Goal: Task Accomplishment & Management: Complete application form

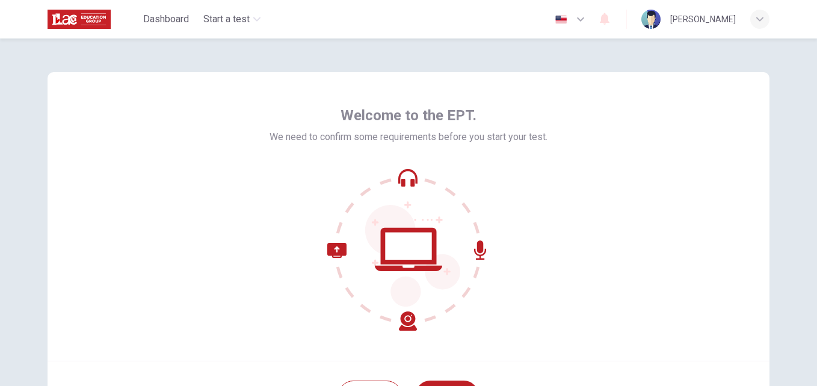
scroll to position [115, 0]
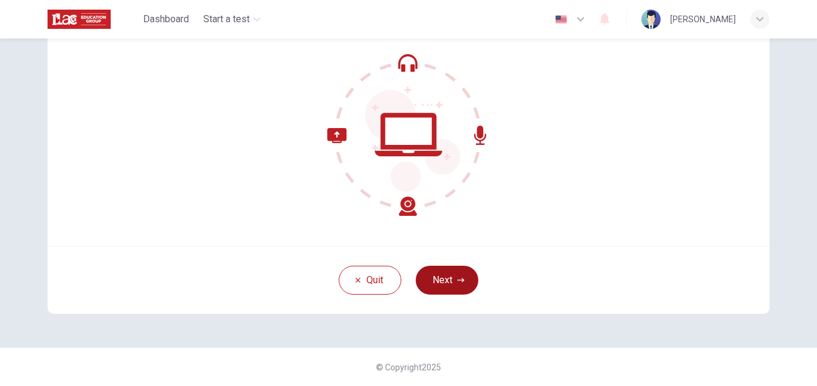
click at [448, 283] on button "Next" at bounding box center [447, 280] width 63 height 29
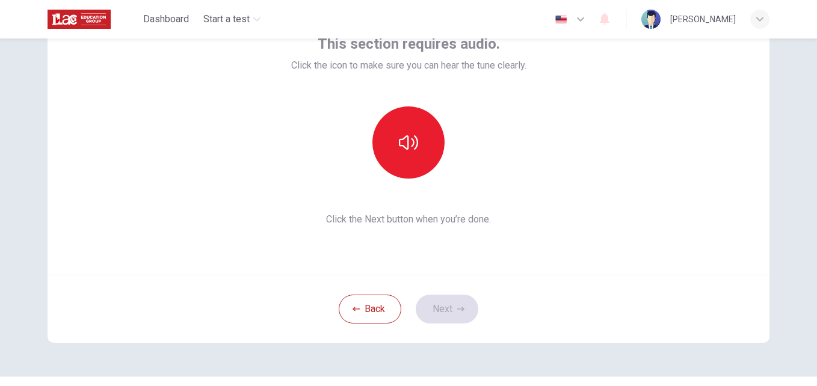
scroll to position [85, 0]
click at [400, 159] on button "button" at bounding box center [408, 143] width 72 height 72
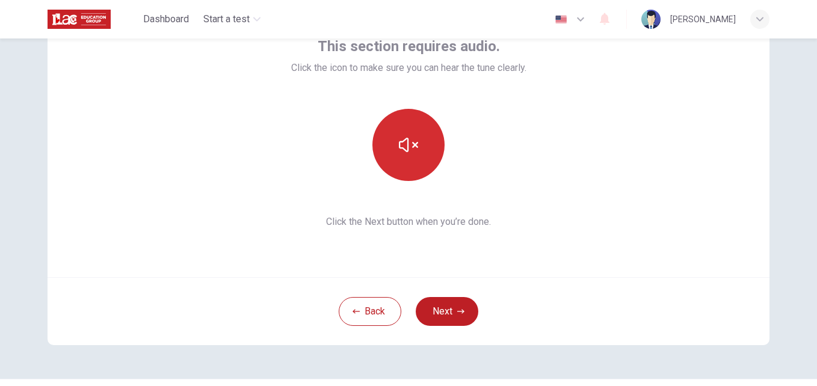
scroll to position [83, 0]
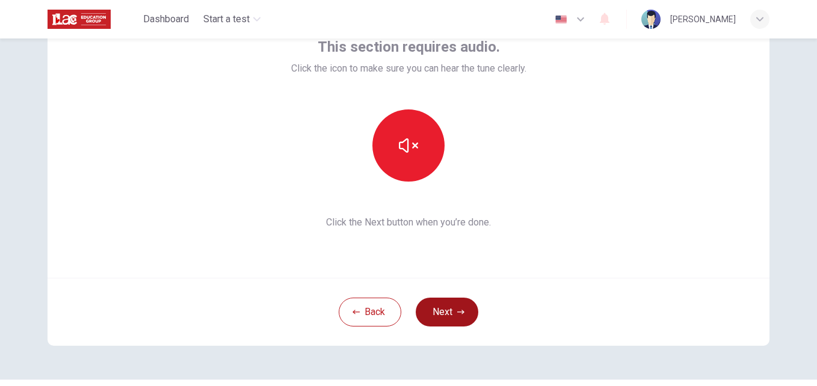
click at [439, 304] on button "Next" at bounding box center [447, 312] width 63 height 29
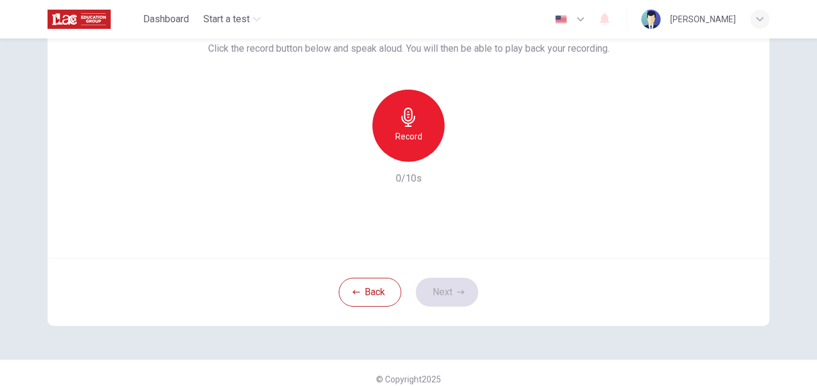
scroll to position [105, 0]
click at [324, 143] on div "Record 0/10s" at bounding box center [408, 136] width 401 height 96
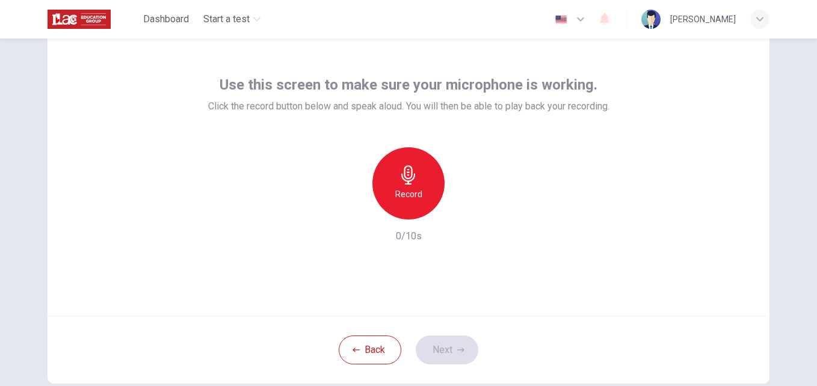
scroll to position [45, 0]
click at [389, 159] on div "Record" at bounding box center [408, 184] width 72 height 72
drag, startPoint x: 511, startPoint y: 146, endPoint x: 454, endPoint y: 339, distance: 200.7
click at [454, 339] on div "Use this screen to make sure your microphone is working. Click the record butto…" at bounding box center [409, 206] width 722 height 357
click at [454, 339] on button "Next" at bounding box center [447, 350] width 63 height 29
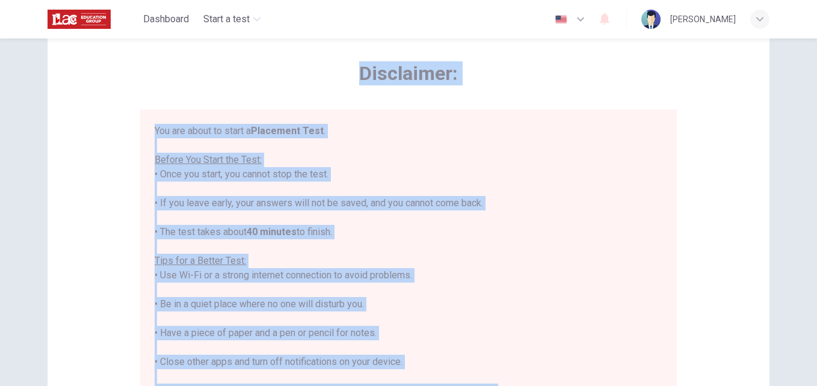
click at [421, 192] on div "You are about to start a Placement Test . Before You Start the Test: • Once you…" at bounding box center [409, 290] width 508 height 332
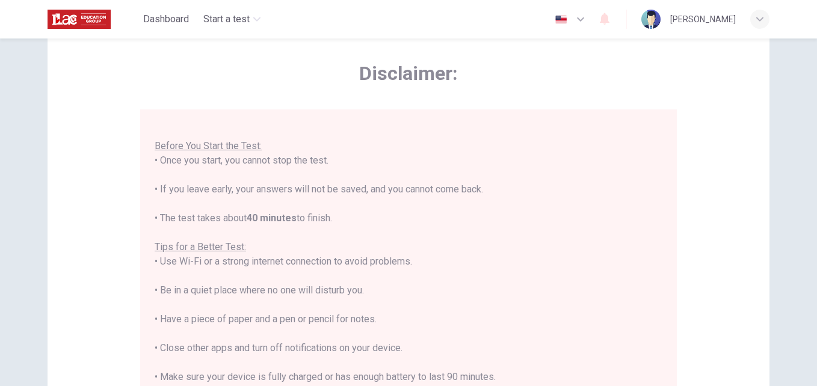
scroll to position [283, 0]
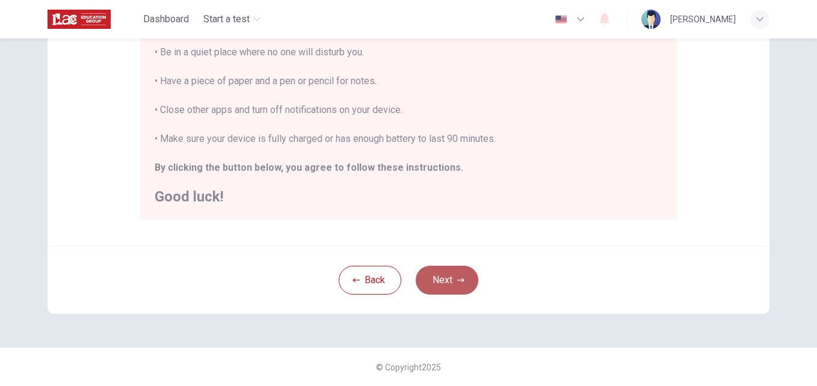
click at [449, 277] on button "Next" at bounding box center [447, 280] width 63 height 29
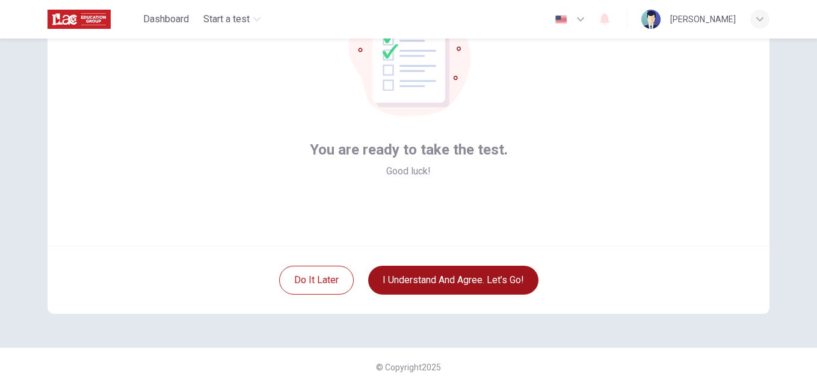
click at [436, 285] on button "I understand and agree. Let’s go!" at bounding box center [453, 280] width 170 height 29
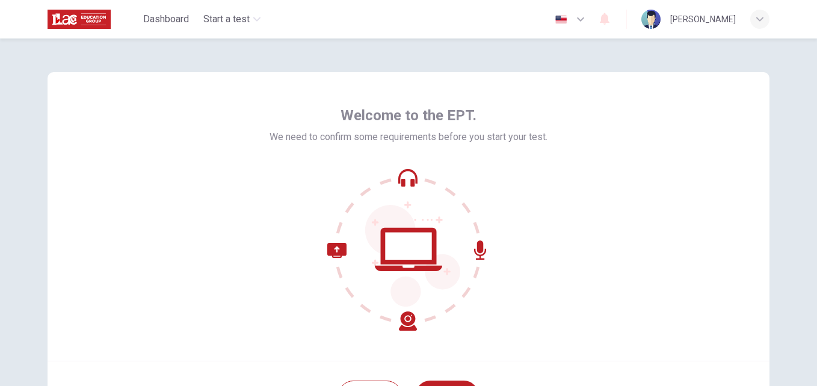
scroll to position [115, 0]
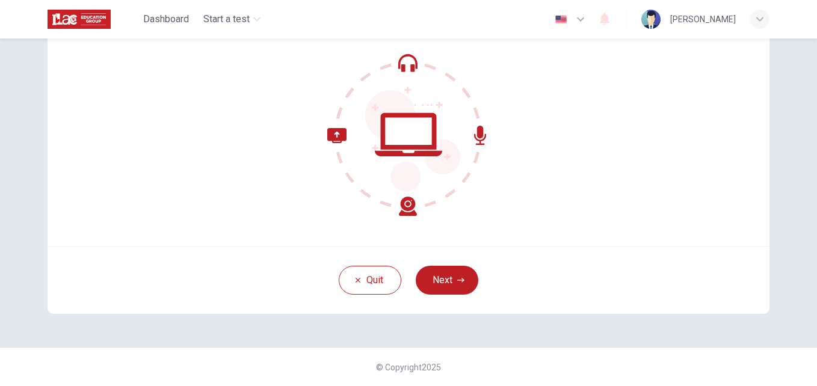
click at [447, 298] on div "Quit Next" at bounding box center [409, 280] width 722 height 68
click at [440, 285] on button "Next" at bounding box center [447, 280] width 63 height 29
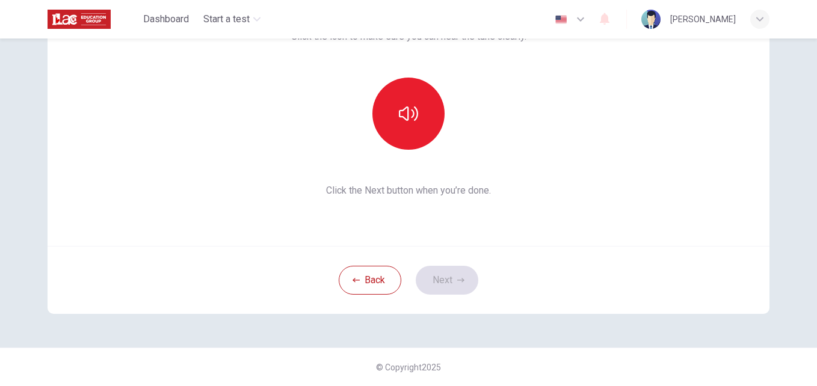
drag, startPoint x: 632, startPoint y: 125, endPoint x: 622, endPoint y: 152, distance: 28.7
click at [622, 152] on div "This section requires audio. Click the icon to make sure you can hear the tune …" at bounding box center [409, 101] width 722 height 289
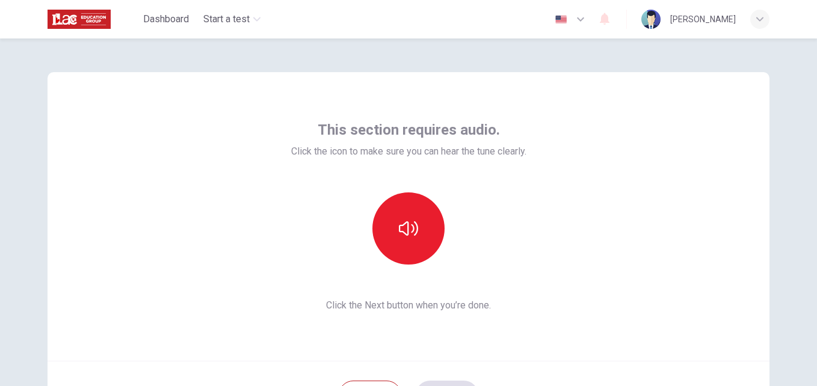
scroll to position [0, 0]
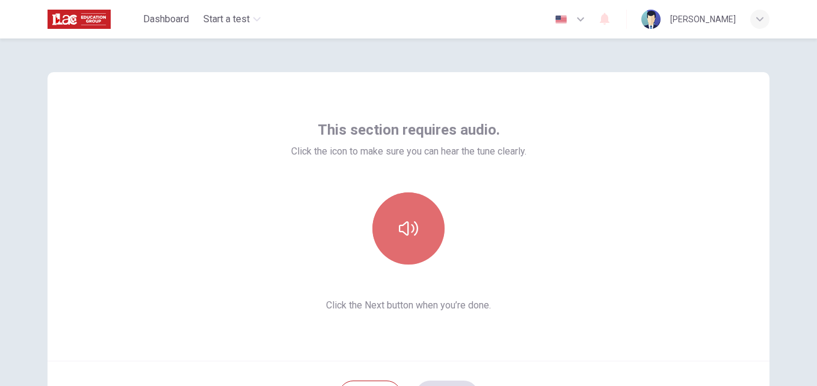
click at [426, 210] on button "button" at bounding box center [408, 229] width 72 height 72
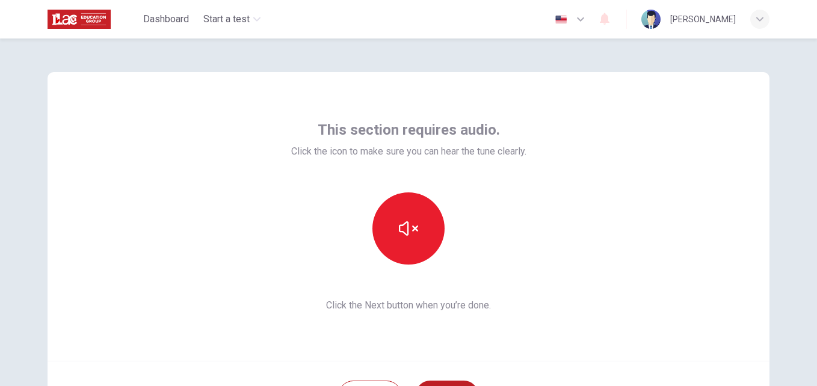
scroll to position [115, 0]
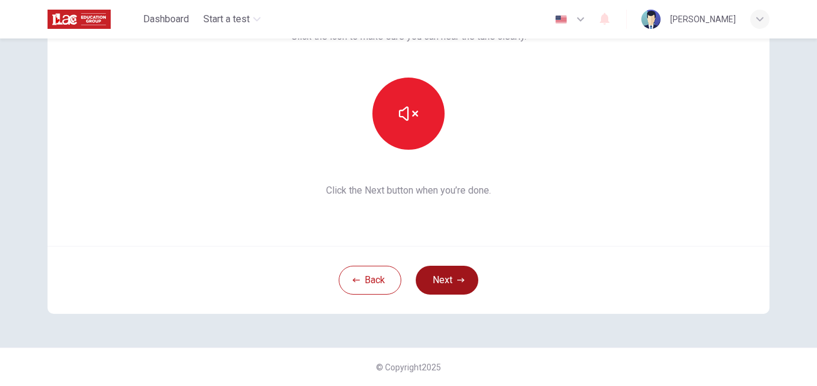
click at [445, 282] on button "Next" at bounding box center [447, 280] width 63 height 29
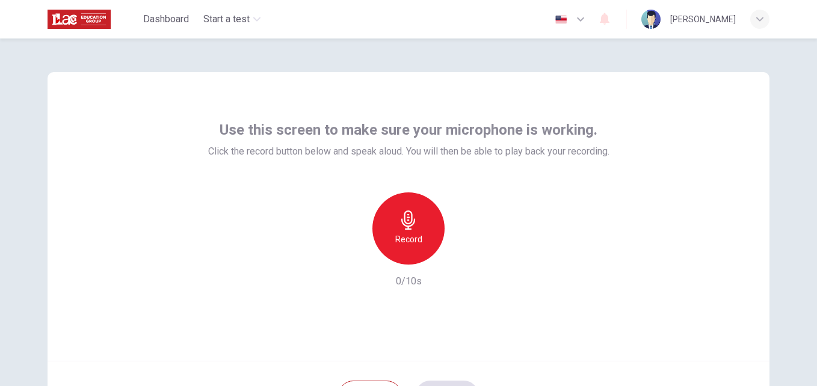
scroll to position [1, 0]
click at [417, 221] on div "Record" at bounding box center [408, 228] width 72 height 72
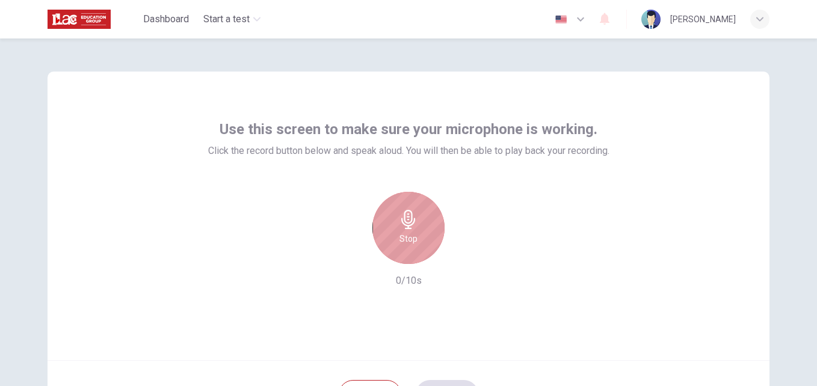
click at [421, 216] on div "Stop" at bounding box center [408, 228] width 72 height 72
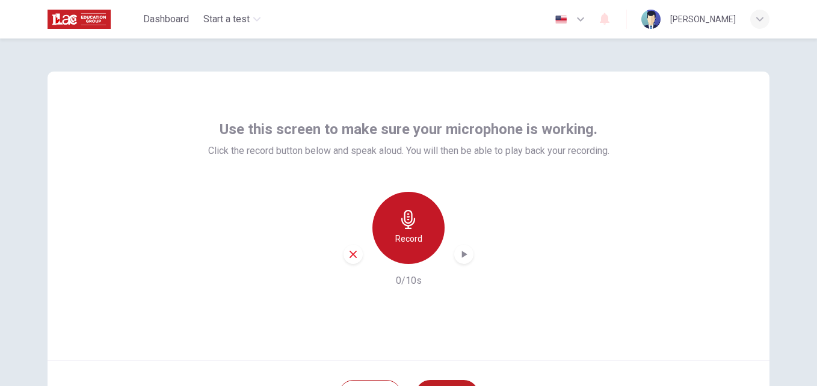
click at [416, 207] on div "Record" at bounding box center [408, 228] width 72 height 72
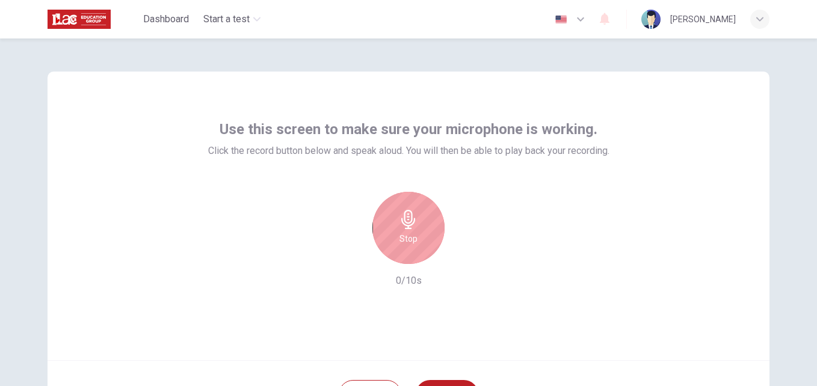
click at [415, 220] on div "Stop" at bounding box center [408, 228] width 72 height 72
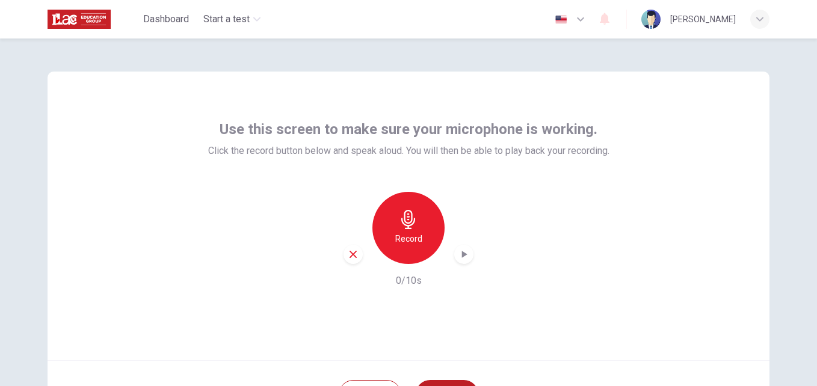
scroll to position [115, 0]
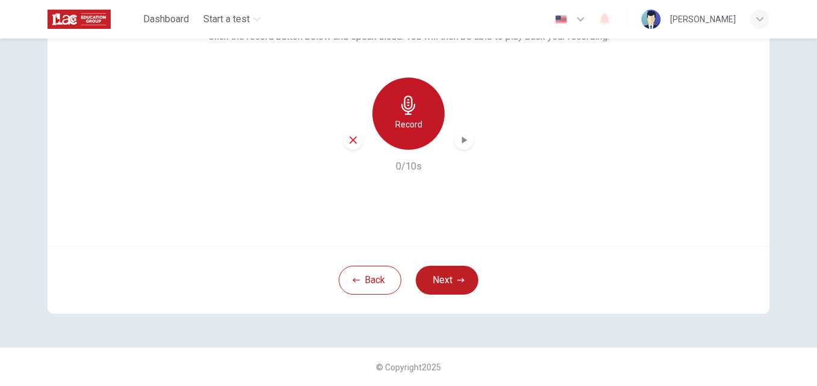
click at [403, 111] on icon "button" at bounding box center [408, 105] width 14 height 19
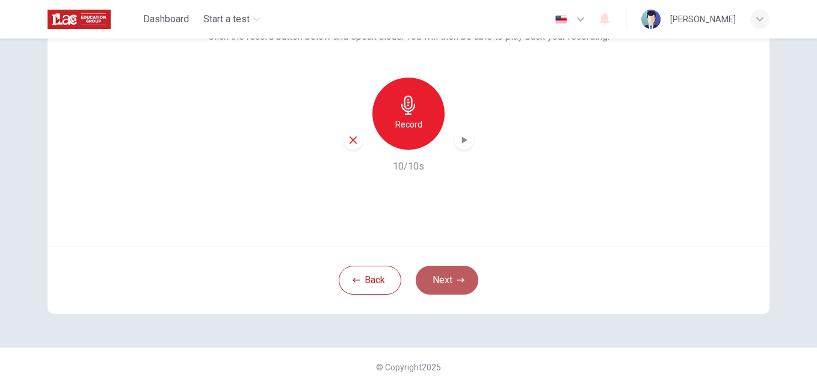
click at [450, 278] on button "Next" at bounding box center [447, 280] width 63 height 29
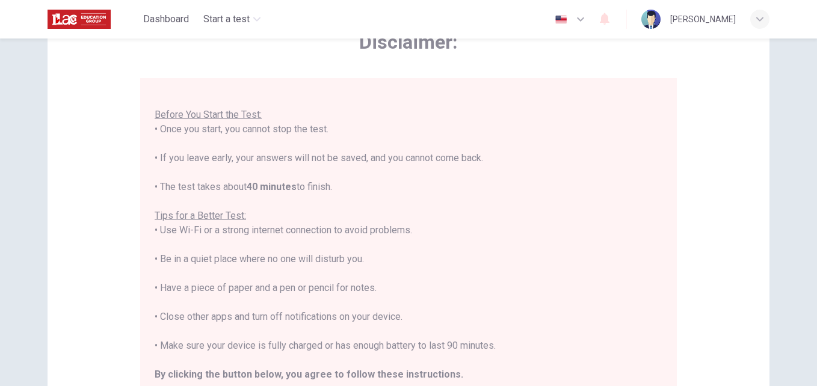
scroll to position [283, 0]
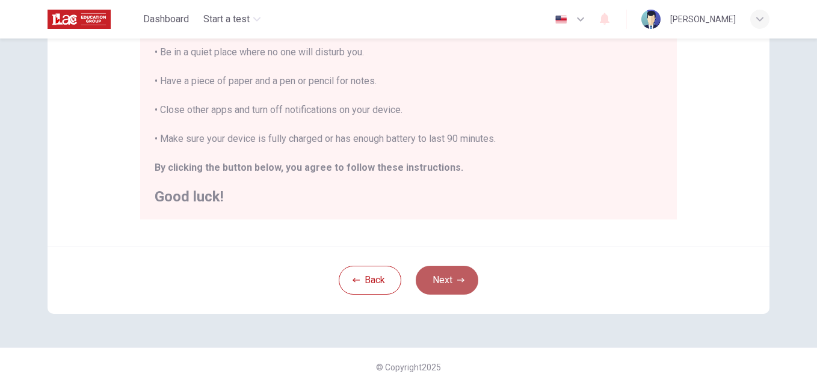
click at [457, 283] on icon "button" at bounding box center [460, 280] width 7 height 7
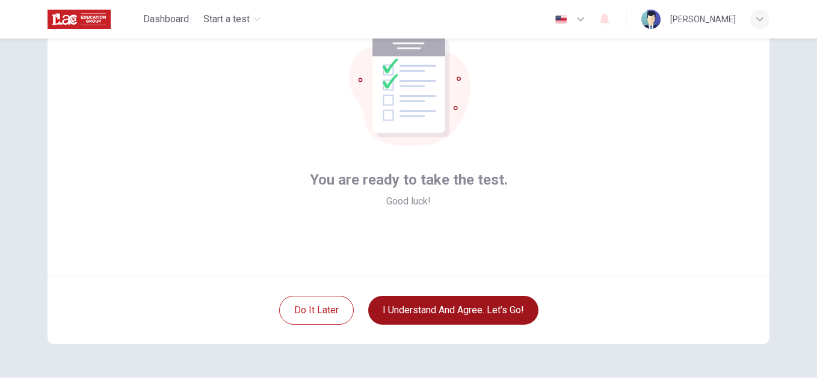
scroll to position [90, 0]
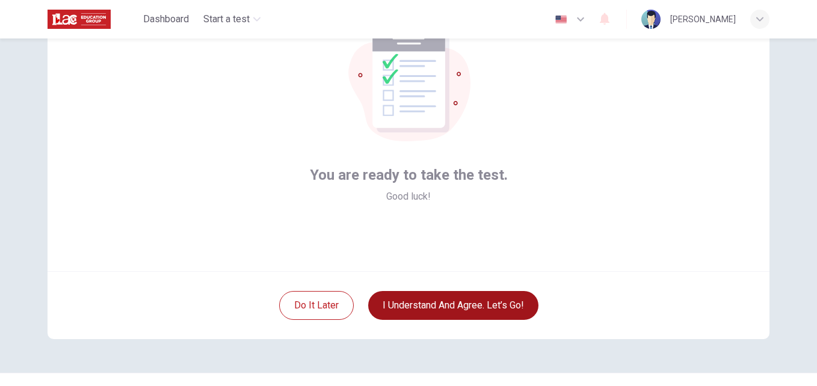
click at [330, 357] on div "You are ready to take the test. Good luck! Do it later I understand and agree. …" at bounding box center [408, 161] width 761 height 424
click at [419, 313] on button "I understand and agree. Let’s go!" at bounding box center [453, 305] width 170 height 29
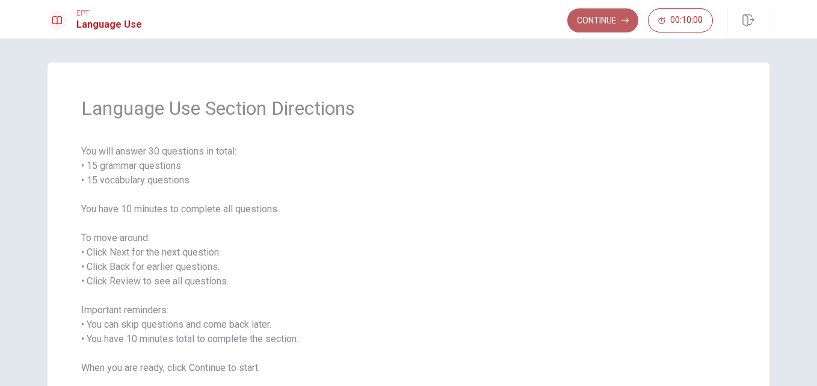
click at [628, 21] on icon "button" at bounding box center [625, 20] width 7 height 5
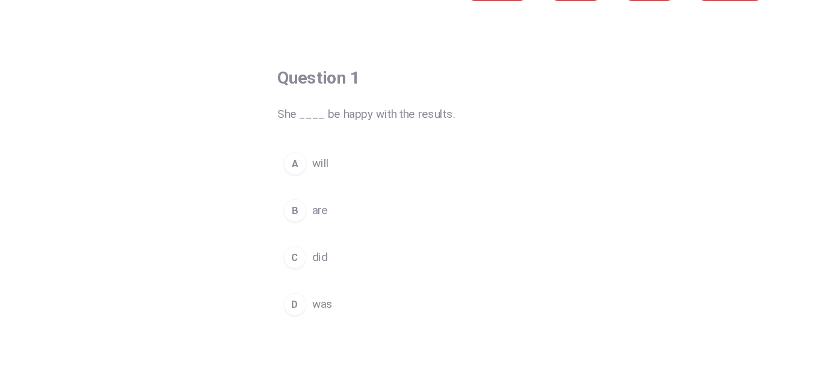
scroll to position [22, 0]
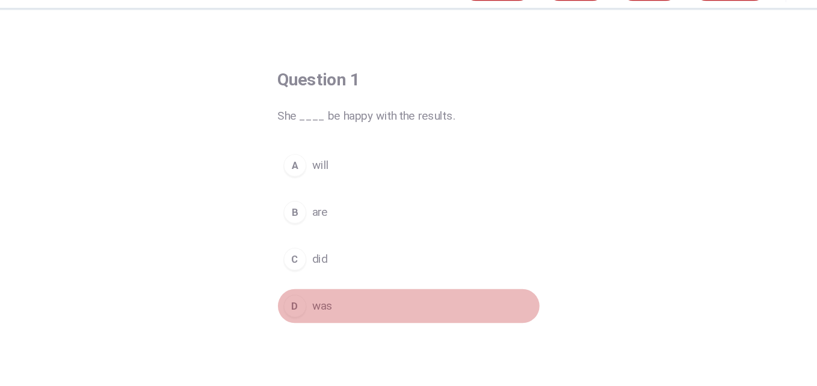
click at [313, 294] on div "D" at bounding box center [312, 291] width 19 height 19
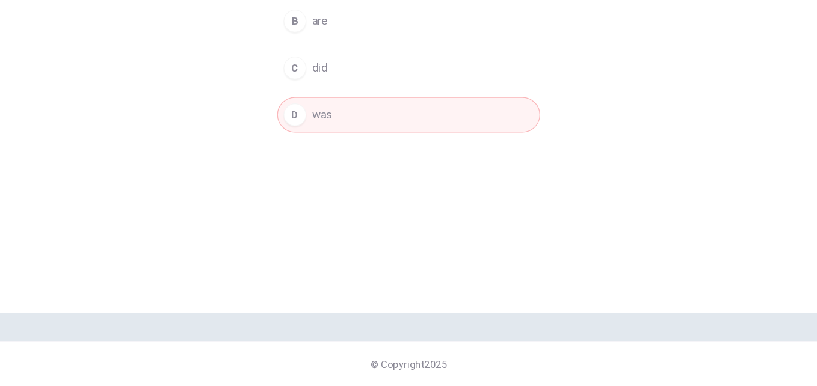
scroll to position [0, 0]
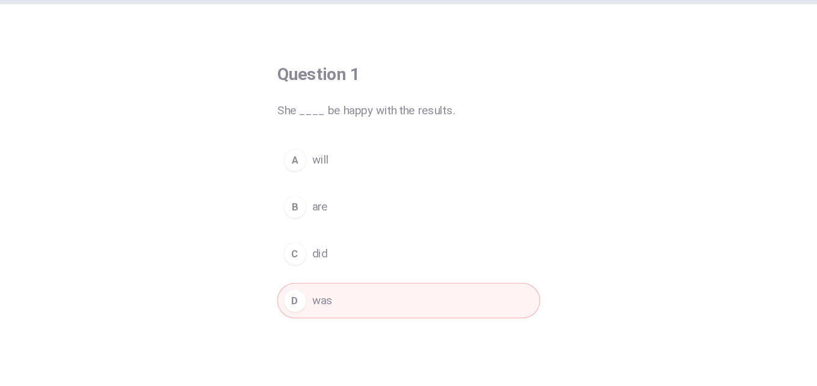
click at [645, 211] on div "Question 1 She ____ be happy with the results. A will B are C did D was" at bounding box center [409, 272] width 722 height 418
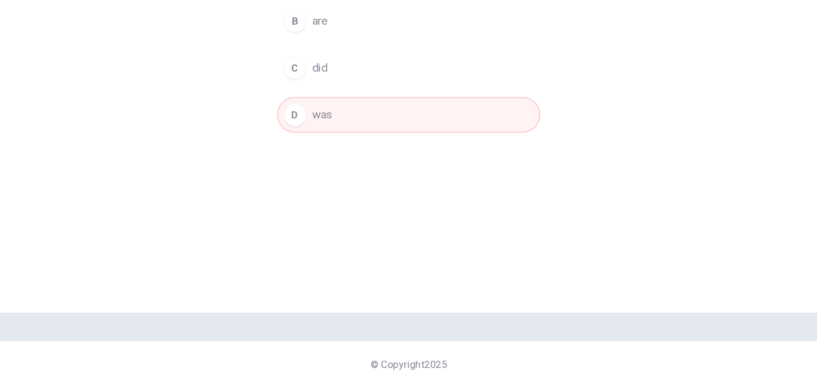
click at [445, 158] on button "D was" at bounding box center [408, 156] width 223 height 30
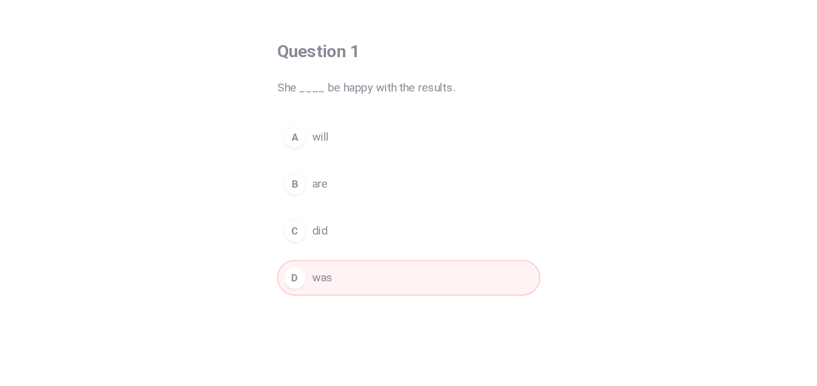
scroll to position [21, 0]
click at [576, 191] on div "Question 1 She ____ be happy with the results. A will B are C did D was" at bounding box center [409, 251] width 722 height 418
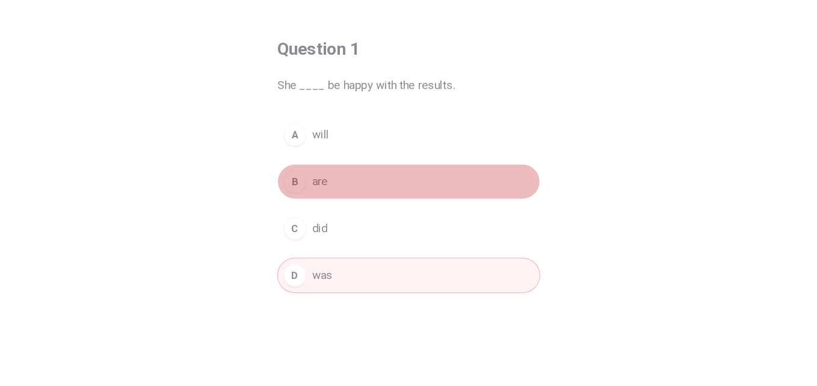
click at [357, 209] on button "B are" at bounding box center [408, 213] width 223 height 30
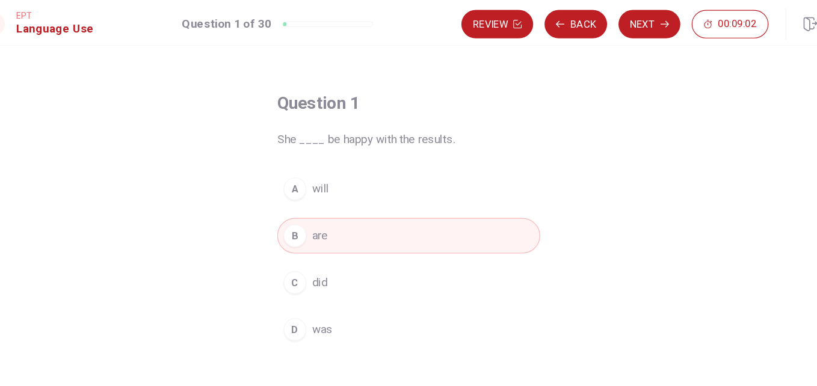
scroll to position [157, 0]
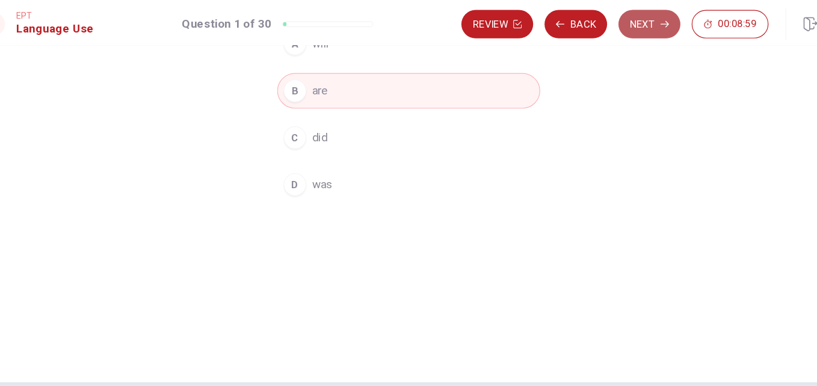
click at [635, 16] on button "Next" at bounding box center [612, 20] width 52 height 24
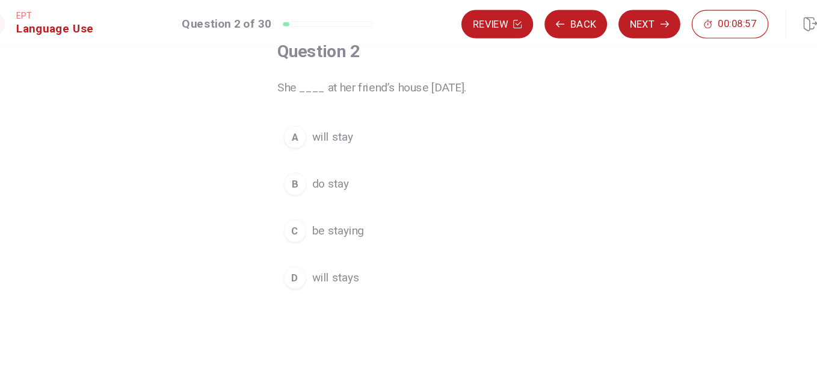
scroll to position [75, 0]
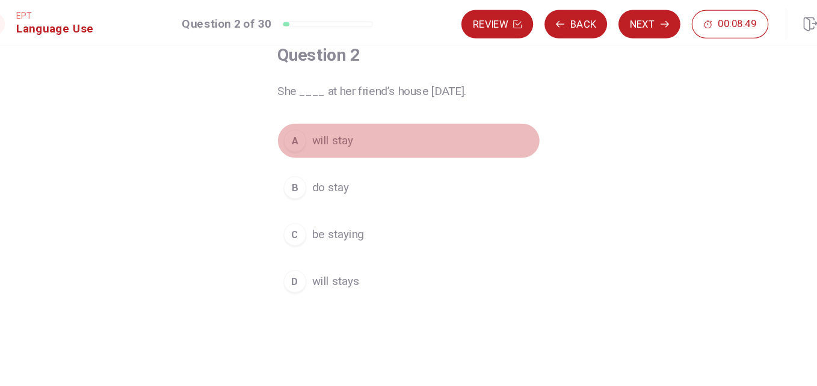
click at [353, 117] on span "will stay" at bounding box center [344, 119] width 35 height 14
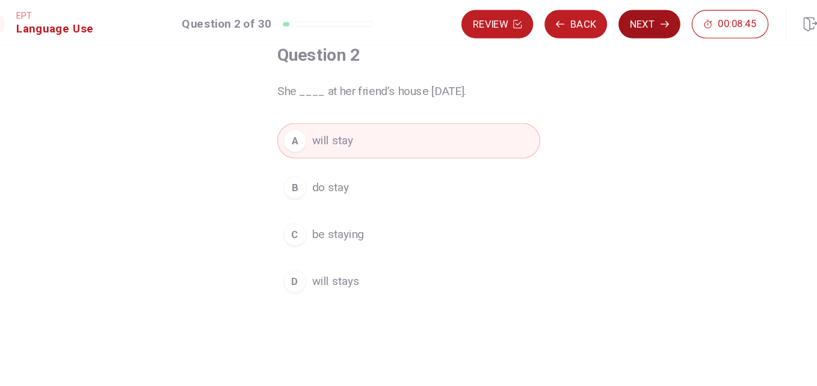
click at [621, 26] on button "Next" at bounding box center [612, 20] width 52 height 24
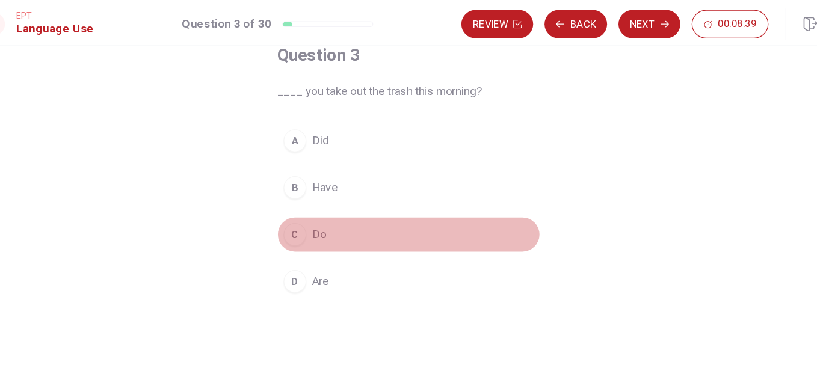
click at [334, 199] on span "Do" at bounding box center [333, 198] width 12 height 14
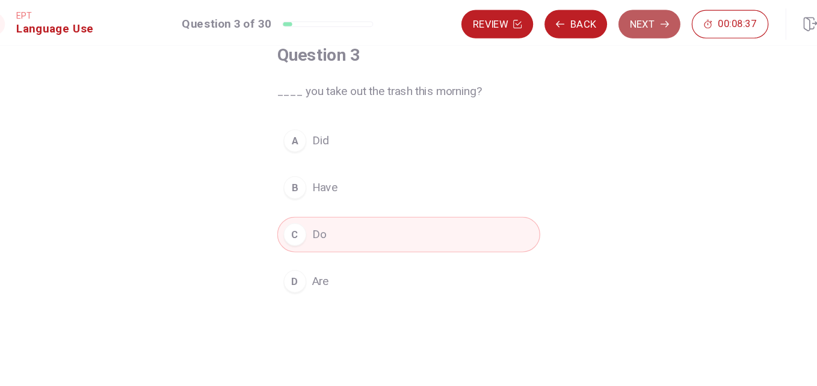
click at [622, 17] on icon "button" at bounding box center [625, 20] width 7 height 7
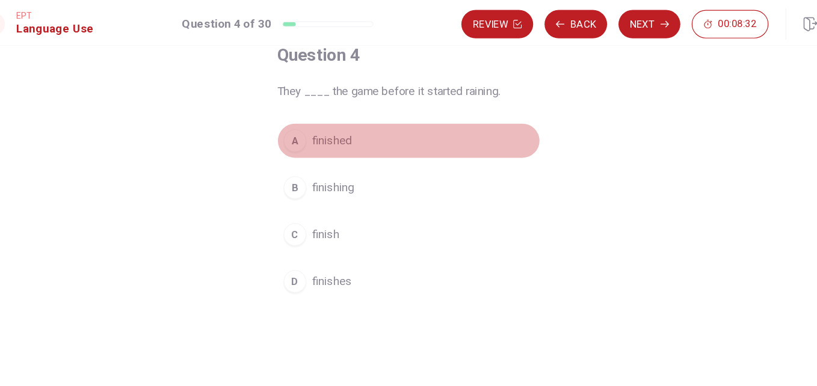
click at [340, 123] on span "finished" at bounding box center [344, 119] width 34 height 14
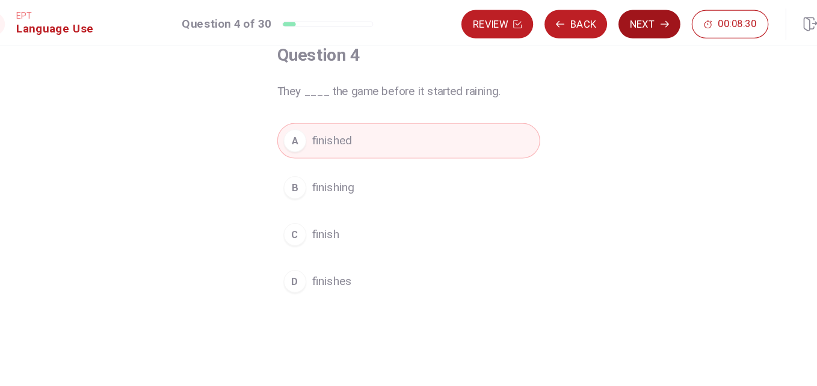
click at [599, 26] on button "Next" at bounding box center [612, 20] width 52 height 24
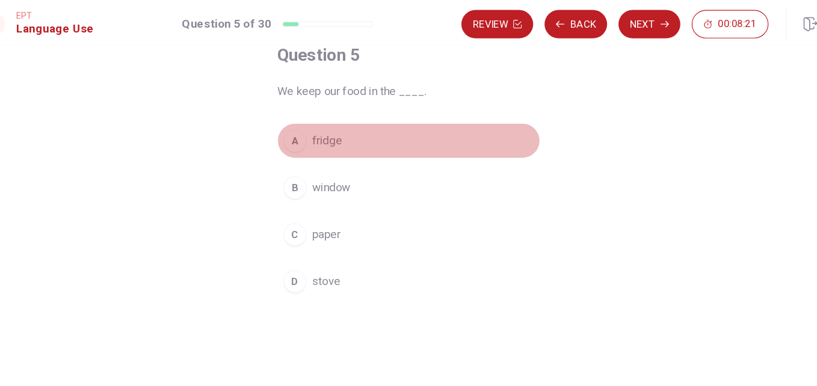
click at [363, 121] on button "A fridge" at bounding box center [408, 119] width 223 height 30
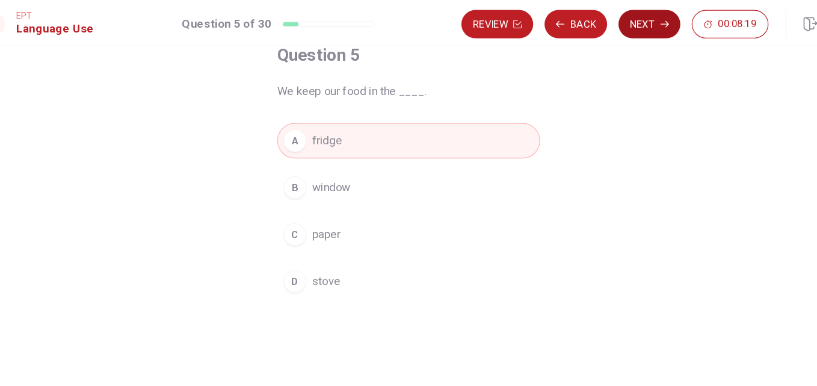
click at [614, 21] on button "Next" at bounding box center [612, 20] width 52 height 24
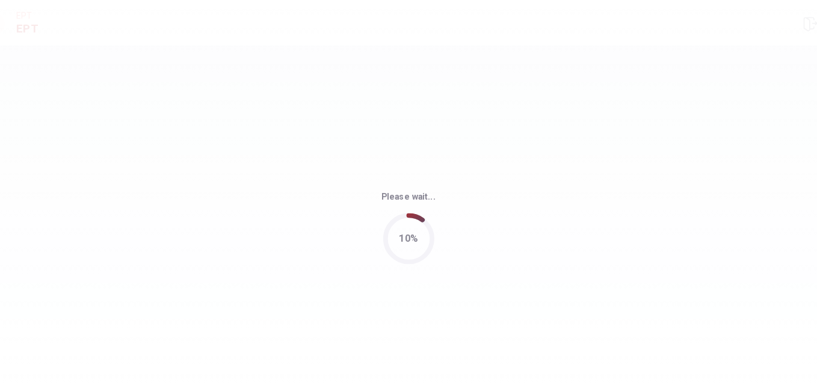
scroll to position [0, 0]
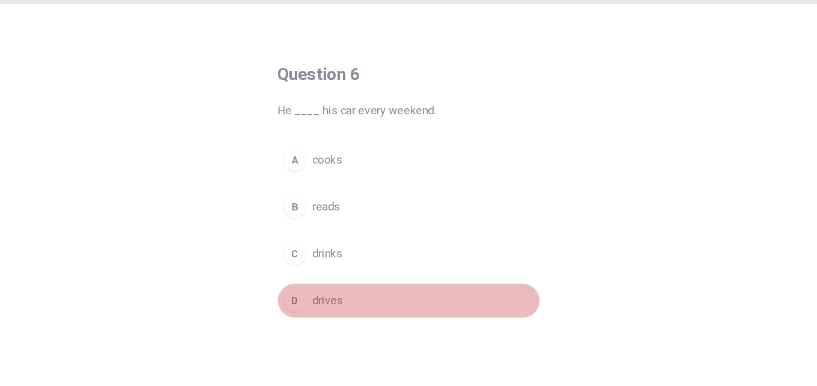
click at [334, 311] on span "drives" at bounding box center [340, 313] width 26 height 14
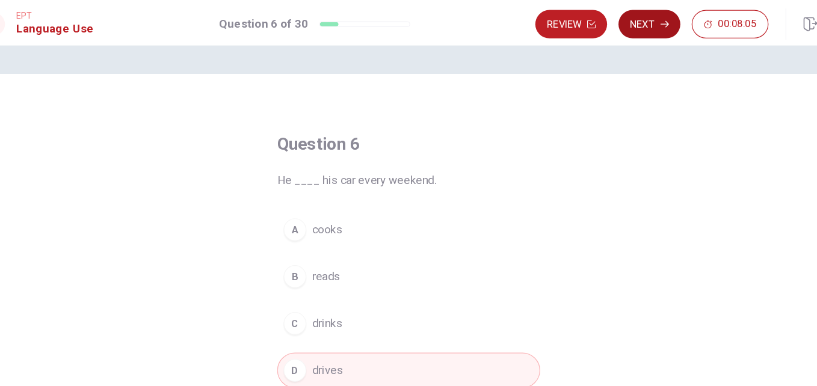
click at [613, 22] on button "Next" at bounding box center [612, 20] width 52 height 24
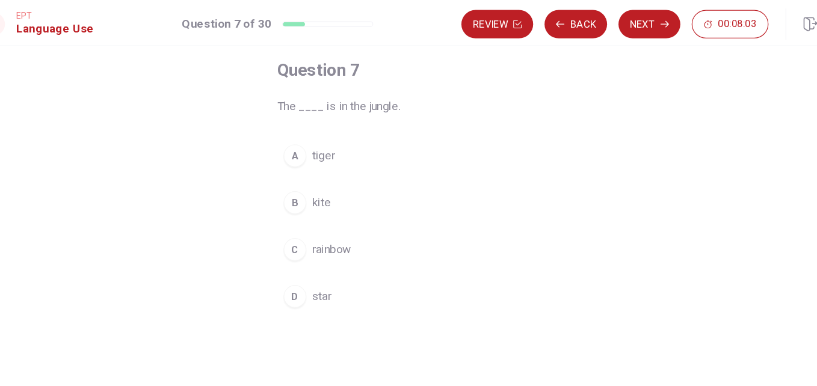
scroll to position [43, 0]
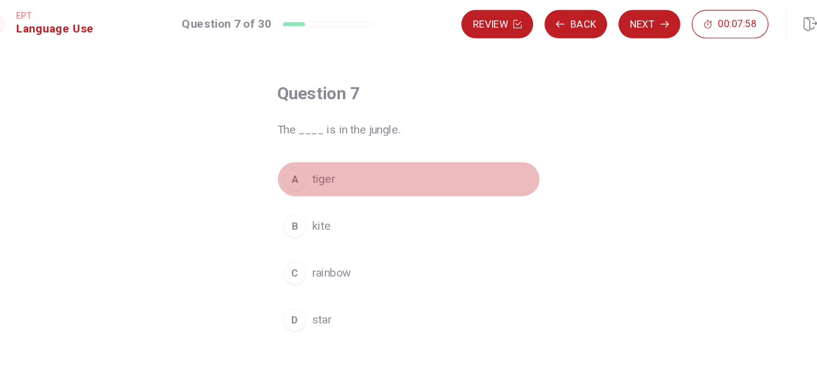
click at [350, 155] on button "A tiger" at bounding box center [408, 152] width 223 height 30
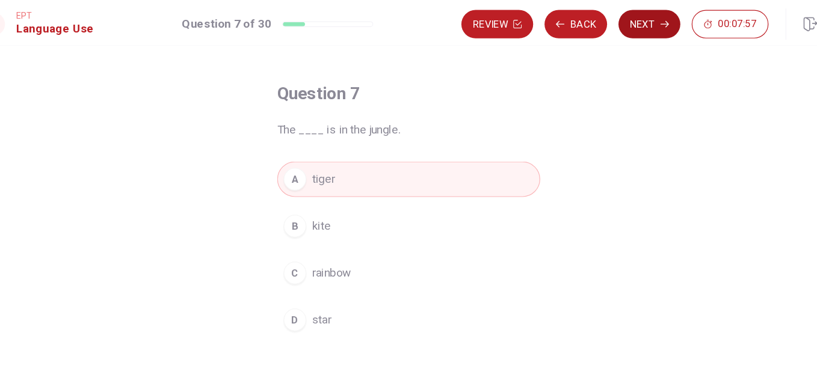
click at [616, 17] on button "Next" at bounding box center [612, 20] width 52 height 24
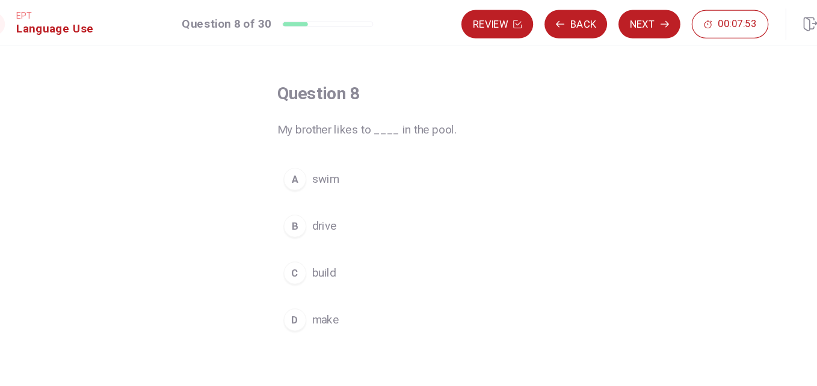
click at [337, 155] on span "swim" at bounding box center [338, 151] width 23 height 14
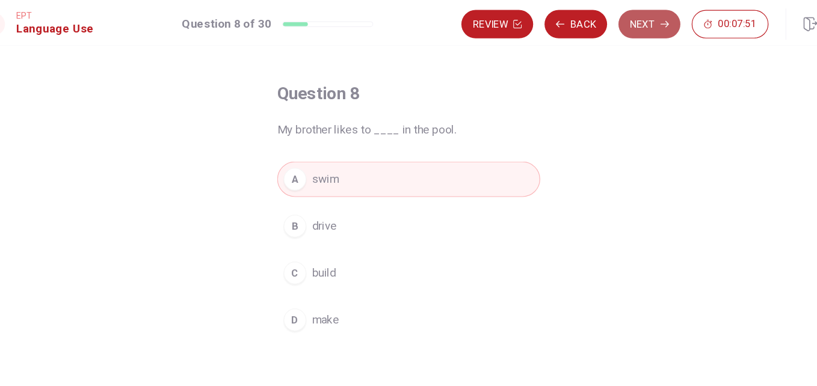
click at [620, 26] on button "Next" at bounding box center [612, 20] width 52 height 24
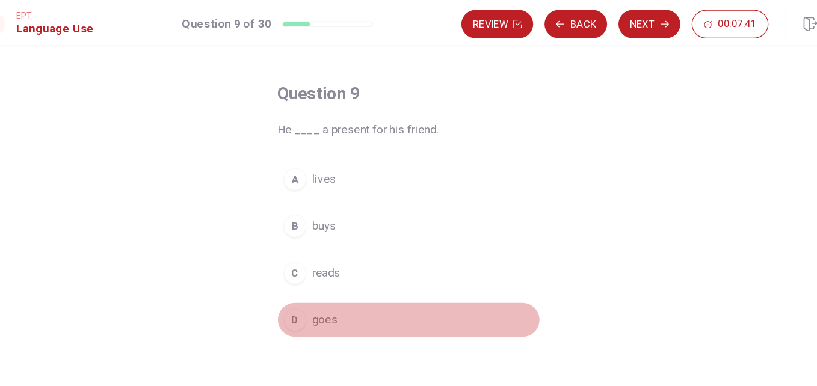
click at [345, 268] on button "D goes" at bounding box center [408, 271] width 223 height 30
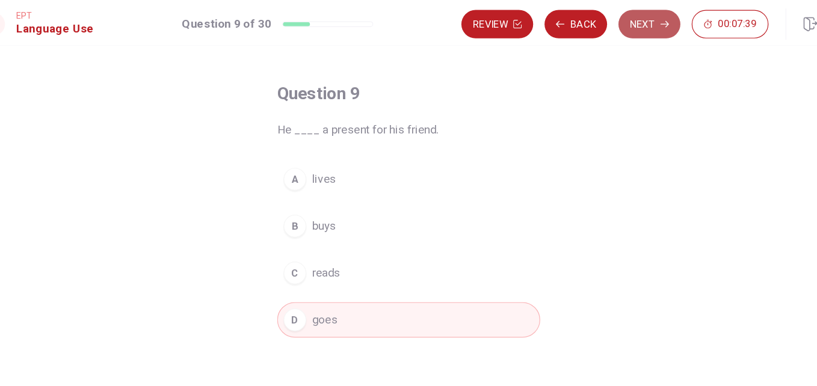
click at [610, 17] on button "Next" at bounding box center [612, 20] width 52 height 24
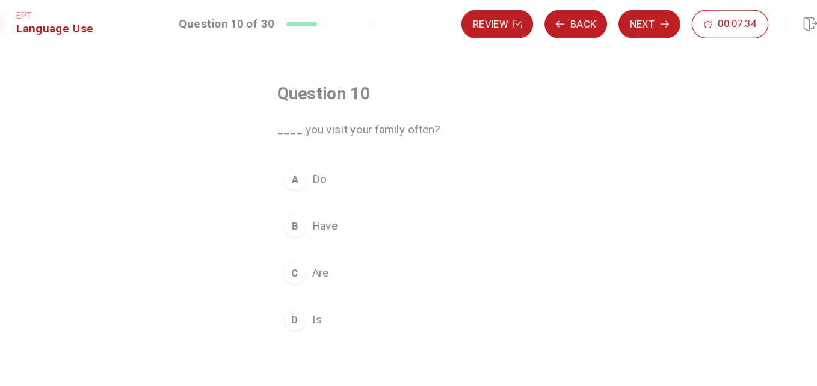
click at [332, 238] on button "C Are" at bounding box center [408, 231] width 223 height 30
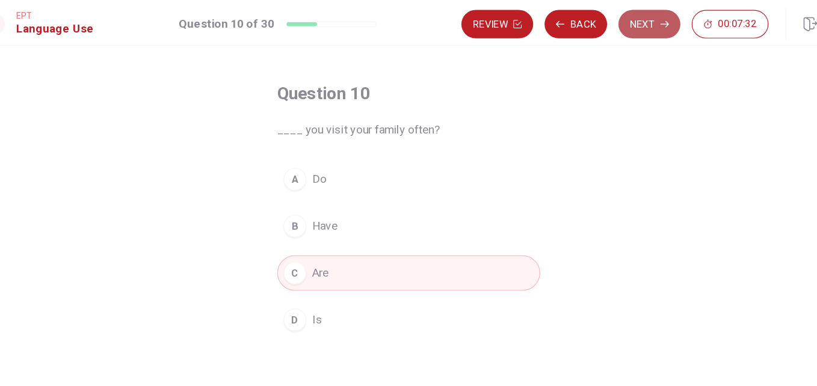
click at [602, 20] on button "Next" at bounding box center [612, 20] width 52 height 24
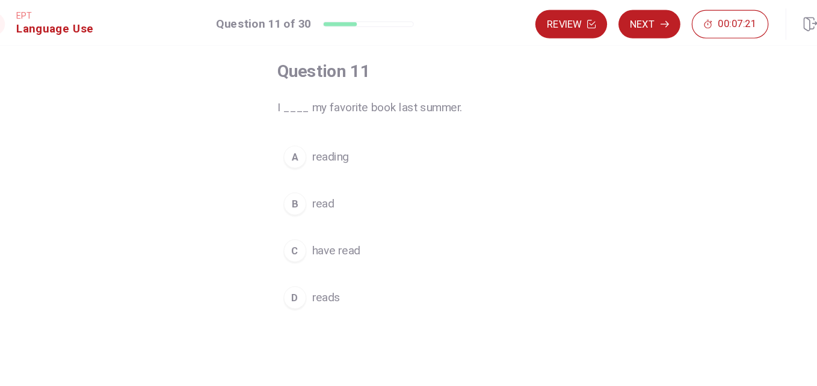
scroll to position [61, 0]
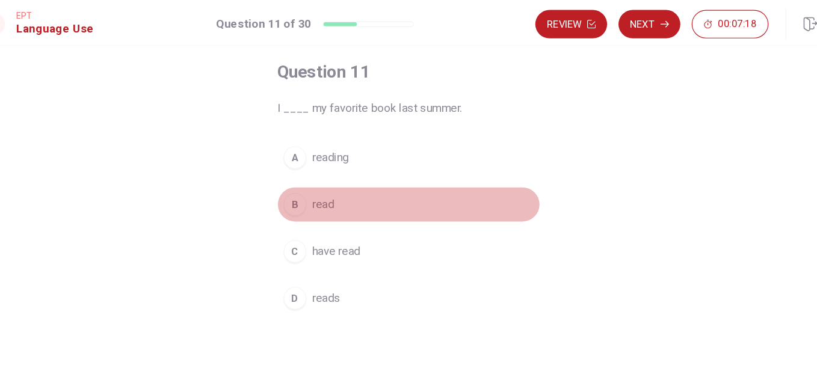
click at [332, 163] on button "B read" at bounding box center [408, 173] width 223 height 30
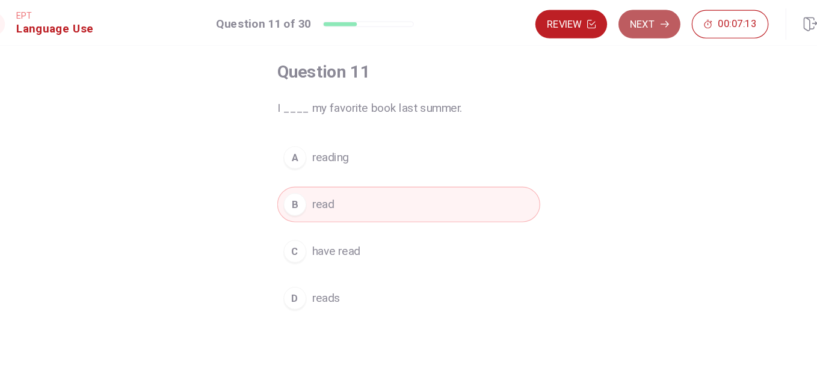
click at [609, 21] on button "Next" at bounding box center [612, 20] width 52 height 24
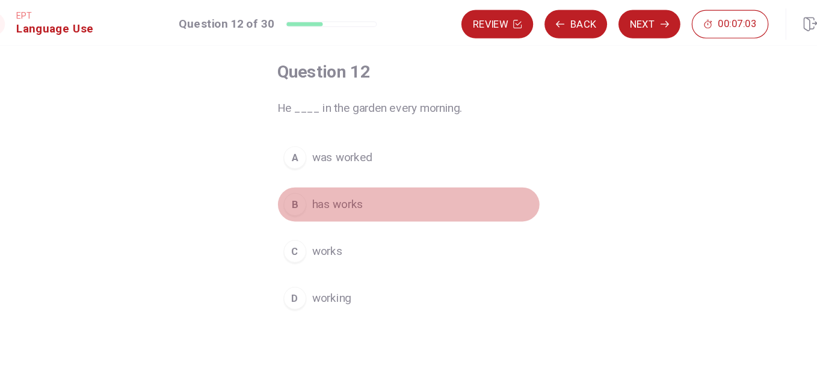
click at [357, 173] on span "has works" at bounding box center [348, 173] width 43 height 14
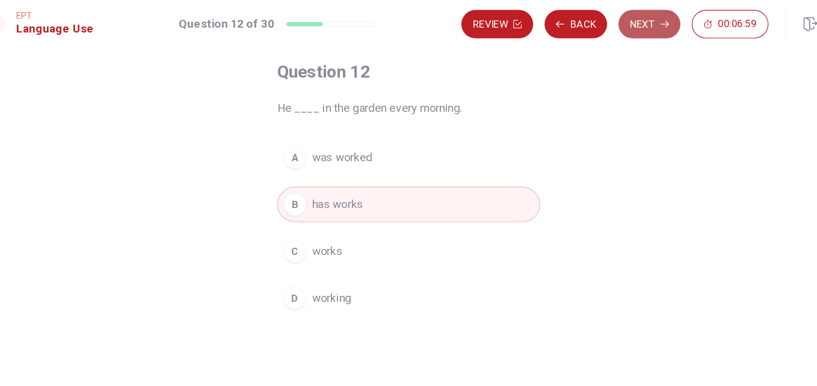
click at [613, 29] on button "Next" at bounding box center [612, 20] width 52 height 24
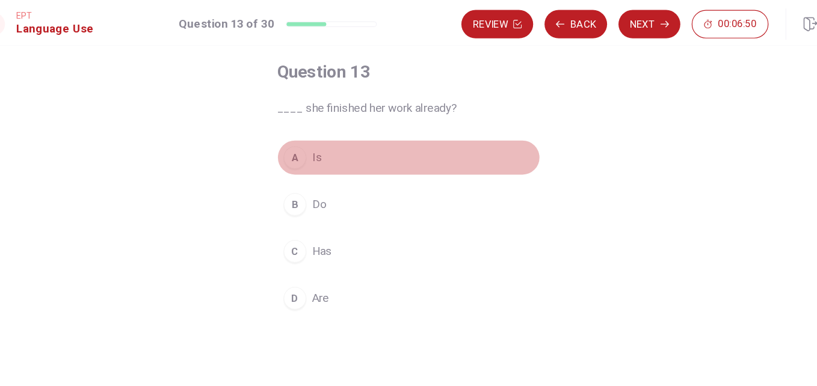
click at [342, 133] on button "A Is" at bounding box center [408, 134] width 223 height 30
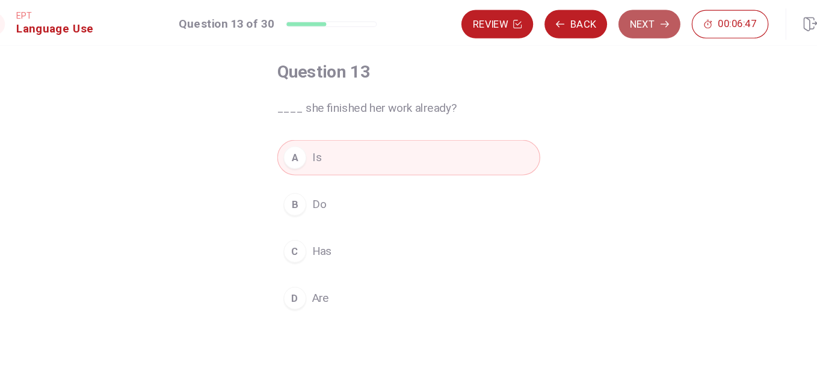
click at [616, 20] on button "Next" at bounding box center [612, 20] width 52 height 24
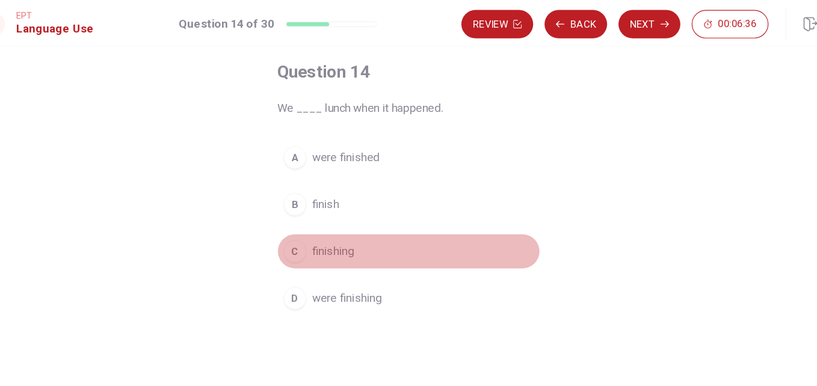
click at [341, 214] on span "finishing" at bounding box center [344, 213] width 35 height 14
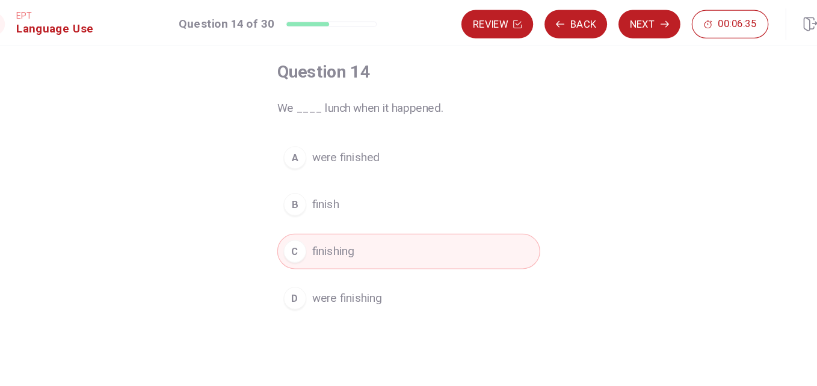
click at [573, 32] on div "Review Back Next 00:06:35" at bounding box center [583, 20] width 260 height 24
click at [616, 21] on button "Next" at bounding box center [612, 20] width 52 height 24
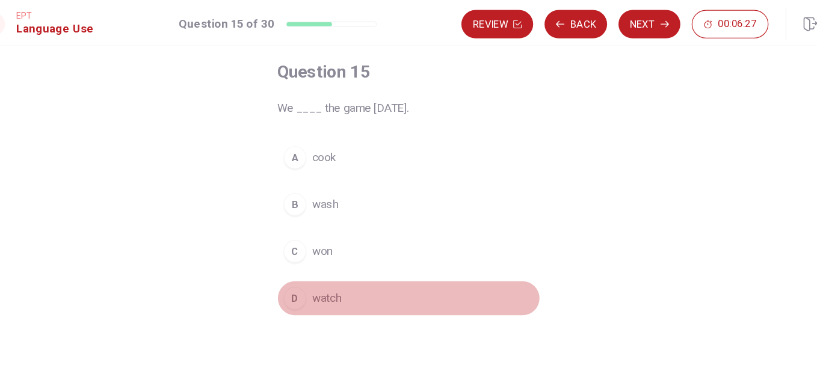
click at [339, 254] on span "watch" at bounding box center [339, 252] width 25 height 14
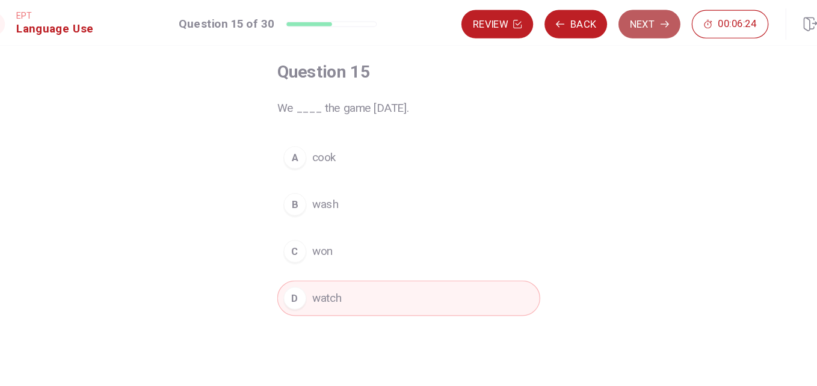
click at [616, 26] on button "Next" at bounding box center [612, 20] width 52 height 24
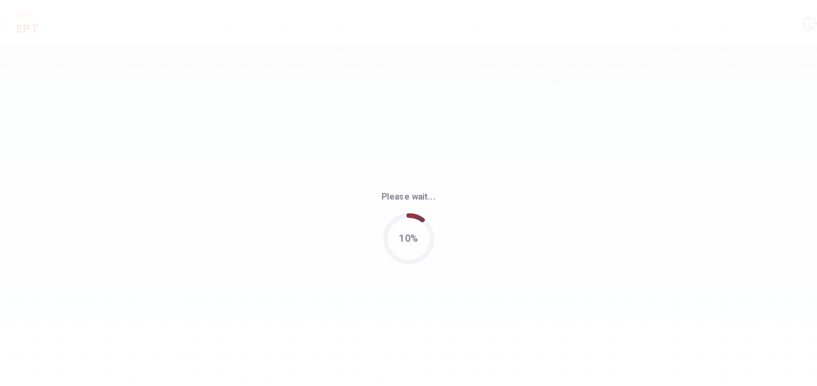
scroll to position [0, 0]
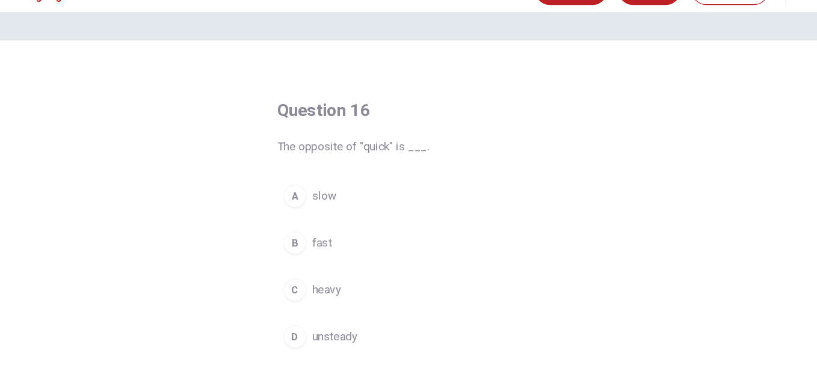
click at [354, 184] on button "A slow" at bounding box center [408, 194] width 223 height 30
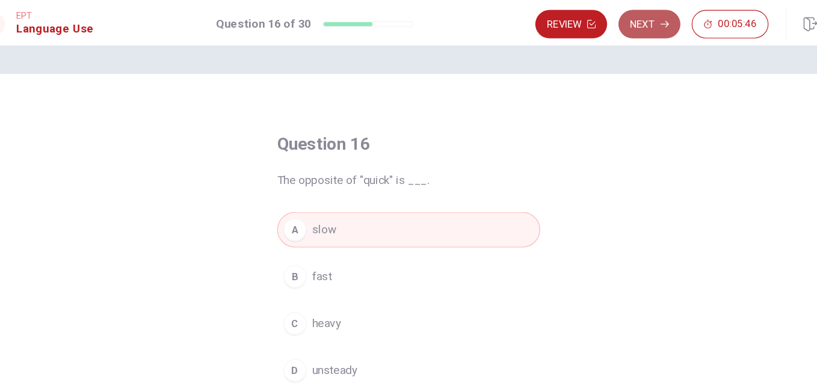
click at [608, 23] on button "Next" at bounding box center [612, 20] width 52 height 24
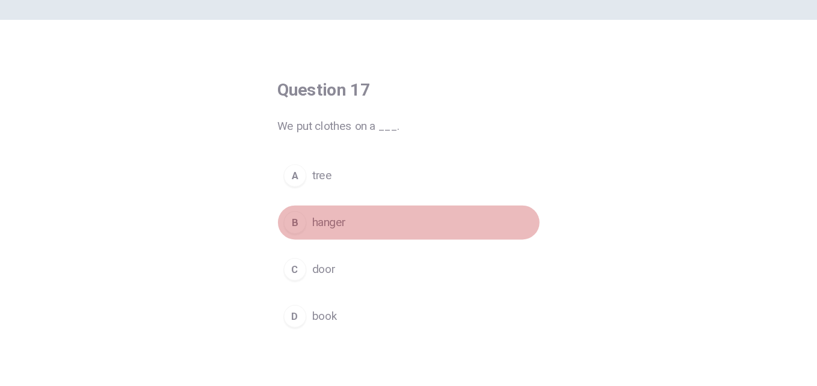
click at [345, 244] on button "B hanger" at bounding box center [408, 234] width 223 height 30
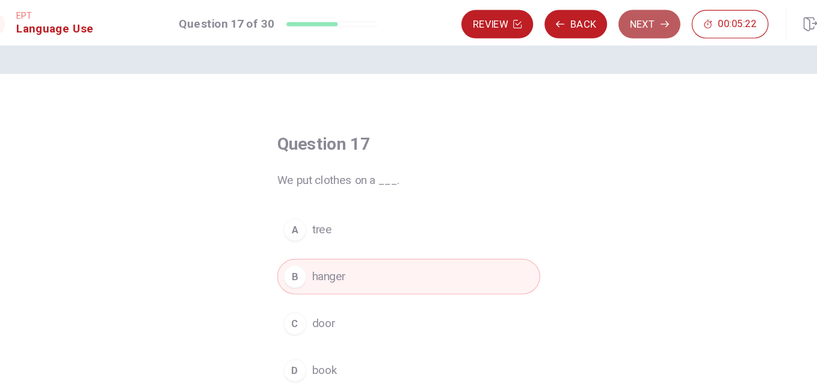
click at [622, 24] on button "Next" at bounding box center [612, 20] width 52 height 24
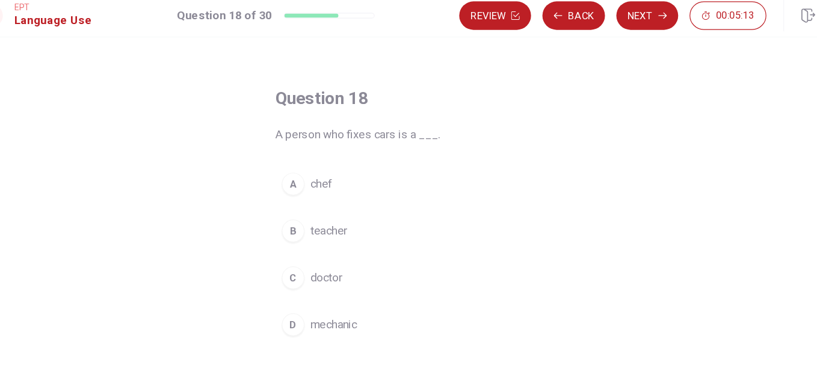
scroll to position [32, 0]
click at [342, 282] on span "mechanic" at bounding box center [347, 281] width 40 height 14
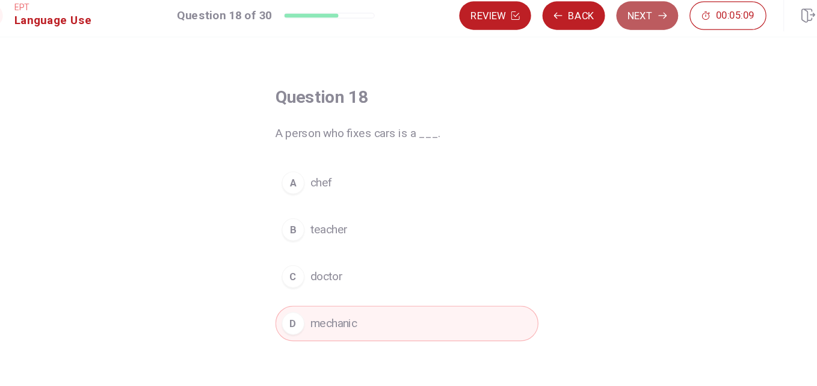
click at [611, 20] on button "Next" at bounding box center [612, 20] width 52 height 24
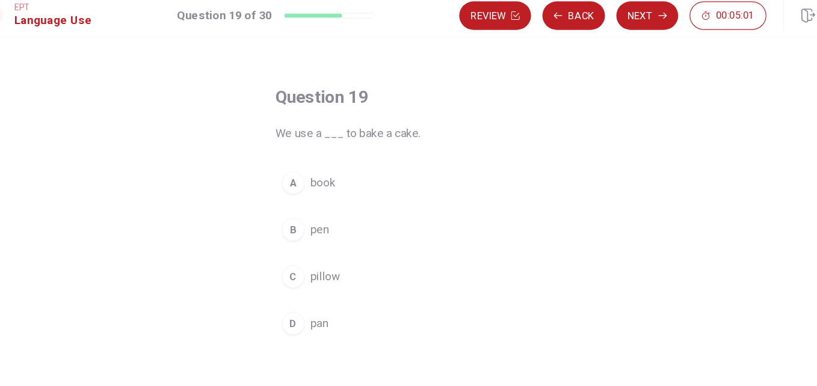
click at [340, 242] on span "pillow" at bounding box center [339, 241] width 25 height 14
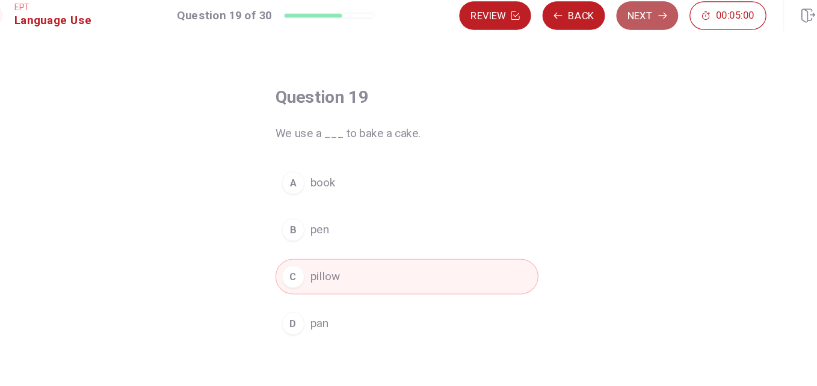
click at [607, 17] on button "Next" at bounding box center [612, 20] width 52 height 24
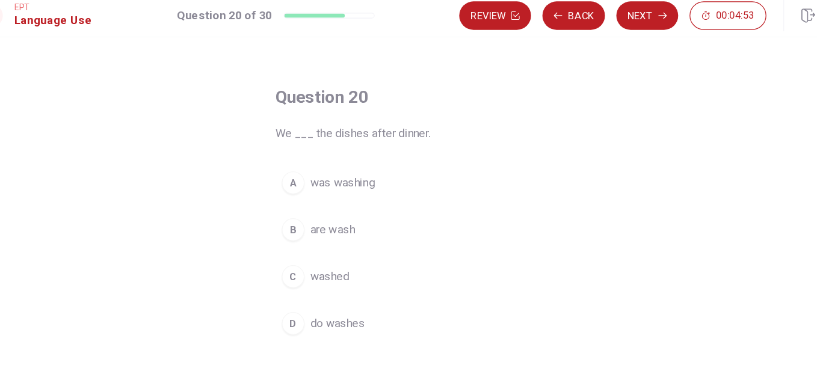
click at [377, 171] on button "A was washing" at bounding box center [408, 162] width 223 height 30
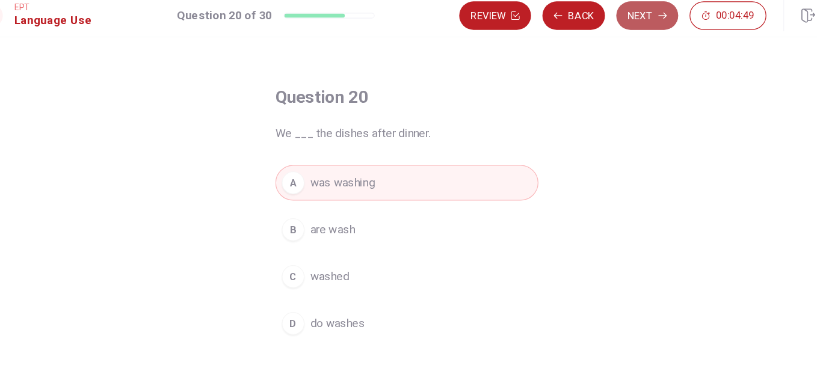
click at [608, 22] on button "Next" at bounding box center [612, 20] width 52 height 24
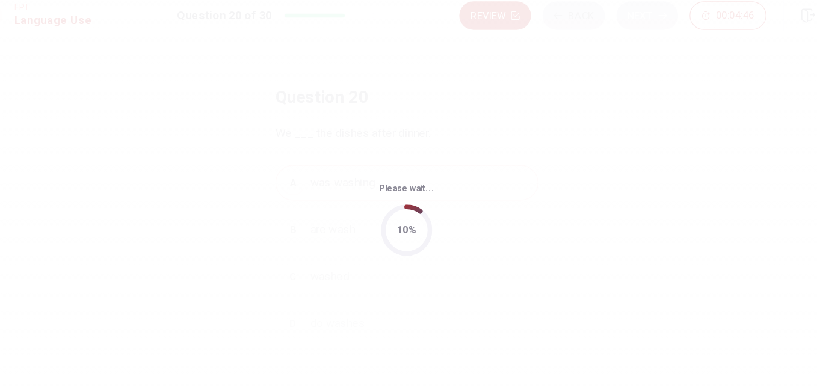
scroll to position [0, 0]
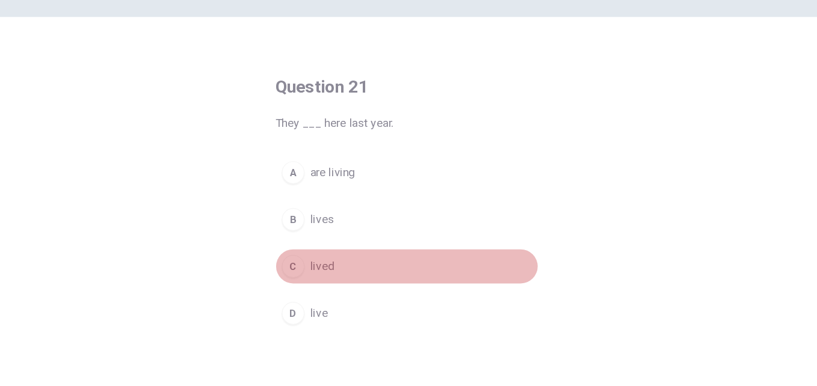
click at [351, 276] on button "C lived" at bounding box center [408, 274] width 223 height 30
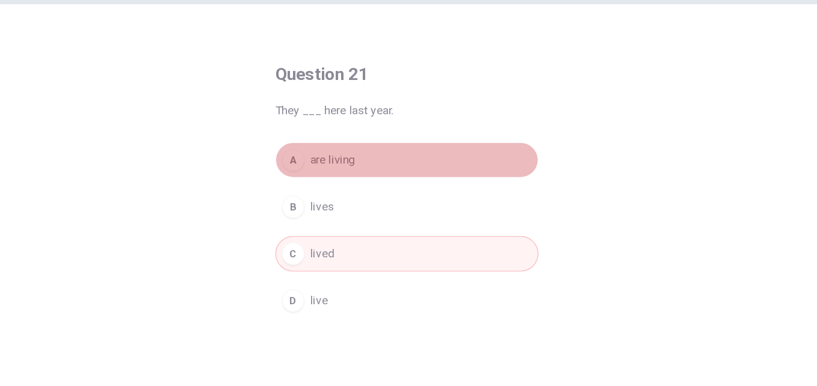
click at [362, 196] on button "A are living" at bounding box center [408, 194] width 223 height 30
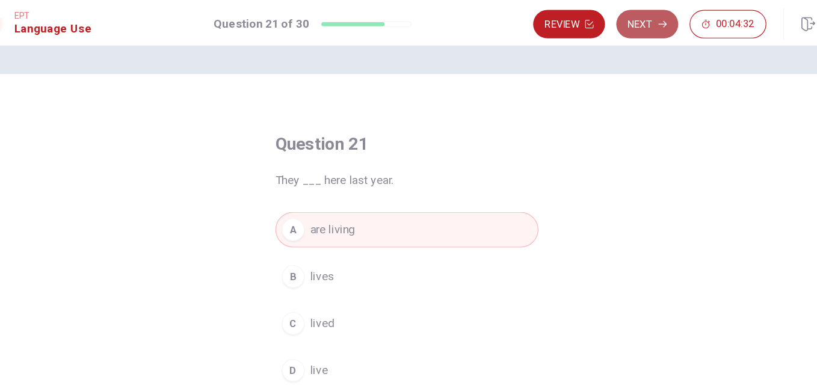
click at [625, 23] on icon "button" at bounding box center [625, 20] width 7 height 7
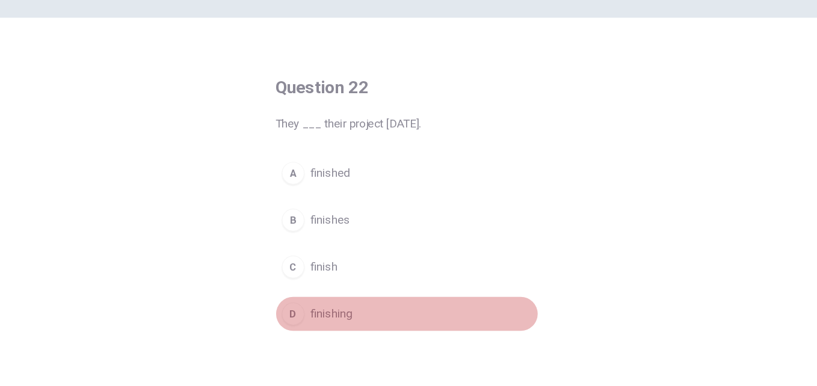
click at [342, 304] on button "D finishing" at bounding box center [408, 313] width 223 height 30
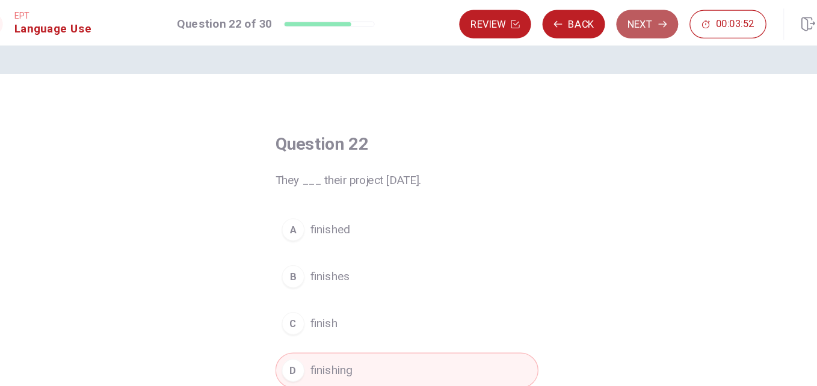
click at [608, 22] on button "Next" at bounding box center [612, 20] width 52 height 24
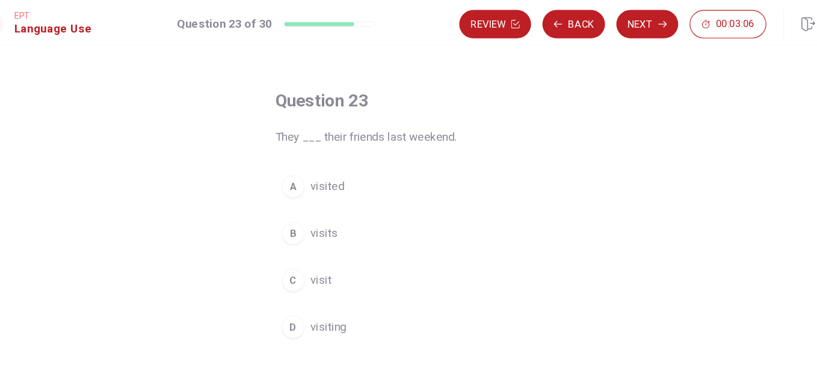
scroll to position [37, 0]
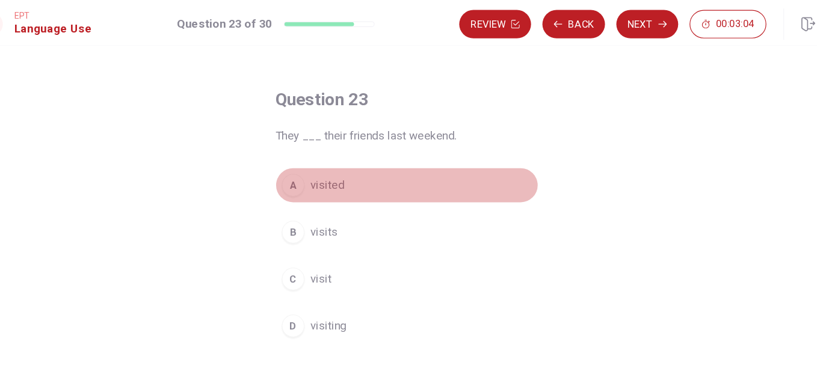
click at [337, 153] on span "visited" at bounding box center [341, 157] width 29 height 14
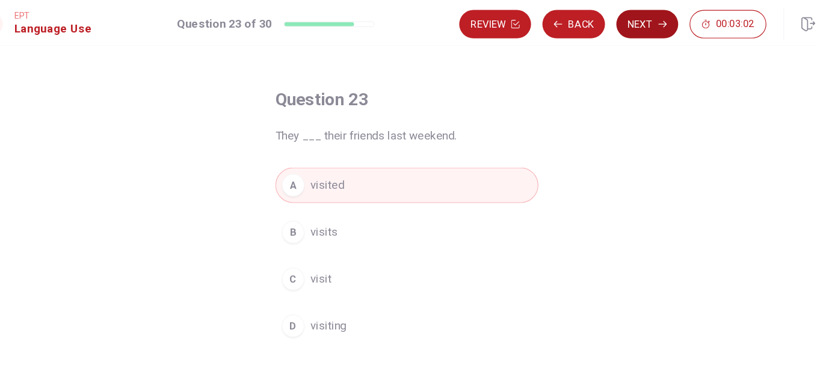
click at [614, 26] on button "Next" at bounding box center [612, 20] width 52 height 24
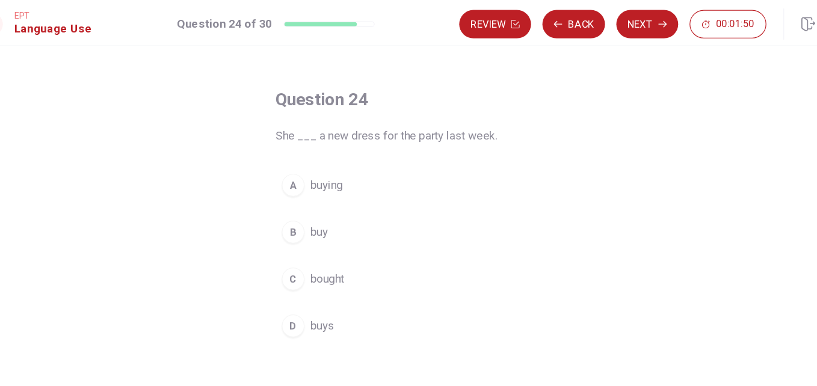
click at [346, 230] on span "bought" at bounding box center [341, 236] width 29 height 14
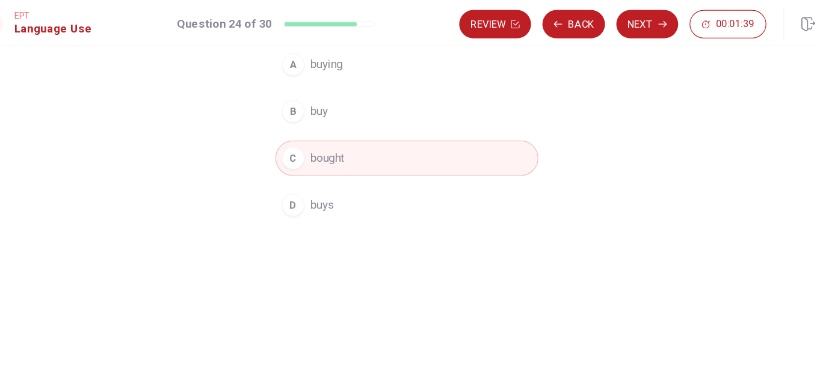
scroll to position [141, 0]
click at [624, 19] on icon "button" at bounding box center [625, 20] width 7 height 7
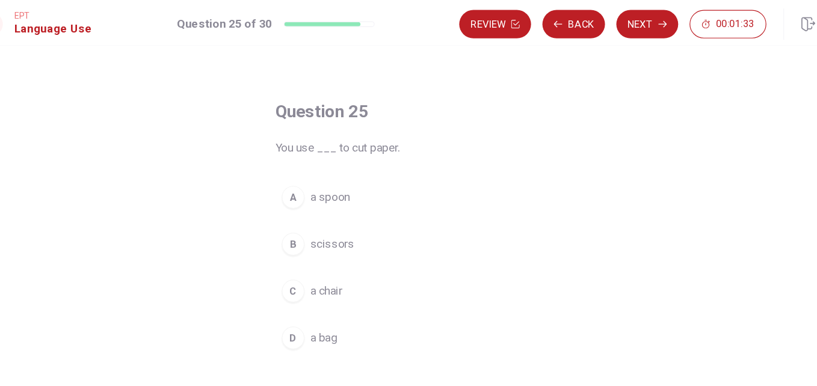
scroll to position [28, 0]
click at [347, 209] on span "scissors" at bounding box center [345, 206] width 37 height 14
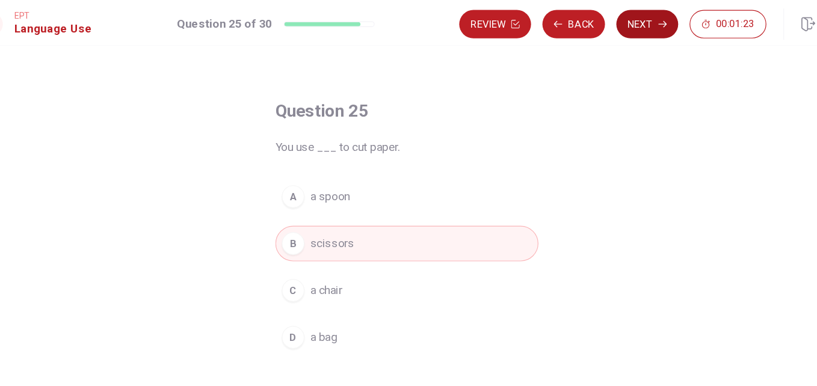
click at [609, 20] on button "Next" at bounding box center [612, 20] width 52 height 24
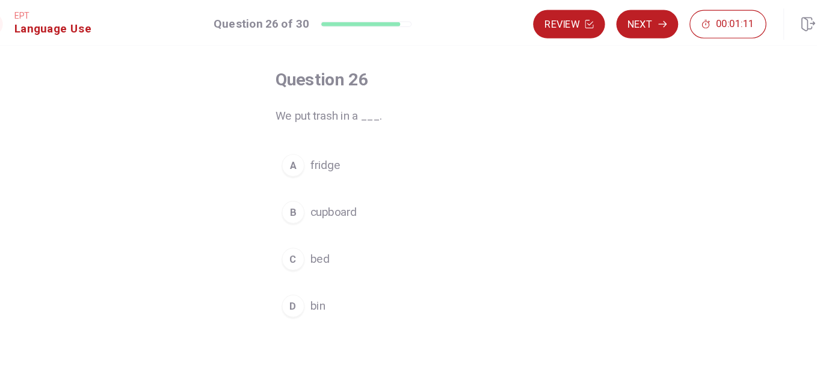
scroll to position [55, 0]
click at [339, 139] on span "fridge" at bounding box center [339, 139] width 25 height 14
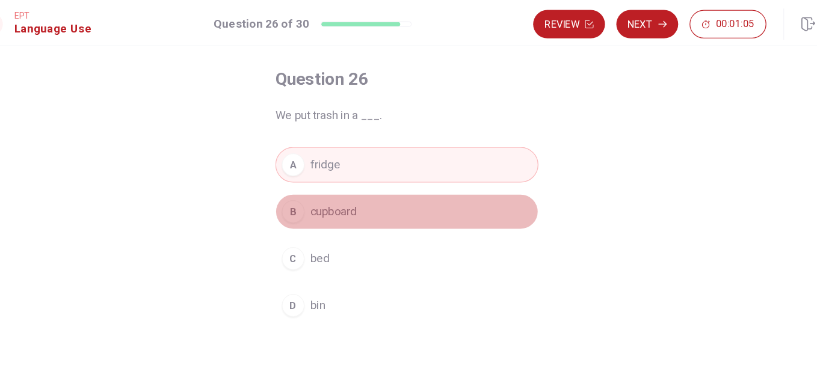
click at [383, 177] on button "B cupboard" at bounding box center [408, 179] width 223 height 30
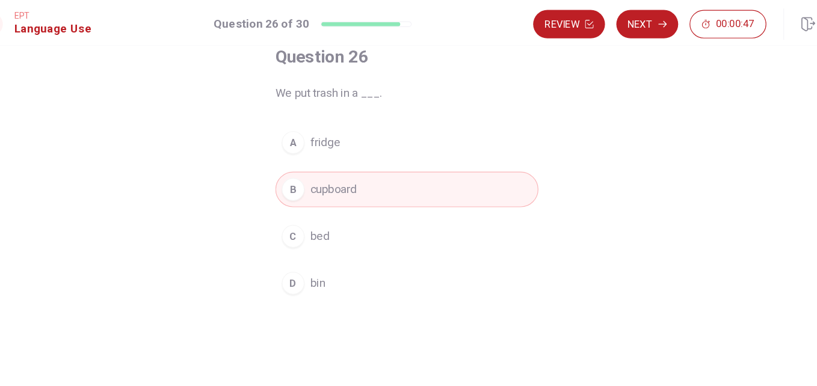
scroll to position [72, 0]
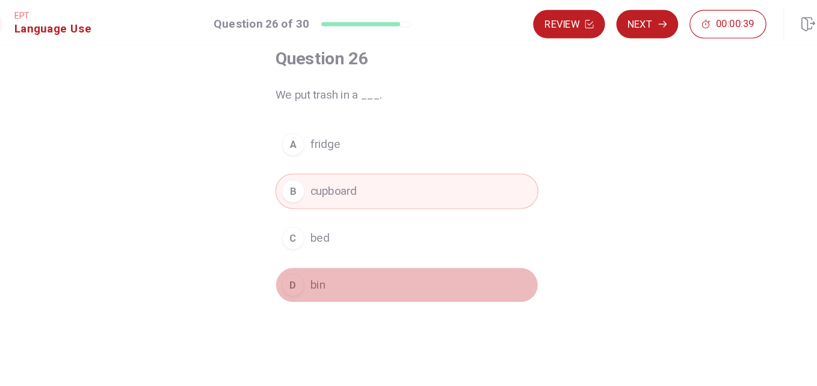
click at [361, 242] on button "D bin" at bounding box center [408, 241] width 223 height 30
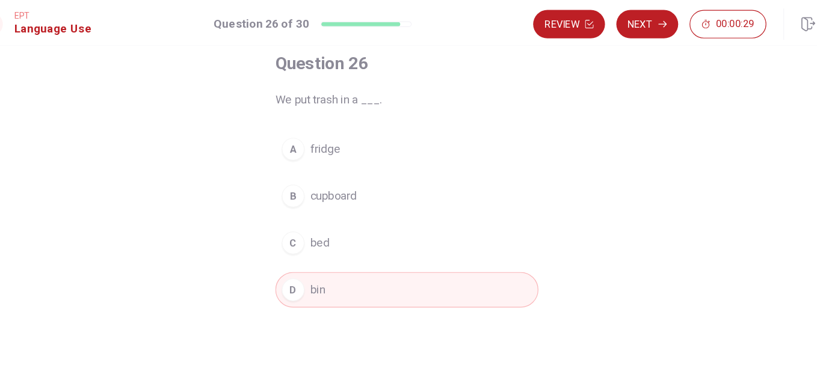
scroll to position [69, 0]
click at [628, 15] on button "Next" at bounding box center [612, 20] width 52 height 24
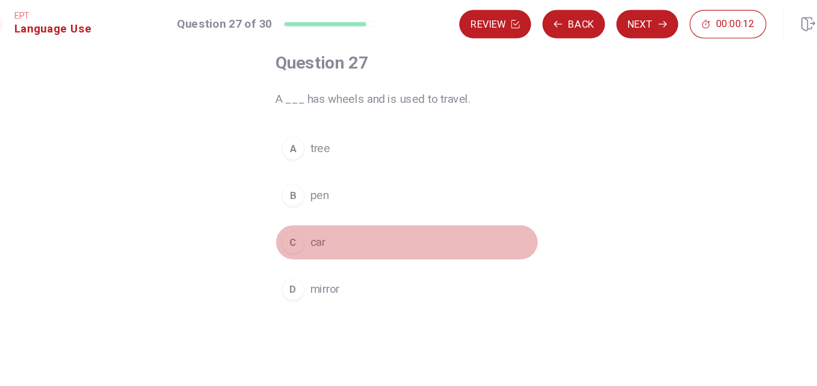
click at [353, 202] on button "C car" at bounding box center [408, 205] width 223 height 30
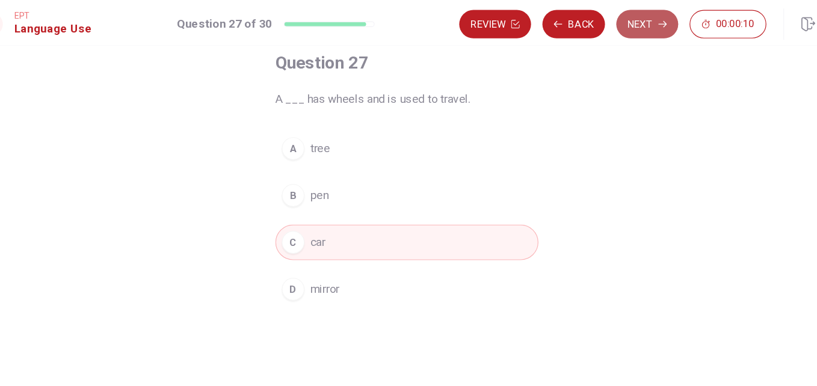
click at [622, 27] on button "Next" at bounding box center [612, 20] width 52 height 24
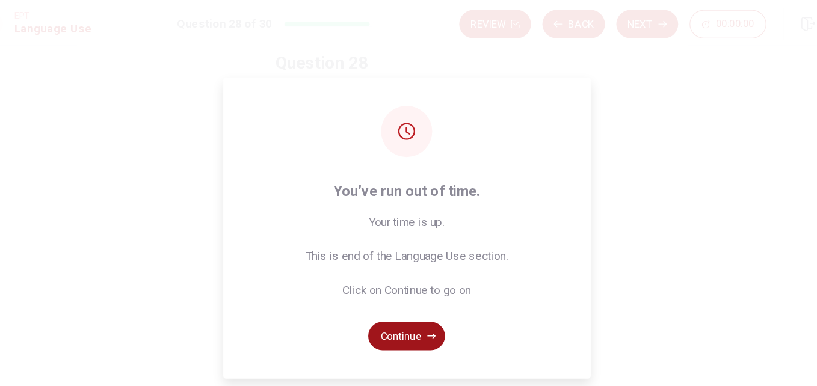
click at [414, 279] on button "Continue" at bounding box center [408, 285] width 65 height 24
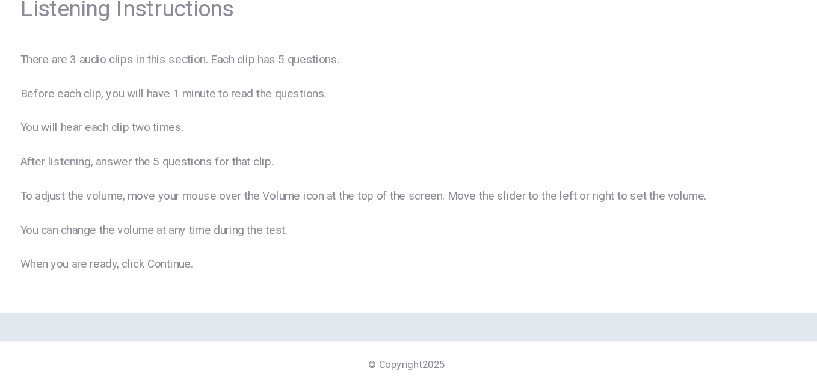
scroll to position [0, 0]
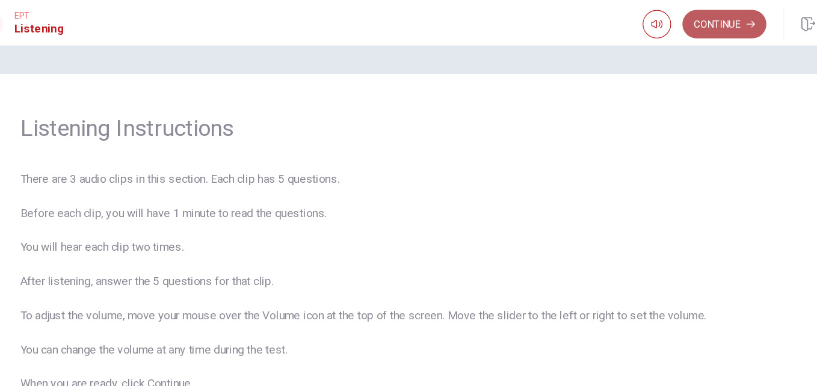
click at [706, 23] on button "Continue" at bounding box center [677, 20] width 71 height 24
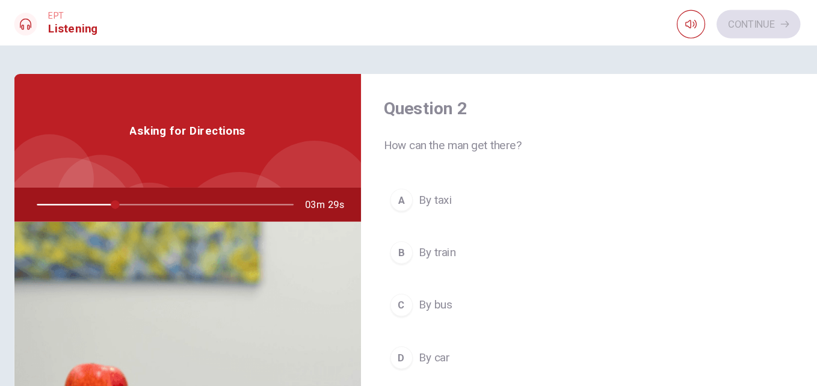
scroll to position [313, 0]
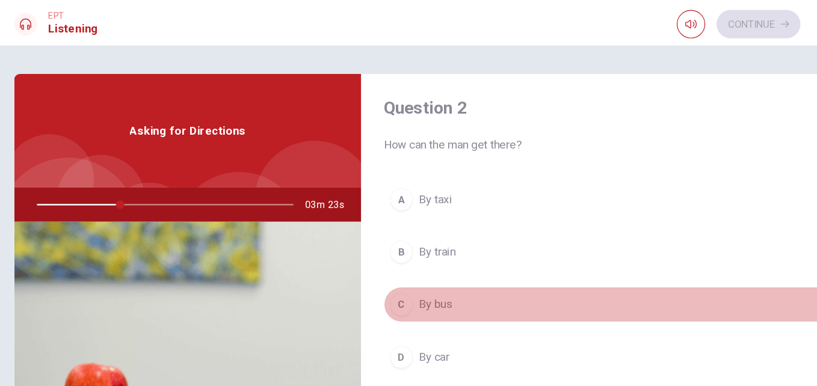
click at [410, 257] on span "By bus" at bounding box center [404, 257] width 29 height 14
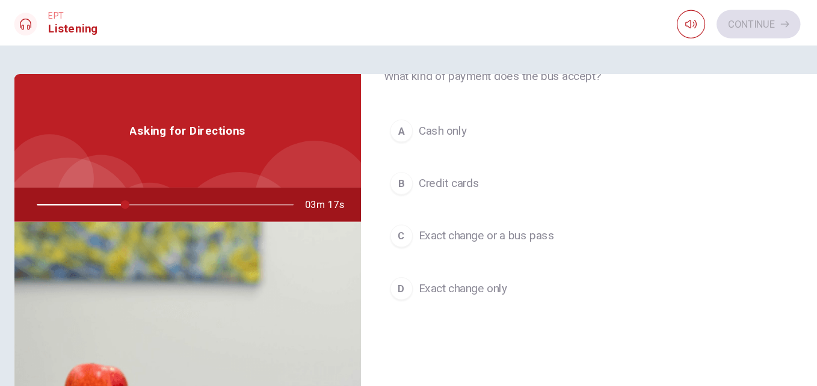
scroll to position [58, 0]
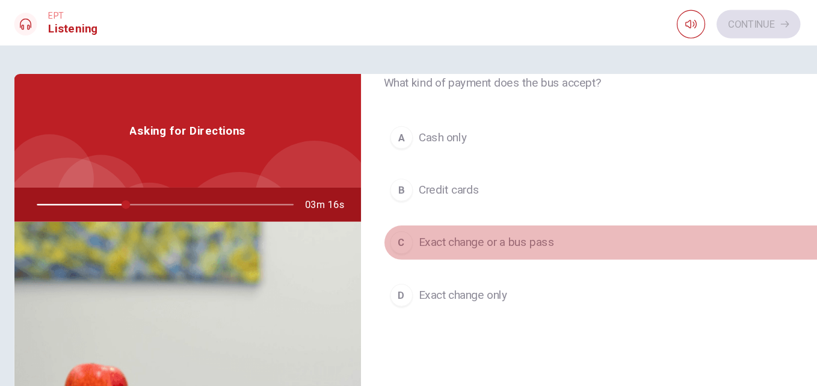
click at [463, 204] on span "Exact change or a bus pass" at bounding box center [447, 205] width 115 height 14
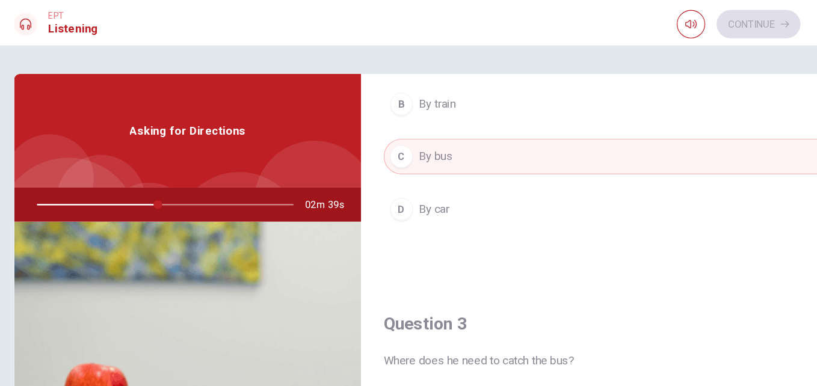
scroll to position [446, 0]
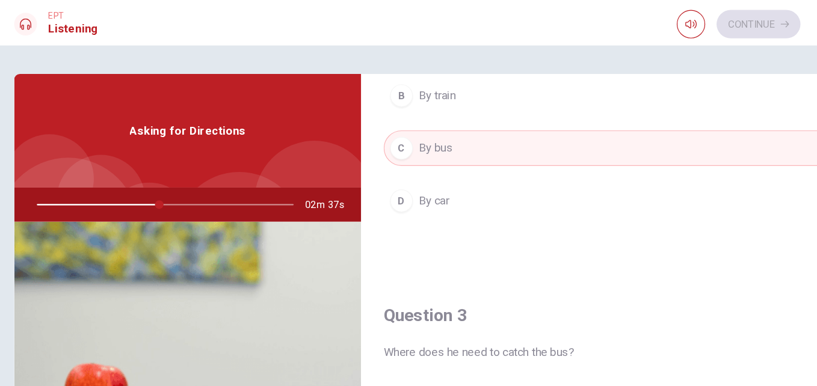
click at [148, 171] on div at bounding box center [172, 173] width 241 height 29
click at [173, 173] on div at bounding box center [172, 173] width 241 height 29
drag, startPoint x: 167, startPoint y: 173, endPoint x: 157, endPoint y: 172, distance: 9.6
click at [157, 172] on div at bounding box center [172, 173] width 241 height 29
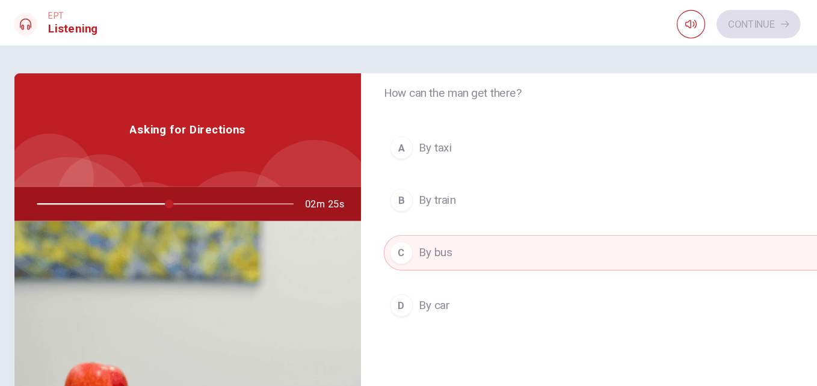
scroll to position [359, 0]
click at [204, 174] on div at bounding box center [172, 172] width 241 height 29
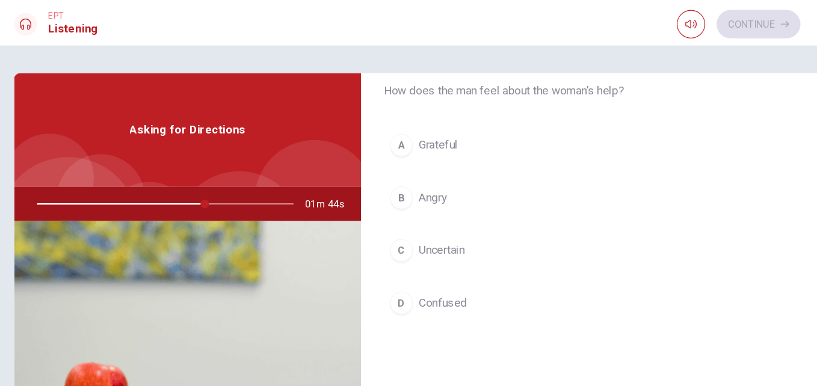
scroll to position [975, 0]
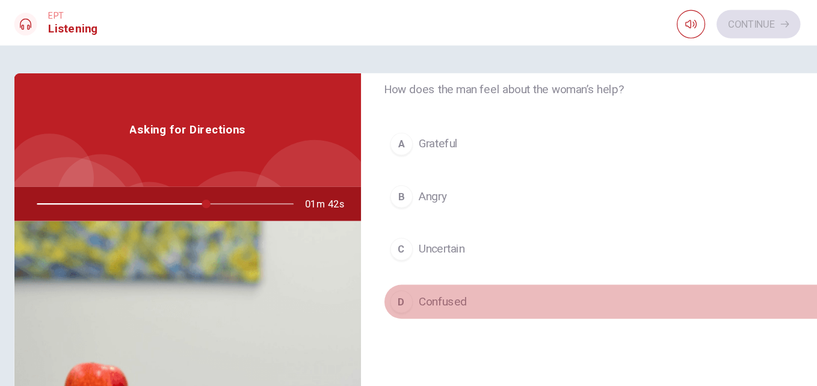
click at [412, 252] on span "Confused" at bounding box center [410, 255] width 41 height 14
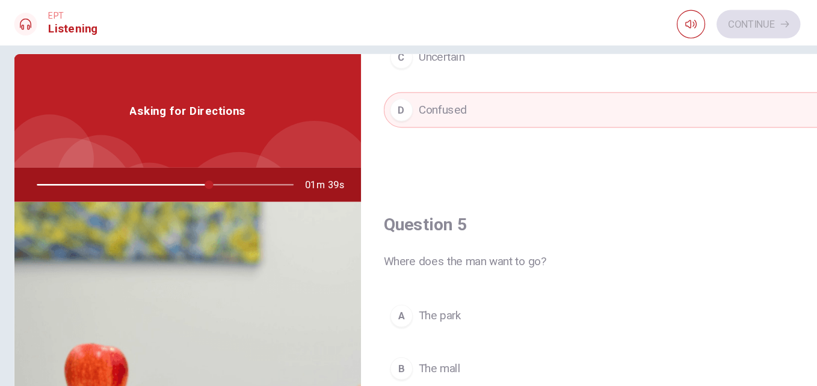
scroll to position [157, 0]
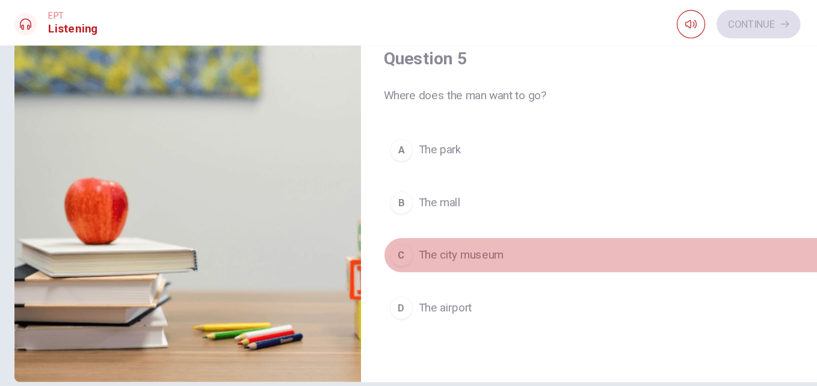
click at [433, 219] on span "The city museum" at bounding box center [426, 216] width 72 height 14
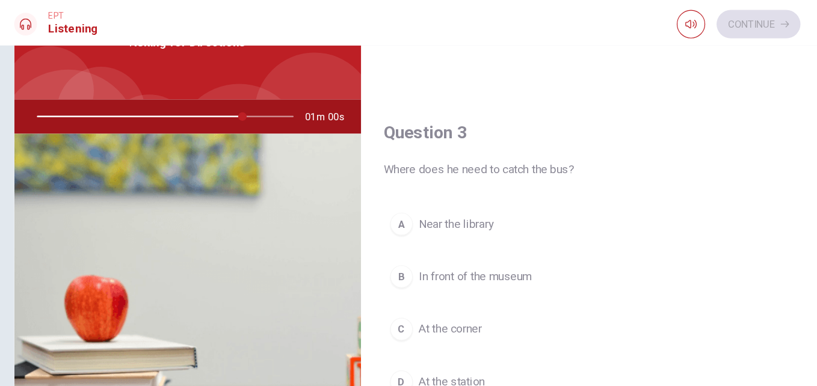
scroll to position [580, 0]
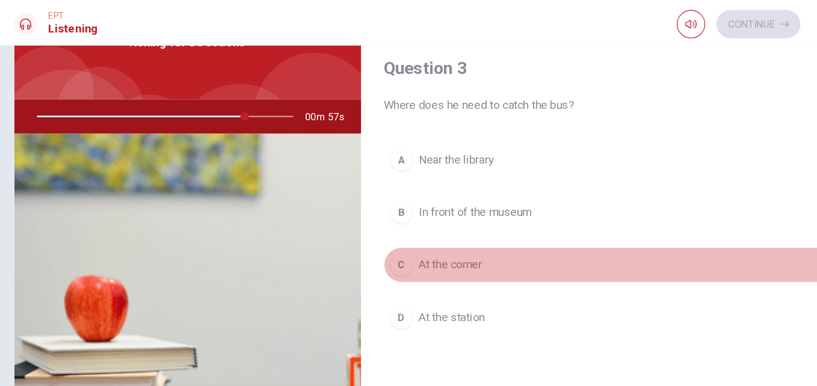
click at [419, 222] on span "At the corner" at bounding box center [417, 224] width 54 height 14
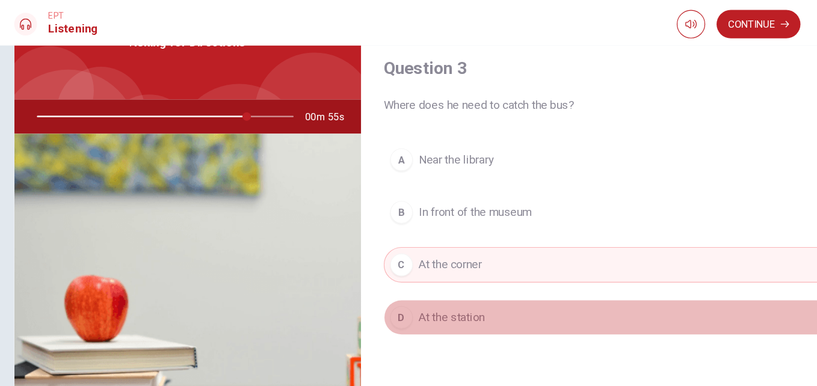
click at [428, 273] on span "At the station" at bounding box center [418, 269] width 56 height 14
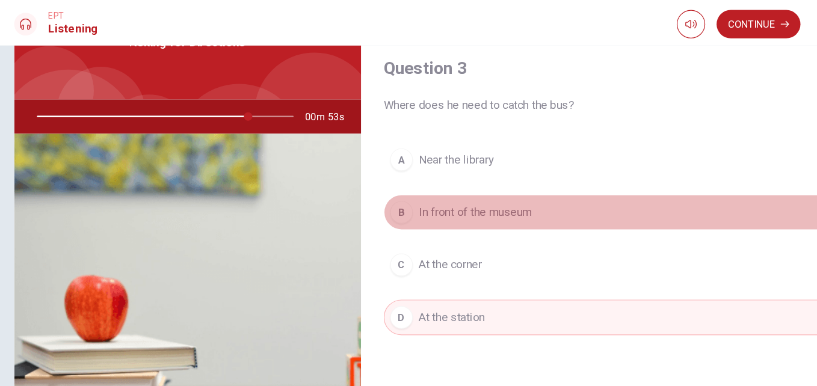
click at [493, 170] on button "B In front of the museum" at bounding box center [555, 180] width 390 height 30
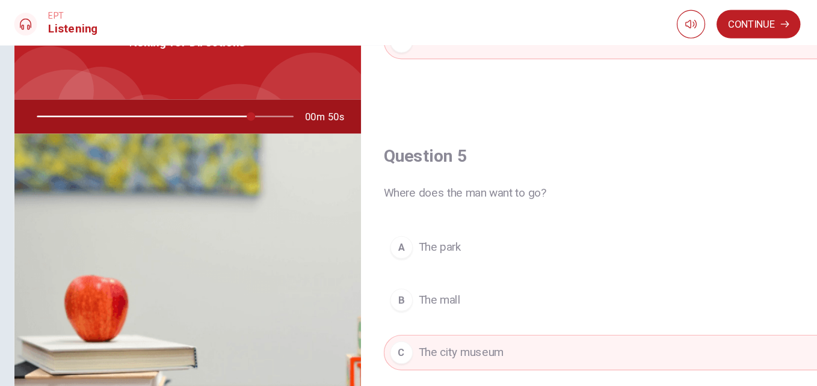
scroll to position [157, 0]
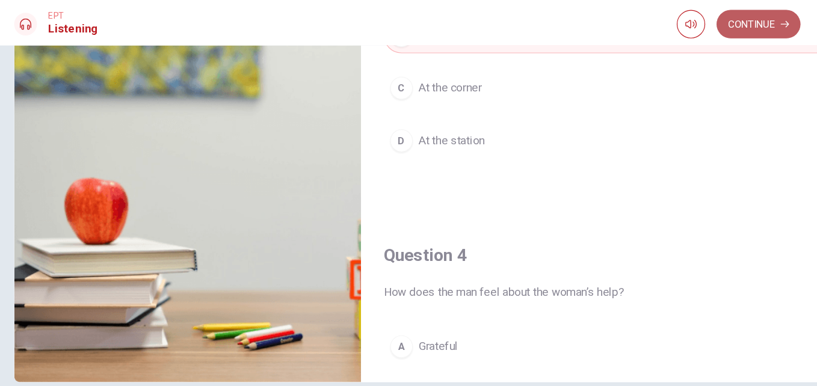
click at [670, 16] on button "Continue" at bounding box center [677, 20] width 71 height 24
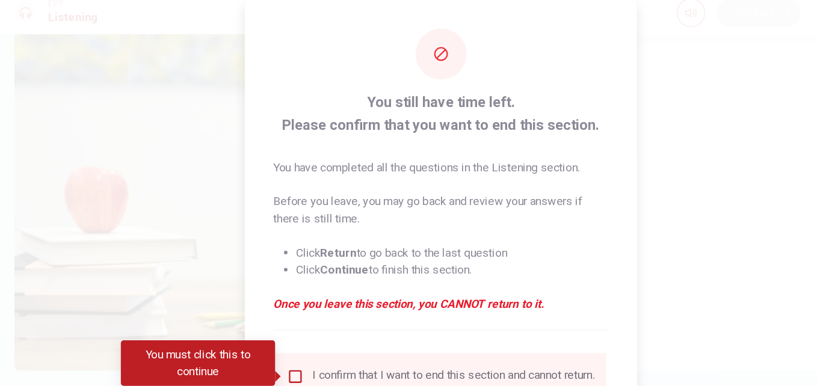
scroll to position [647, 0]
click at [279, 329] on input "You must click this to continue" at bounding box center [286, 328] width 14 height 14
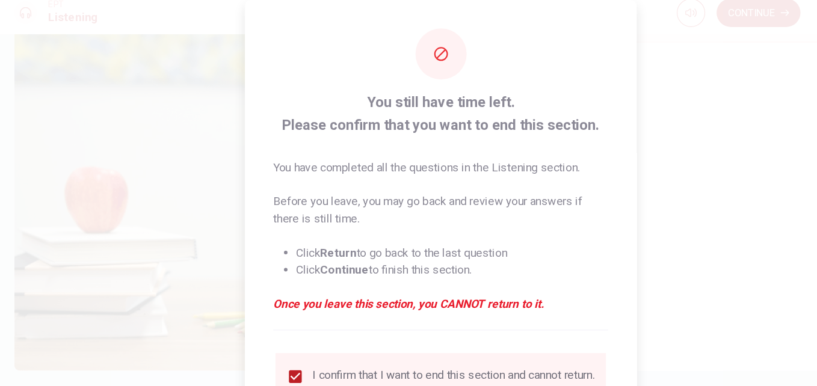
scroll to position [63, 0]
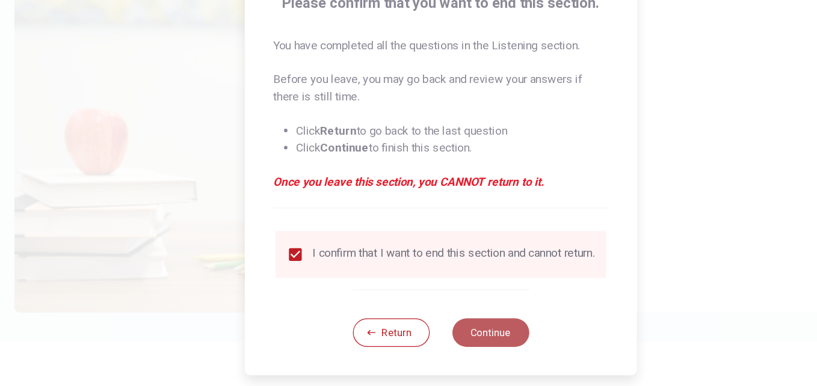
click at [449, 342] on button "Continue" at bounding box center [450, 341] width 65 height 24
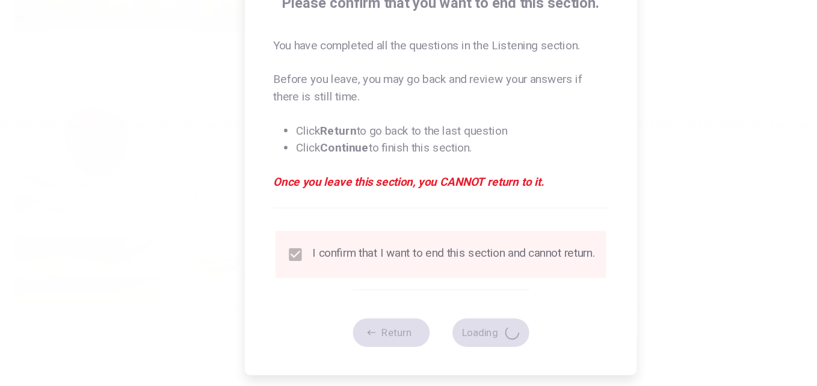
type input "87"
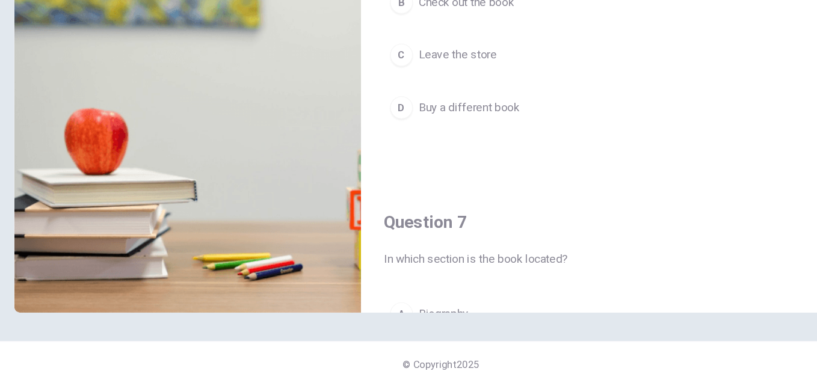
scroll to position [0, 0]
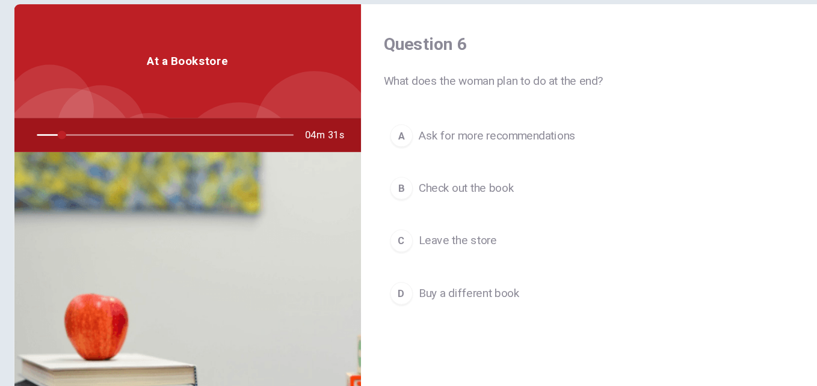
drag, startPoint x: 83, startPoint y: 176, endPoint x: 102, endPoint y: 175, distance: 19.3
click at [102, 175] on div at bounding box center [172, 173] width 241 height 29
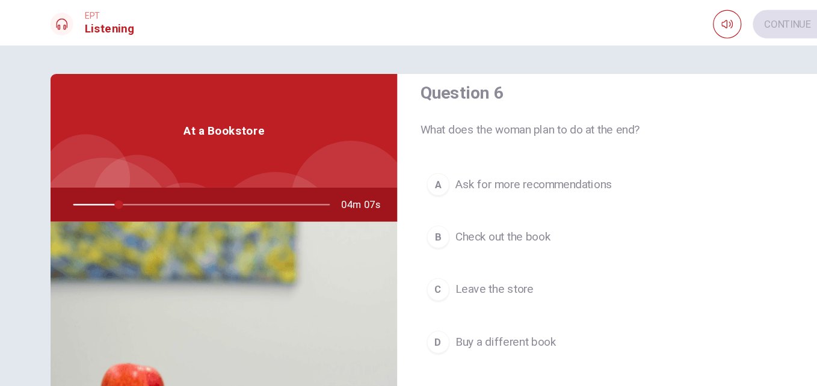
click at [160, 110] on span "At a Bookstore" at bounding box center [194, 110] width 69 height 14
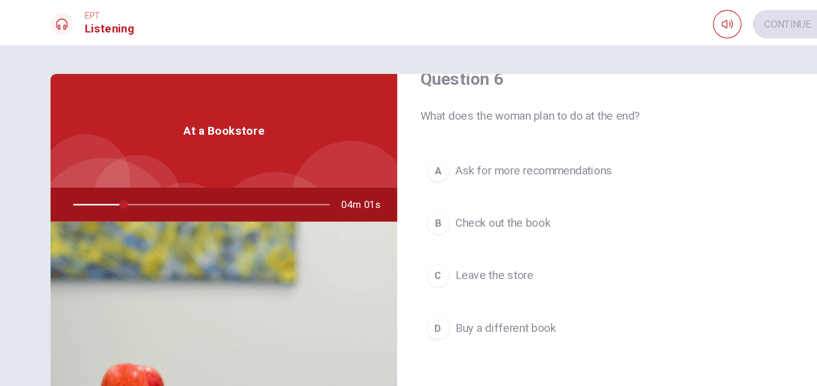
scroll to position [31, 0]
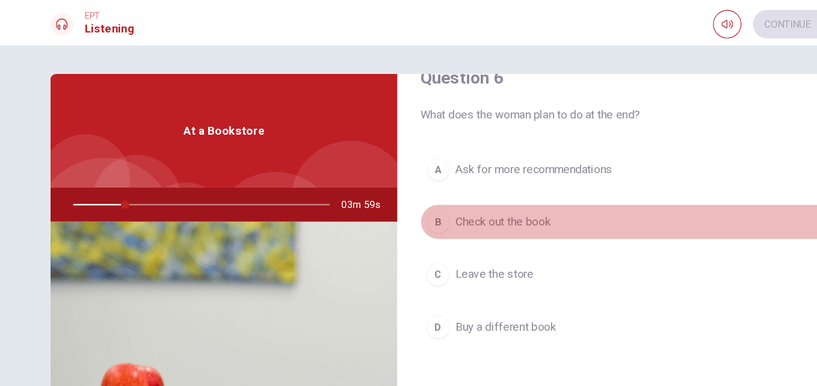
click at [395, 186] on span "Check out the book" at bounding box center [430, 188] width 81 height 14
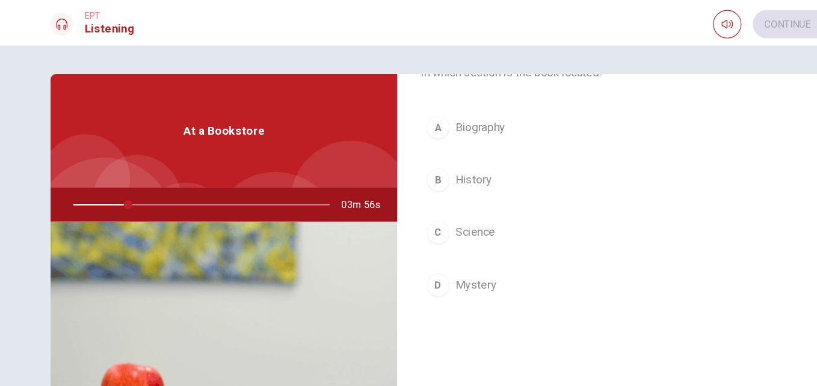
scroll to position [376, 0]
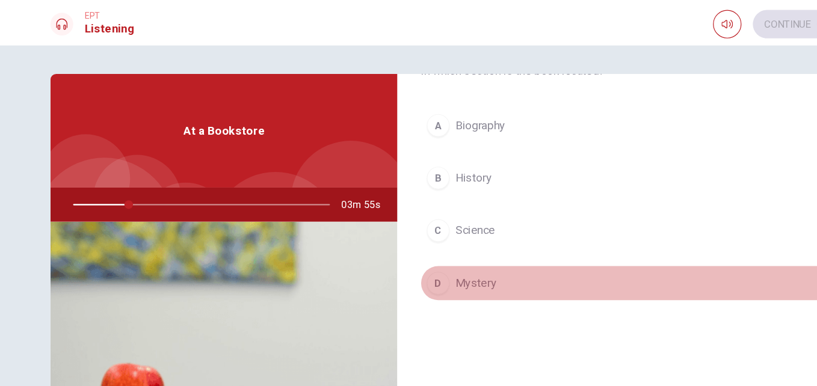
click at [414, 247] on button "D Mystery" at bounding box center [555, 239] width 390 height 30
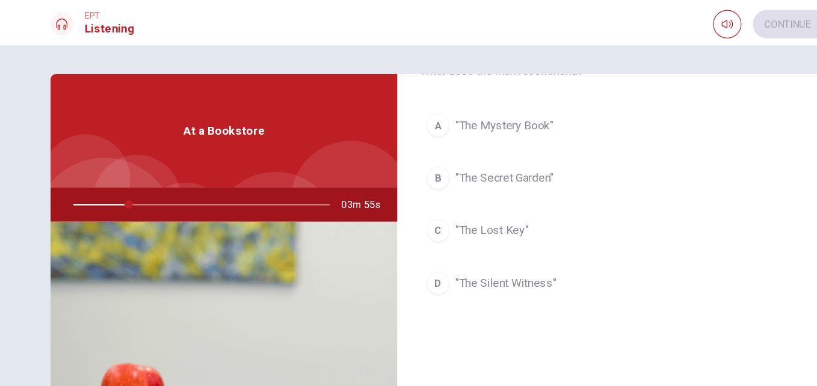
scroll to position [687, 0]
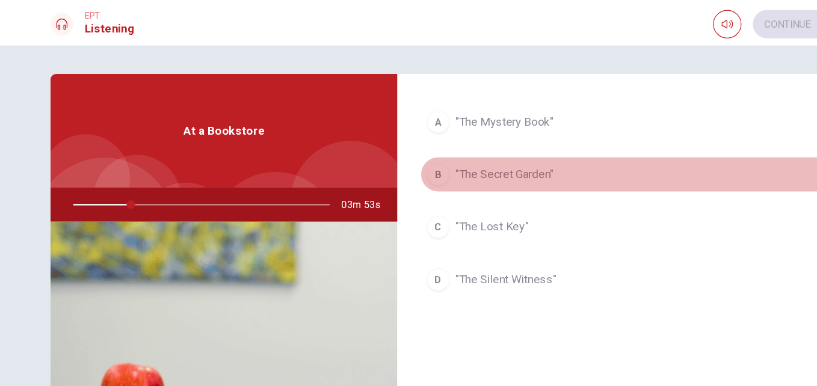
click at [462, 150] on span ""The Secret Garden"" at bounding box center [431, 147] width 83 height 14
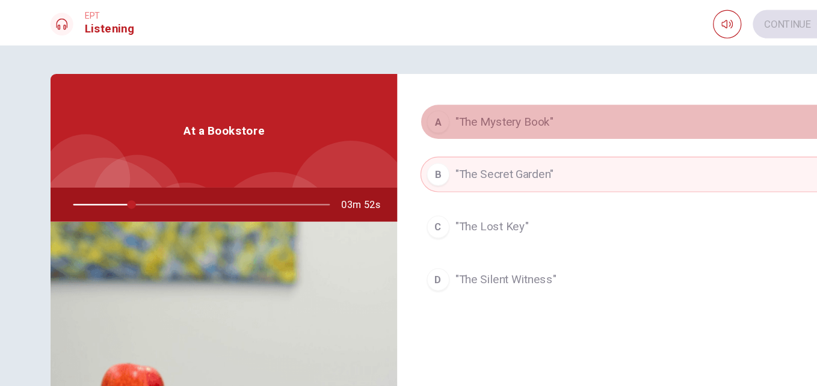
click at [445, 111] on button "A "The Mystery Book"" at bounding box center [555, 103] width 390 height 30
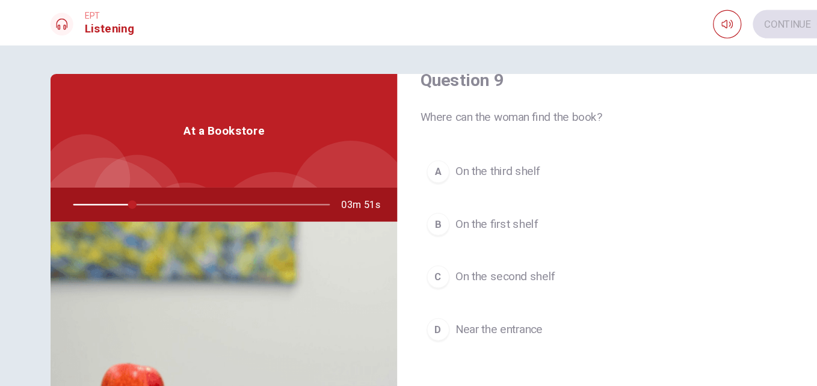
scroll to position [954, 0]
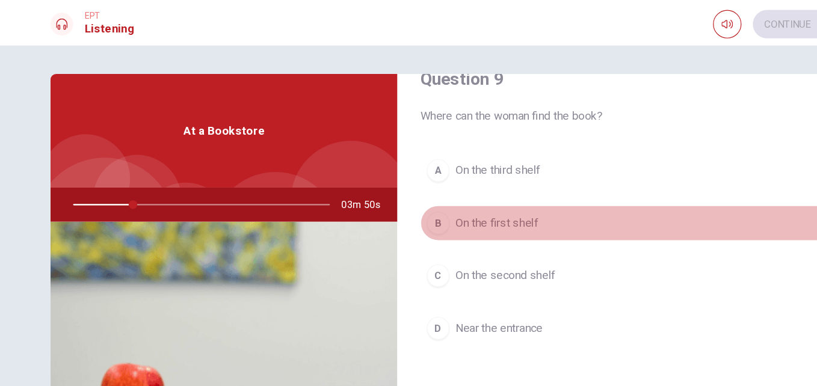
click at [438, 188] on span "On the first shelf" at bounding box center [425, 189] width 70 height 14
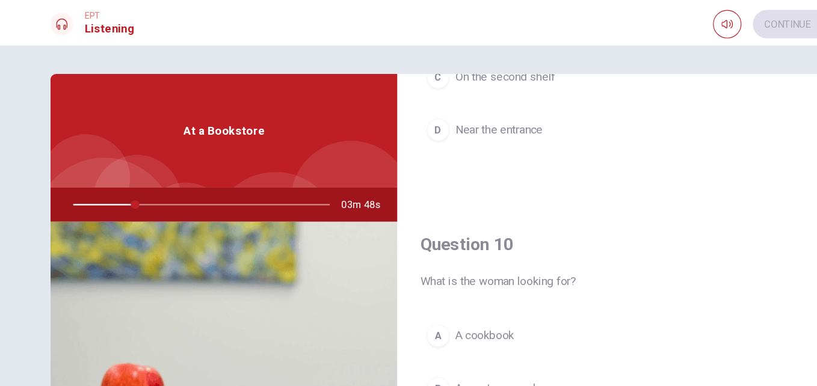
scroll to position [157, 0]
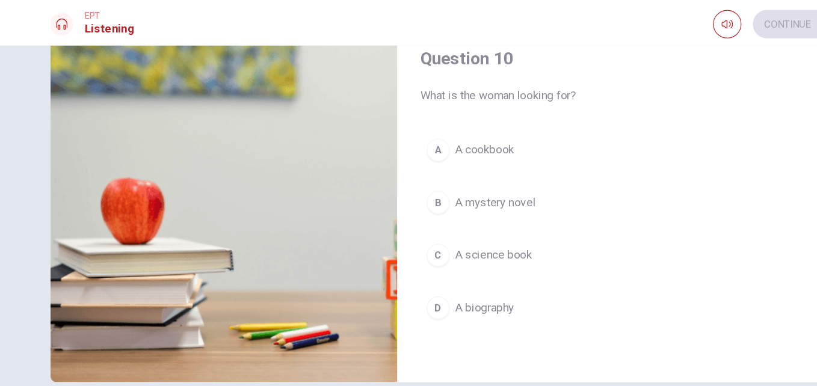
click at [433, 171] on span "A mystery novel" at bounding box center [424, 171] width 68 height 14
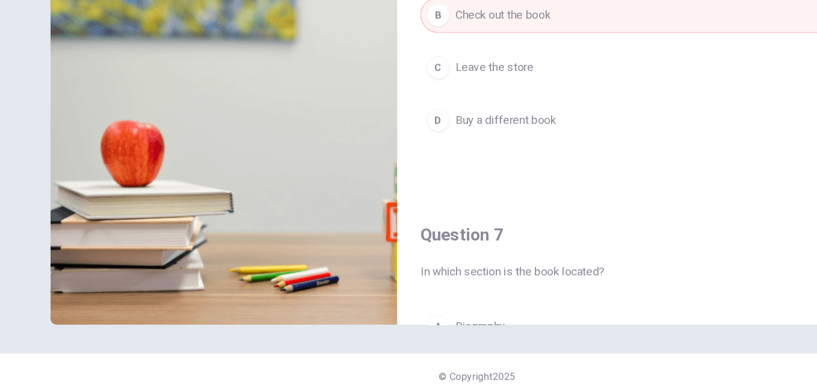
scroll to position [0, 0]
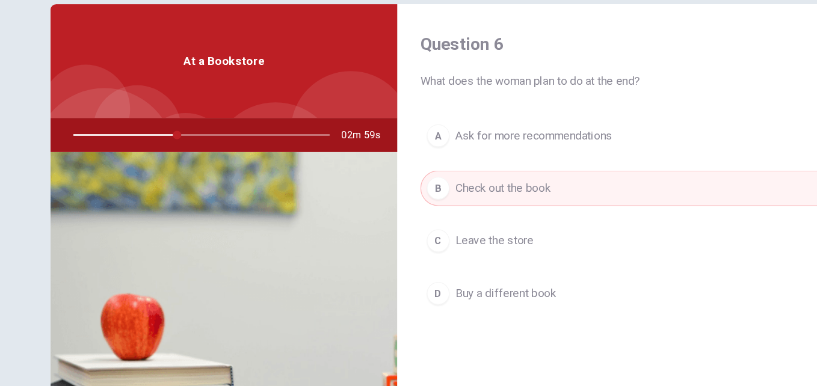
click at [492, 171] on span "Ask for more recommendations" at bounding box center [456, 174] width 133 height 14
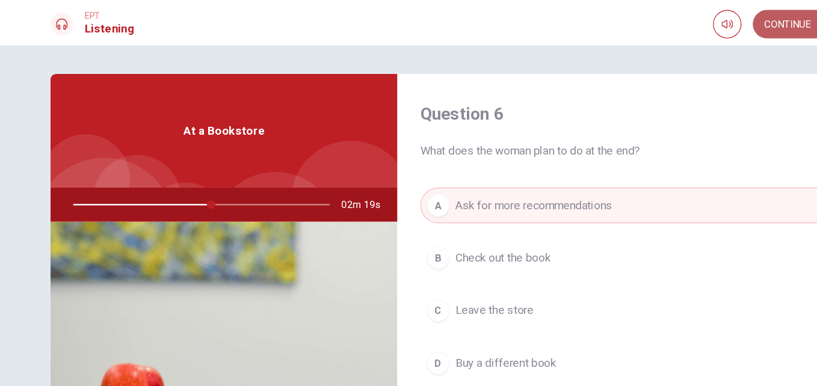
click at [672, 22] on button "Continue" at bounding box center [677, 20] width 71 height 24
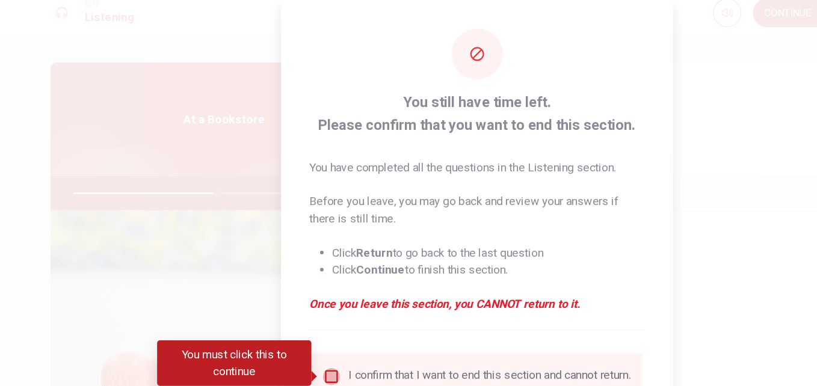
click at [285, 324] on input "You must click this to continue" at bounding box center [286, 328] width 14 height 14
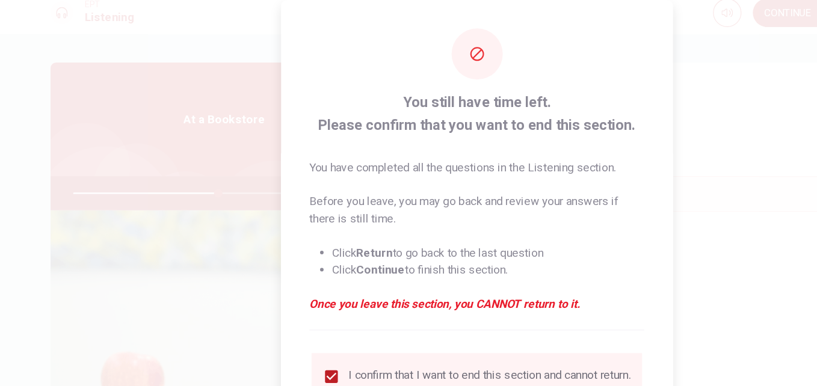
scroll to position [63, 0]
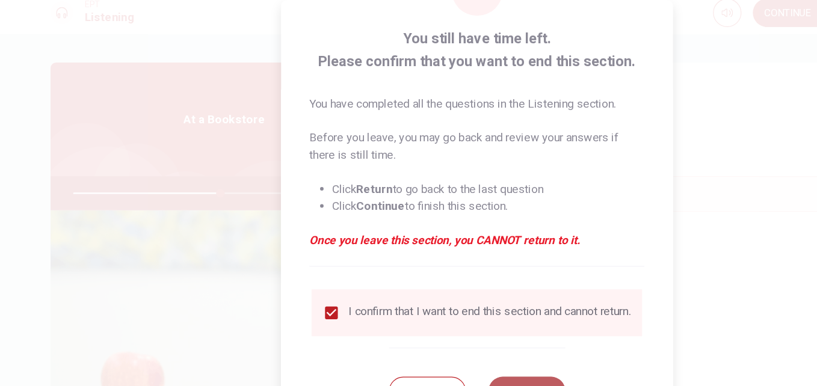
click at [436, 333] on button "Continue" at bounding box center [450, 341] width 65 height 24
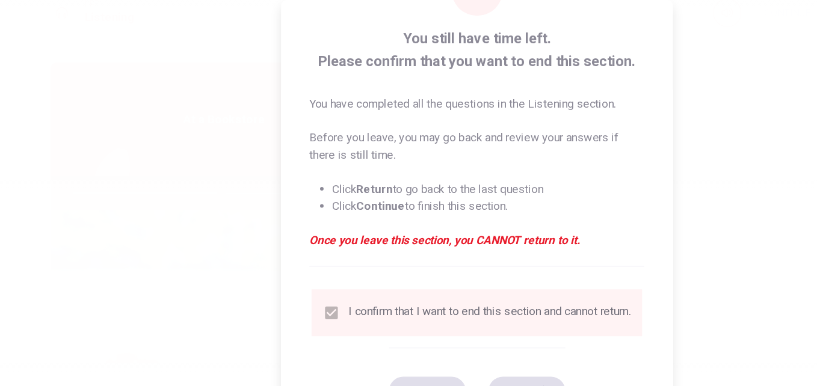
type input "58"
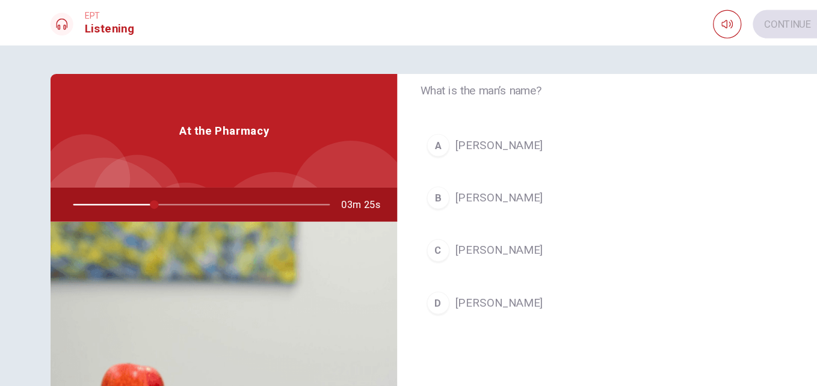
scroll to position [668, 0]
click at [416, 159] on span "[PERSON_NAME]" at bounding box center [427, 166] width 74 height 14
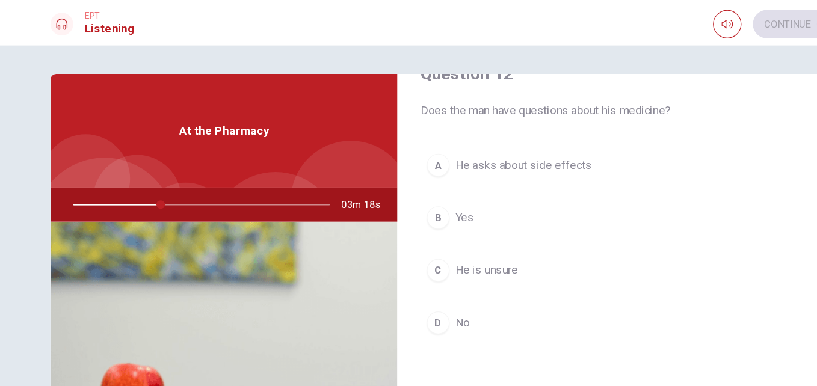
scroll to position [385, 0]
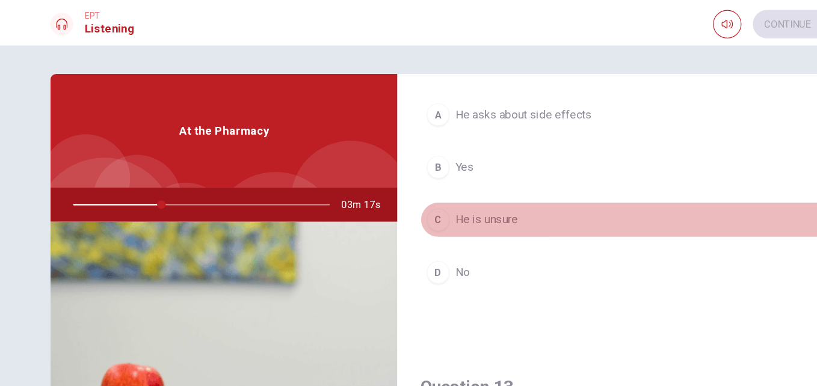
click at [435, 185] on span "He is unsure" at bounding box center [416, 186] width 53 height 14
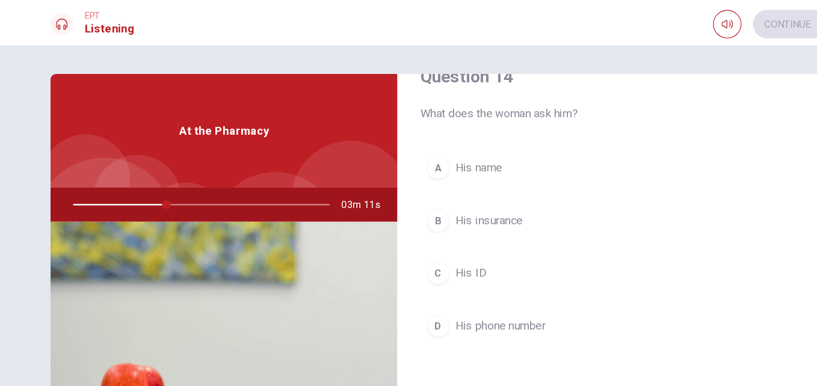
scroll to position [957, 0]
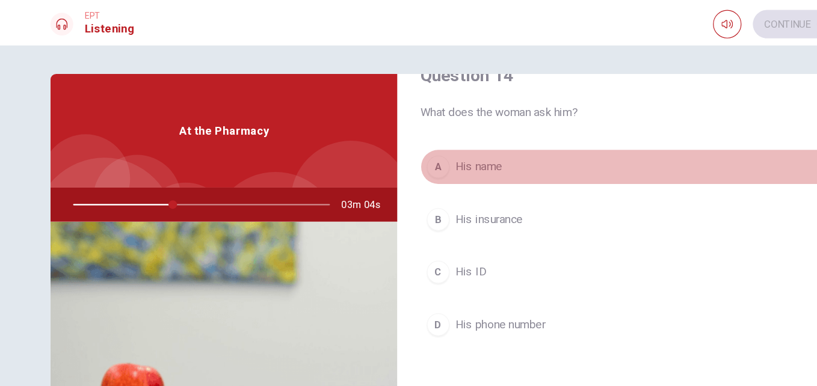
click at [433, 143] on button "A His name" at bounding box center [555, 141] width 390 height 30
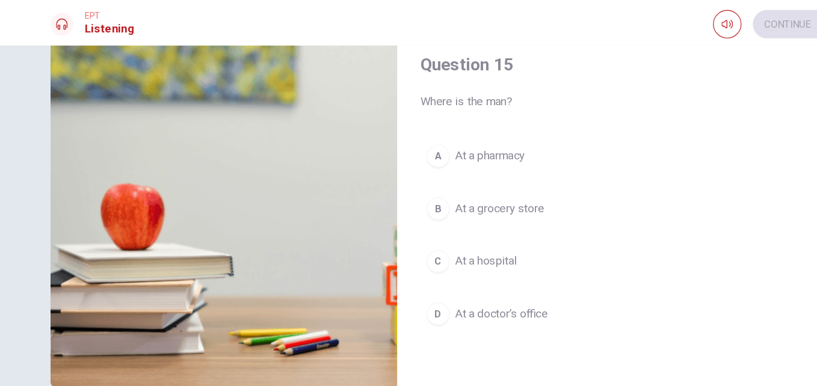
scroll to position [153, 0]
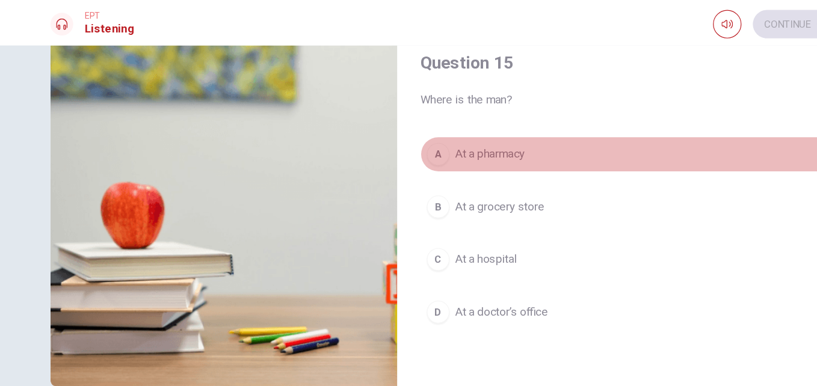
click at [425, 130] on span "At a pharmacy" at bounding box center [419, 130] width 59 height 14
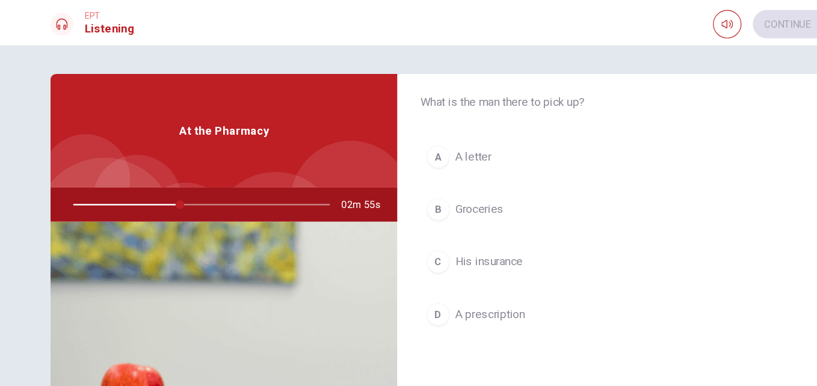
scroll to position [42, 0]
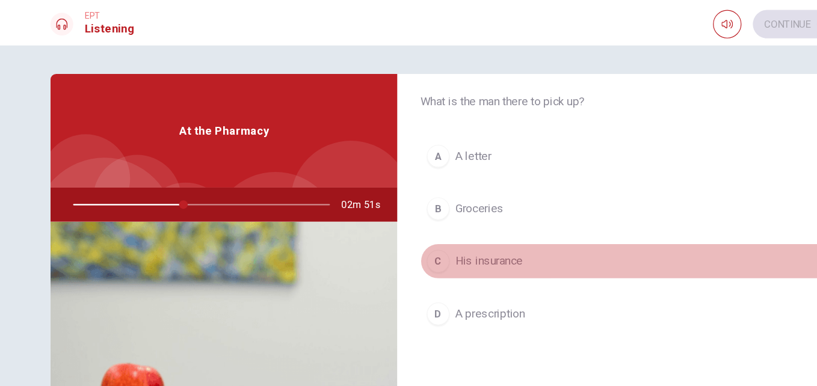
click at [446, 216] on button "C His insurance" at bounding box center [555, 221] width 390 height 30
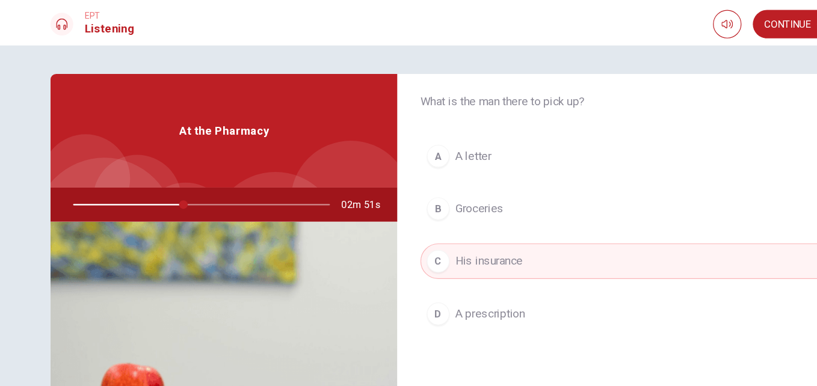
click at [446, 216] on button "C His insurance" at bounding box center [555, 221] width 390 height 30
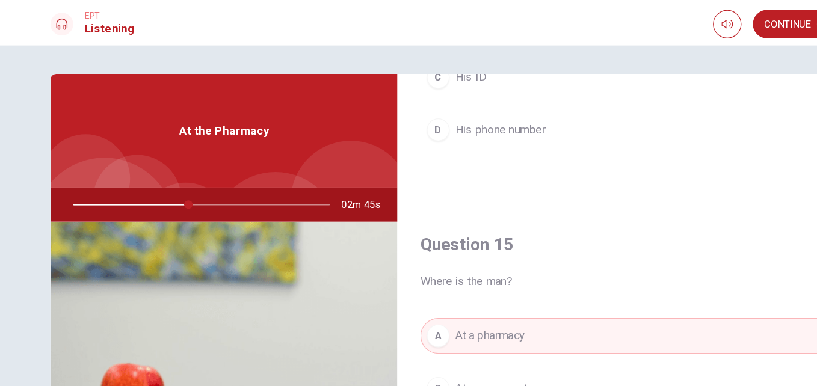
scroll to position [157, 0]
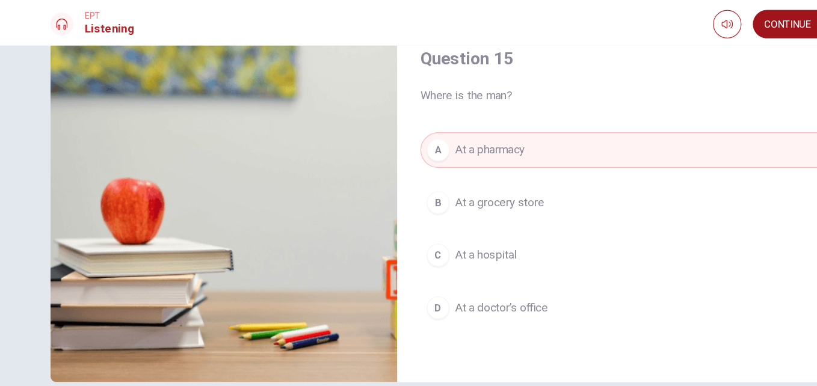
click at [682, 23] on button "Continue" at bounding box center [677, 20] width 71 height 24
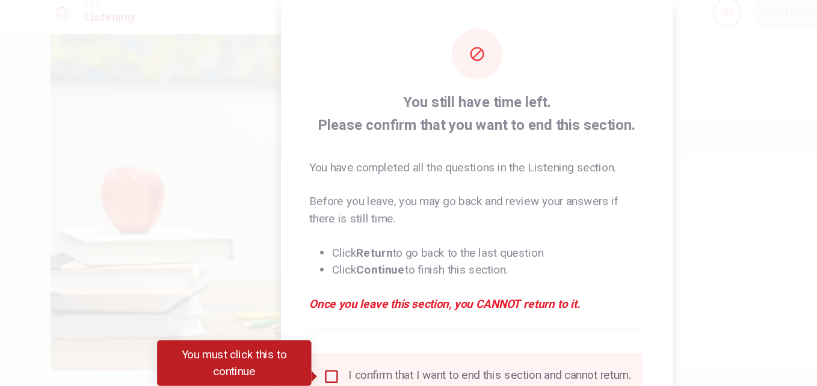
scroll to position [63, 0]
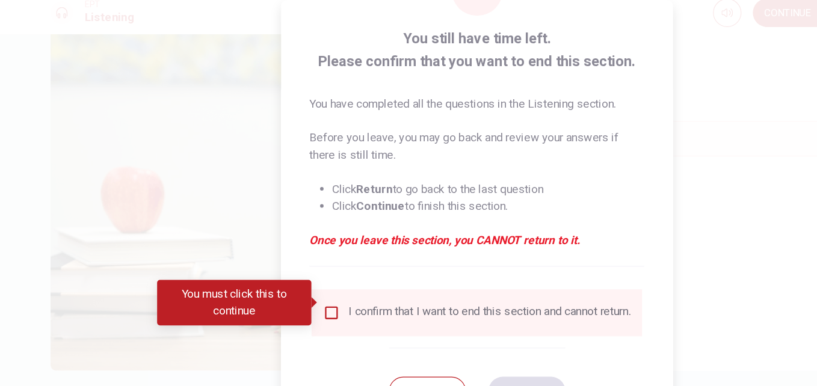
click at [286, 271] on input "You must click this to continue" at bounding box center [286, 274] width 14 height 14
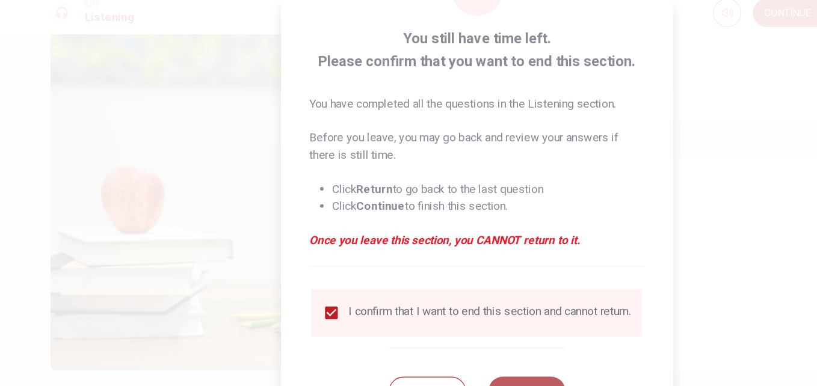
click at [461, 330] on button "Continue" at bounding box center [450, 341] width 65 height 24
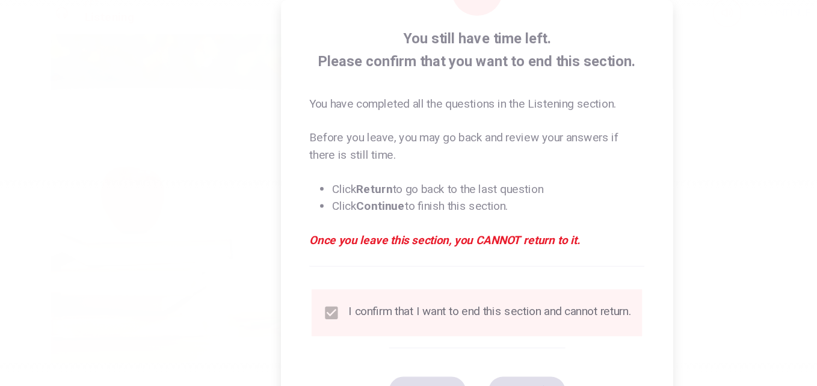
type input "48"
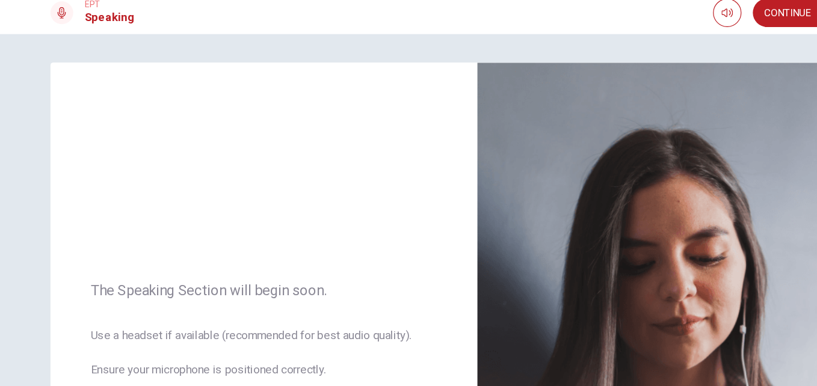
scroll to position [264, 0]
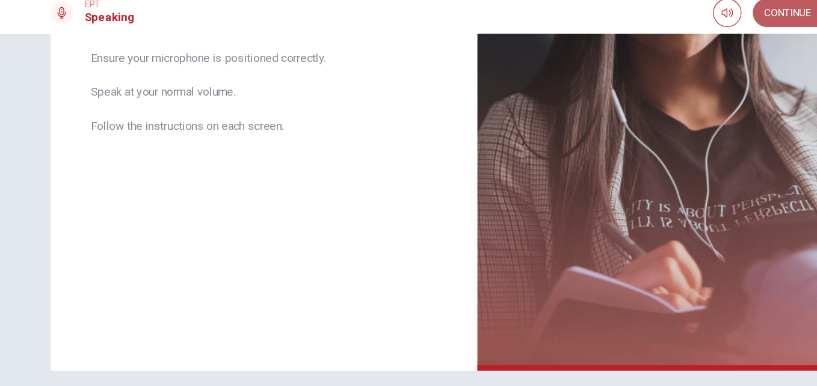
click at [681, 19] on button "Continue" at bounding box center [677, 20] width 71 height 24
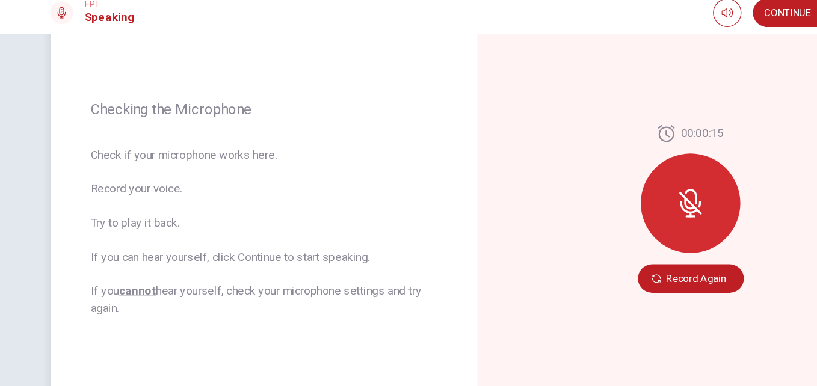
scroll to position [136, 0]
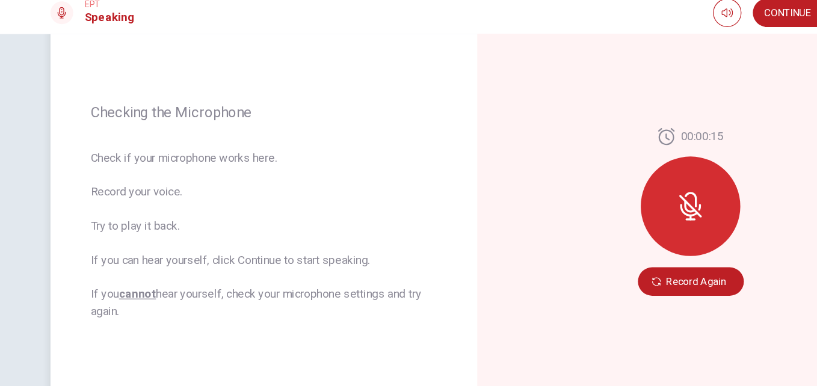
click at [601, 193] on div at bounding box center [589, 184] width 84 height 84
click at [584, 183] on icon at bounding box center [588, 183] width 19 height 19
click at [583, 253] on button "Record Again" at bounding box center [590, 248] width 90 height 24
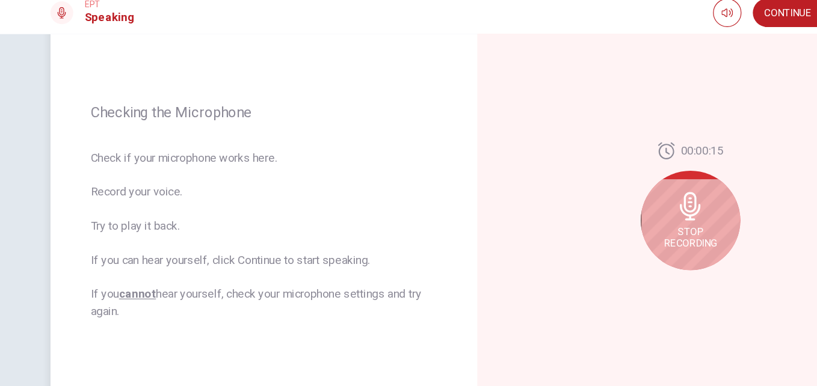
click at [591, 191] on icon at bounding box center [588, 184] width 17 height 24
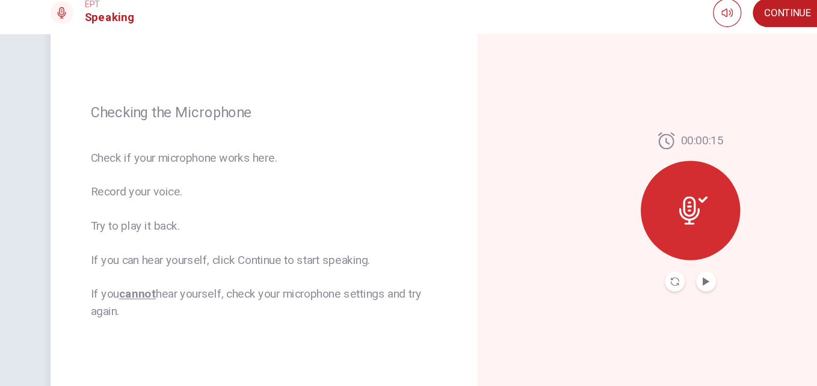
click at [591, 191] on icon at bounding box center [587, 188] width 17 height 24
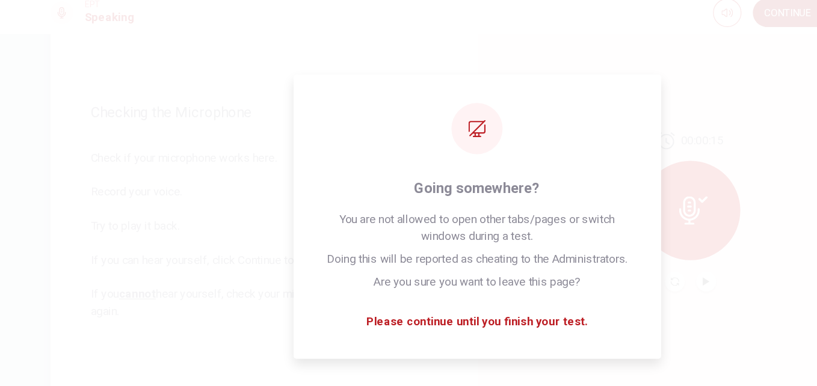
click at [674, 16] on button "Continue" at bounding box center [677, 20] width 71 height 24
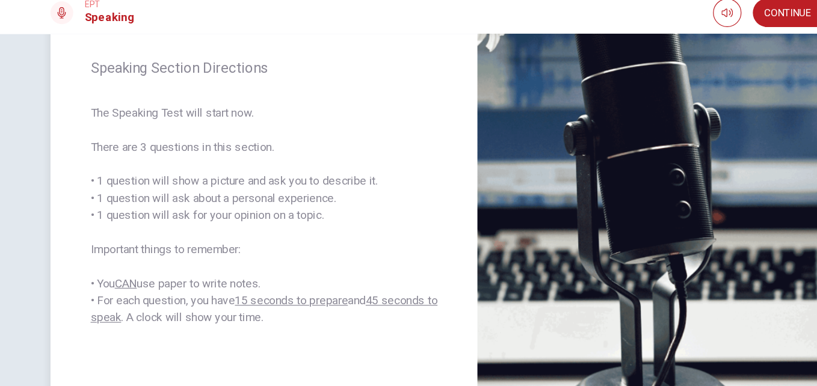
scroll to position [152, 0]
click at [669, 26] on button "Continue" at bounding box center [677, 20] width 71 height 24
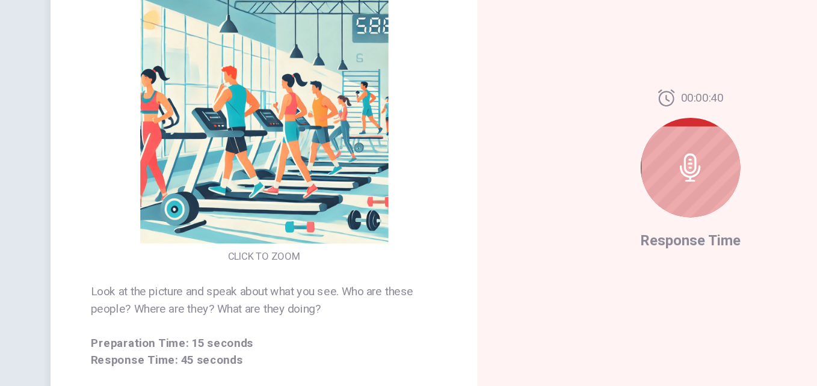
scroll to position [122, 0]
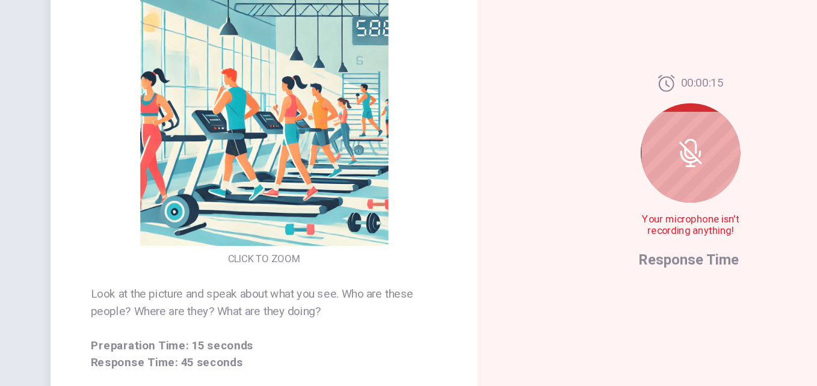
click at [588, 211] on div at bounding box center [589, 186] width 84 height 84
click at [574, 283] on span "Response Time" at bounding box center [587, 277] width 85 height 14
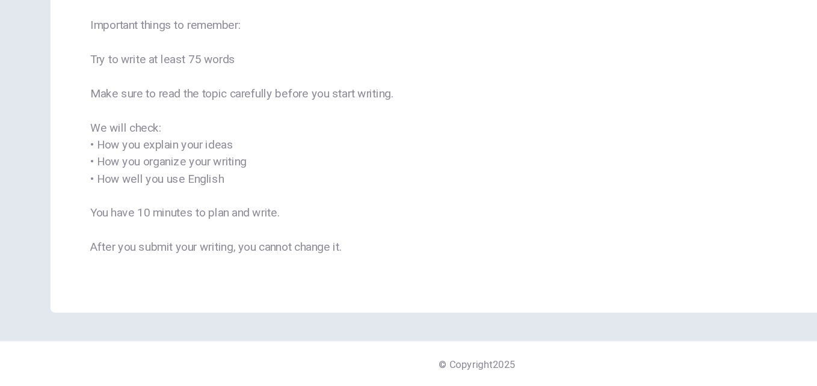
scroll to position [0, 0]
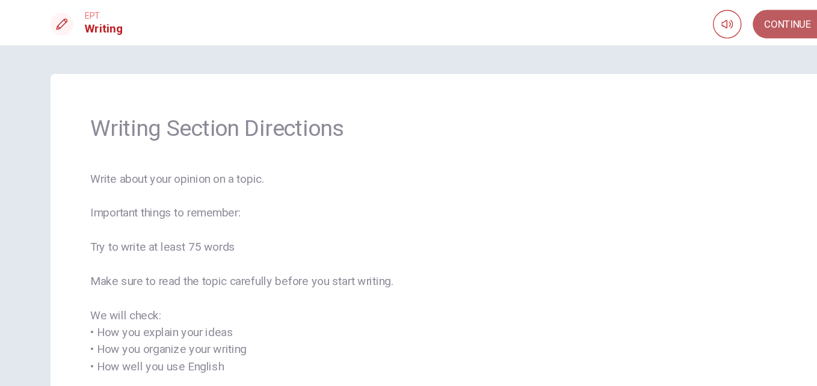
click at [669, 12] on button "Continue" at bounding box center [677, 20] width 71 height 24
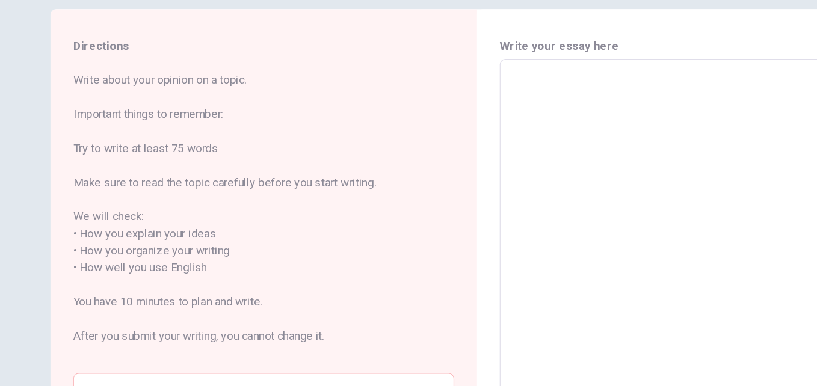
click at [511, 134] on textarea at bounding box center [589, 282] width 306 height 334
type textarea "m"
type textarea "x"
type textarea "my"
type textarea "x"
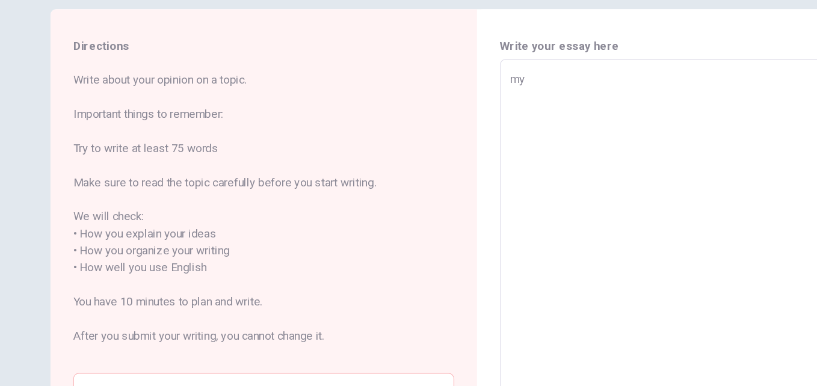
type textarea "my"
type textarea "x"
type textarea "my p"
type textarea "x"
type textarea "my pe"
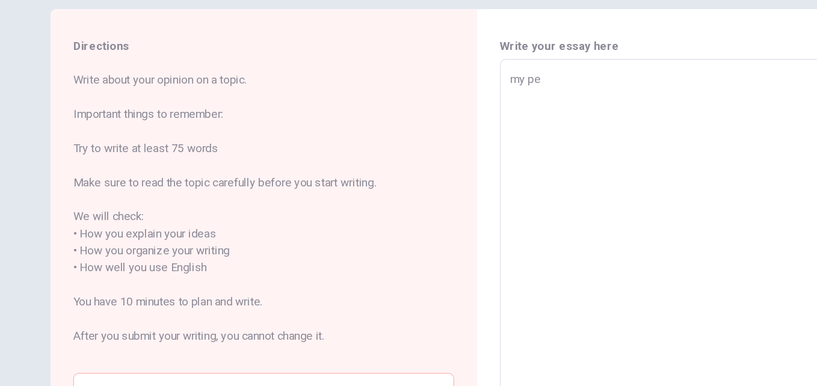
type textarea "x"
type textarea "my per"
type textarea "x"
type textarea "my perf"
type textarea "x"
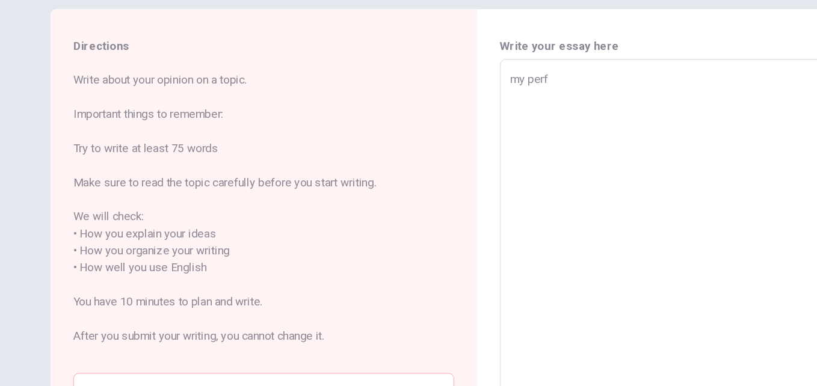
type textarea "my perfe"
type textarea "x"
type textarea "my perfec"
type textarea "x"
type textarea "my perfect"
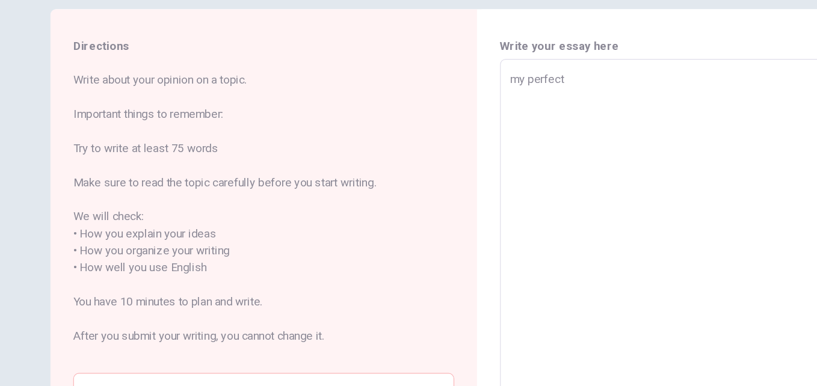
type textarea "x"
type textarea "my perfect"
type textarea "x"
type textarea "my perfect v"
type textarea "x"
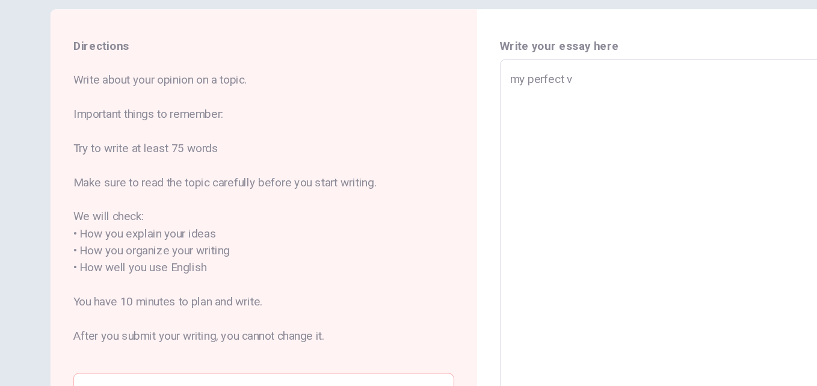
type textarea "my perfect va"
type textarea "x"
type textarea "my perfect vac"
type textarea "x"
type textarea "my perfect [PERSON_NAME]"
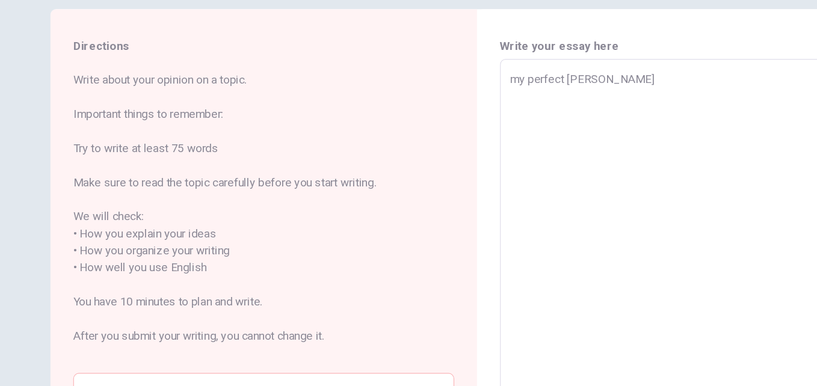
type textarea "x"
type textarea "my perfect vacat"
type textarea "x"
type textarea "my perfect vacati"
type textarea "x"
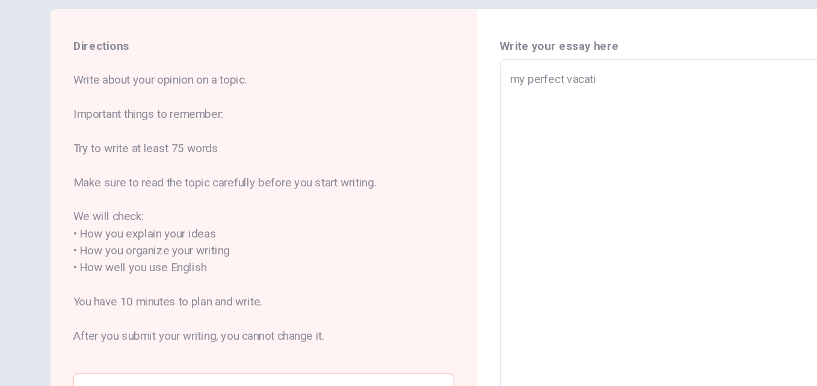
type textarea "my perfect vacatio"
type textarea "x"
type textarea "my perfect vacation"
type textarea "x"
type textarea "my perfect vacation"
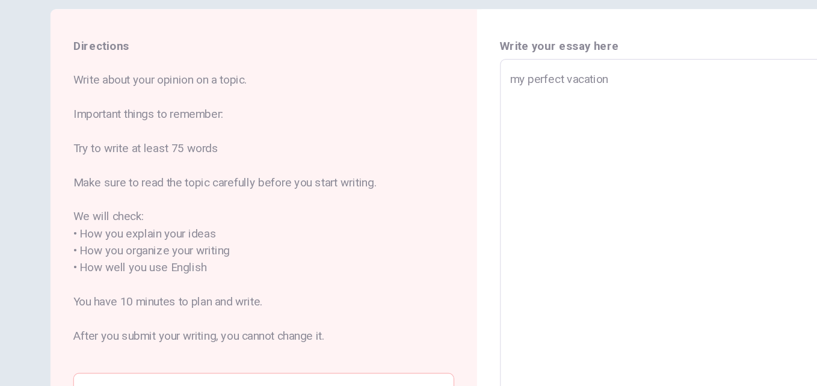
type textarea "x"
type textarea "my perfect vacation w"
type textarea "x"
type textarea "my perfect vacation wo"
type textarea "x"
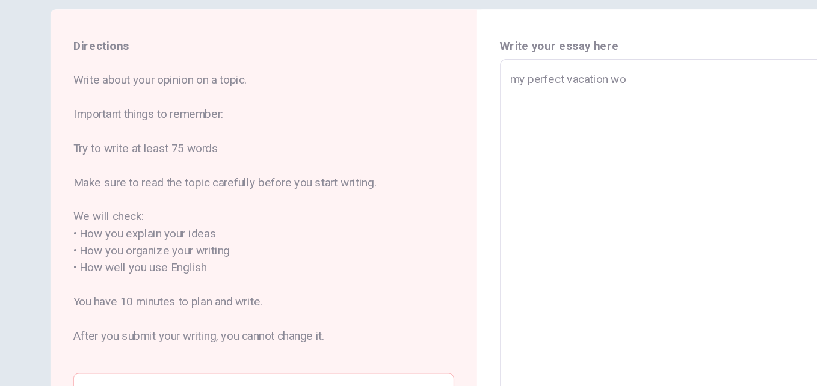
type textarea "my perfect vacation wou"
type textarea "x"
type textarea "my perfect vacation woul"
type textarea "x"
type textarea "my perfect vacation would"
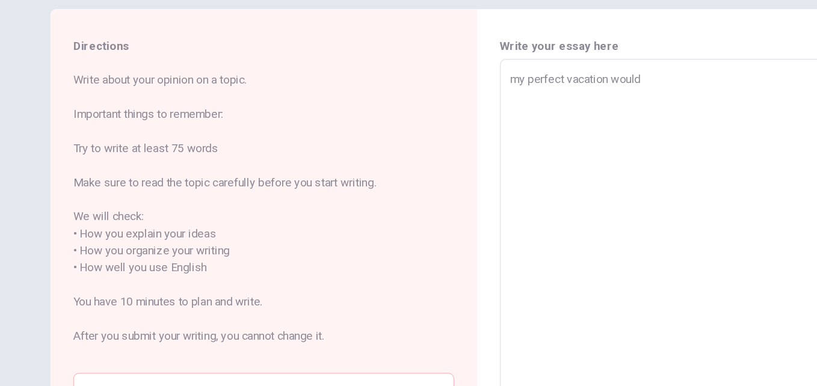
type textarea "x"
type textarea "my perfect vacation would"
type textarea "x"
type textarea "my perfect vacation would b"
type textarea "x"
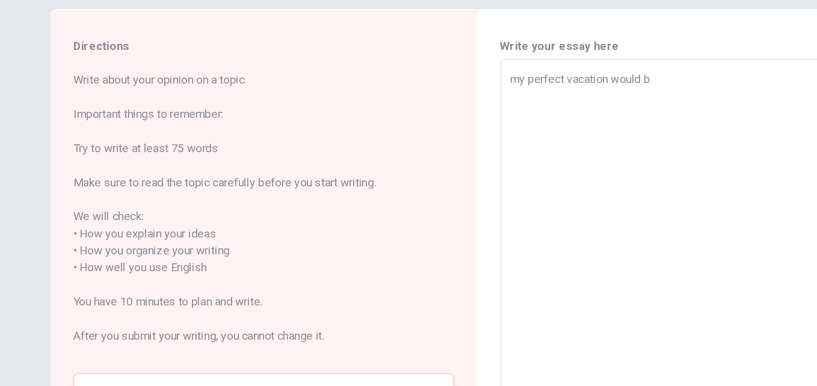
type textarea "my perfect vacation would be"
type textarea "x"
type textarea "my perfect vacation would be"
type textarea "x"
type textarea "my perfect vacation would be i"
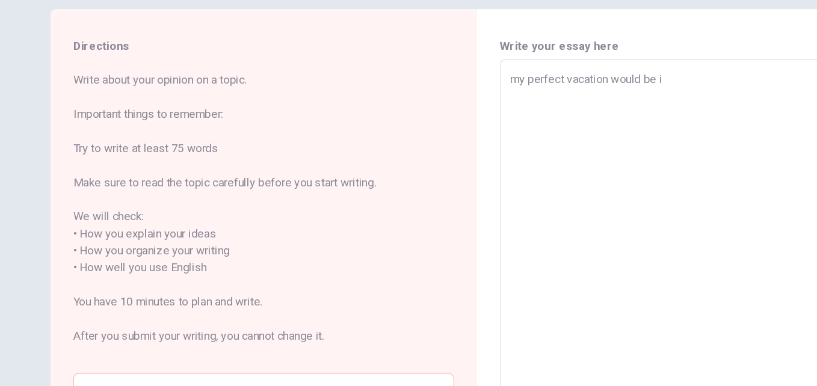
type textarea "x"
type textarea "my perfect vacation would be in"
type textarea "x"
type textarea "my perfect vacation would be in"
type textarea "x"
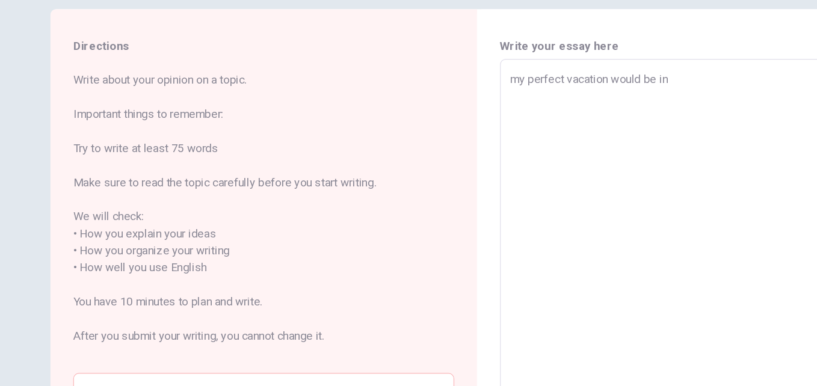
type textarea "my perfect vacation would be in B"
type textarea "x"
type textarea "my perfect vacation would be in [GEOGRAPHIC_DATA]"
type textarea "x"
type textarea "my perfect vacation would be in [GEOGRAPHIC_DATA]"
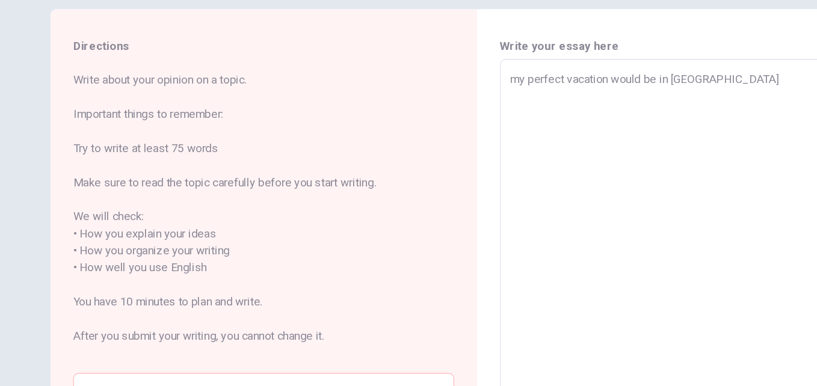
type textarea "x"
type textarea "my perfect vacation would be in [GEOGRAPHIC_DATA]"
type textarea "x"
type textarea "my perfect vacation would be in [GEOGRAPHIC_DATA]"
type textarea "x"
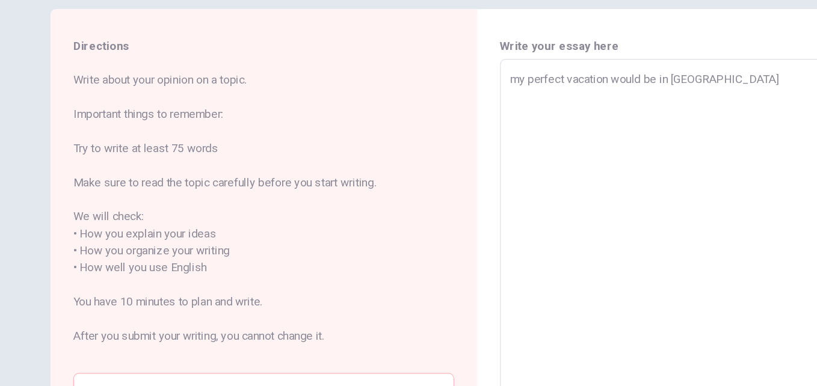
type textarea "my perfect vacation would be in [GEOGRAPHIC_DATA]"
type textarea "x"
type textarea "my perfect vacation would be in [GEOGRAPHIC_DATA]"
type textarea "x"
type textarea "my perfect vacation would be in [GEOGRAPHIC_DATA] ("
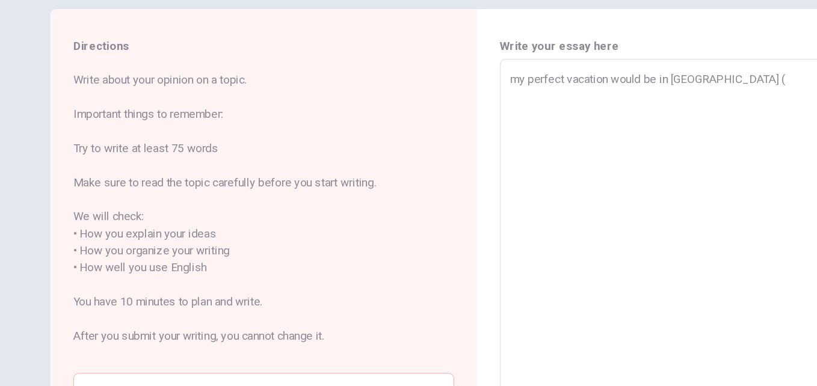
type textarea "x"
type textarea "my perfect vacation would be in [GEOGRAPHIC_DATA] (R"
type textarea "x"
type textarea "my perfect vacation would be in [GEOGRAPHIC_DATA] (Ri"
type textarea "x"
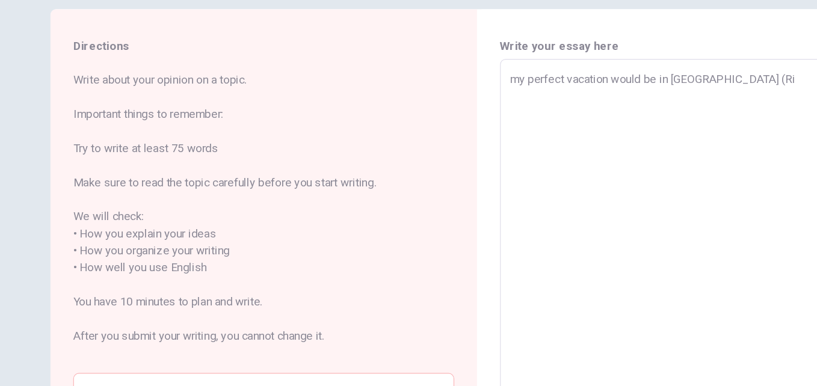
type textarea "my perfect vacation would be in [GEOGRAPHIC_DATA] ([GEOGRAPHIC_DATA]"
type textarea "x"
type textarea "my perfect vacation would be in [GEOGRAPHIC_DATA] ([GEOGRAPHIC_DATA]"
type textarea "x"
type textarea "my perfect vacation would be in [GEOGRAPHIC_DATA] ([GEOGRAPHIC_DATA]"
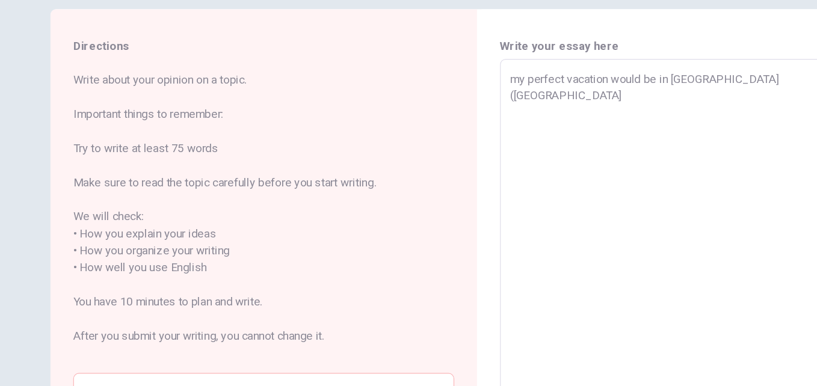
type textarea "x"
type textarea "my perfect vacation would be in [GEOGRAPHIC_DATA] ([GEOGRAPHIC_DATA]"
type textarea "x"
type textarea "my perfect vacation would be in [GEOGRAPHIC_DATA] ([GEOGRAPHIC_DATA]"
type textarea "x"
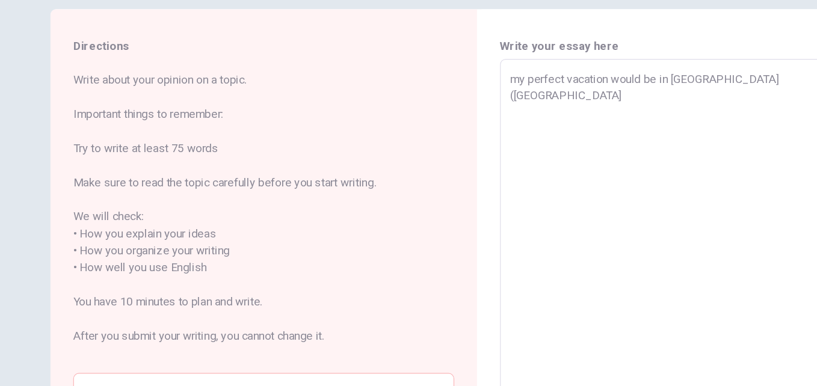
type textarea "my perfect vacation would be in [GEOGRAPHIC_DATA] ([GEOGRAPHIC_DATA]"
type textarea "x"
type textarea "my perfect vacation would be in [GEOGRAPHIC_DATA] ([GEOGRAPHIC_DATA]"
type textarea "x"
type textarea "my perfect vacation would be in [GEOGRAPHIC_DATA] ([GEOGRAPHIC_DATA]"
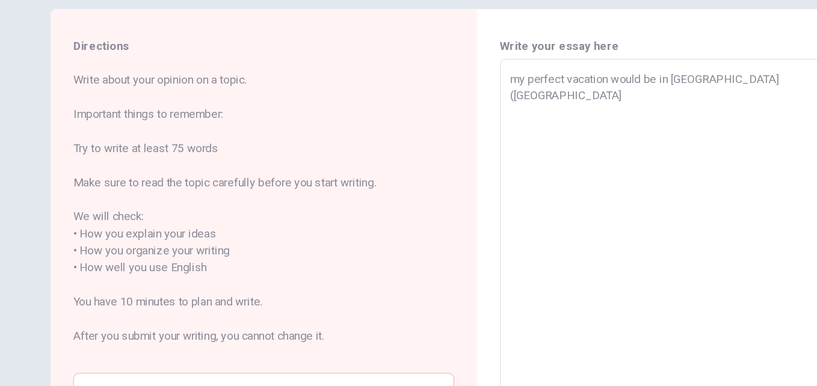
type textarea "x"
type textarea "my perfect vacation would be in [GEOGRAPHIC_DATA] ([GEOGRAPHIC_DATA]"
type textarea "x"
type textarea "my perfect vacation would be in [GEOGRAPHIC_DATA] ([GEOGRAPHIC_DATA][PERSON_NAM…"
type textarea "x"
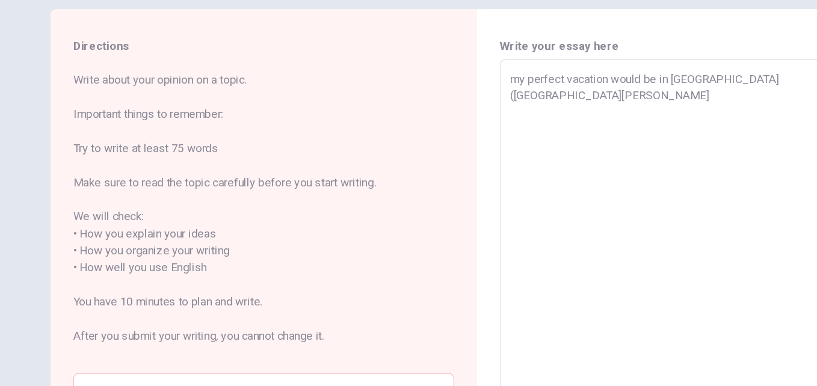
type textarea "my perfect vacation would be in [GEOGRAPHIC_DATA] ([GEOGRAPHIC_DATA][PERSON_NAM…"
type textarea "x"
type textarea "my perfect vacation would be in [GEOGRAPHIC_DATA] ([GEOGRAPHIC_DATA]"
type textarea "x"
type textarea "my perfect vacation would be in [GEOGRAPHIC_DATA] ([GEOGRAPHIC_DATA]"
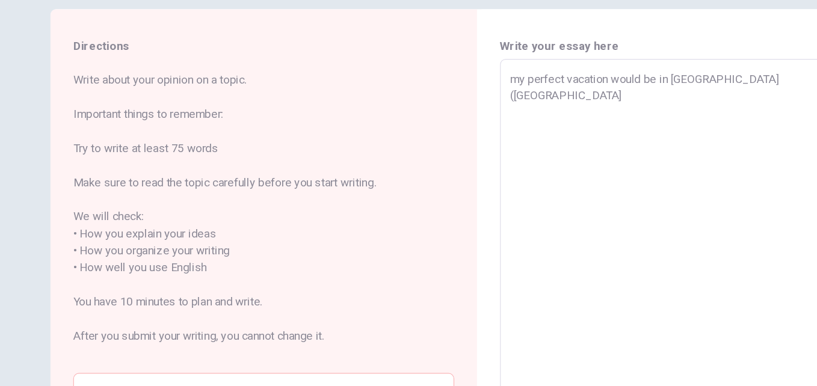
type textarea "x"
type textarea "my perfect vacation would be in [GEOGRAPHIC_DATA] ([GEOGRAPHIC_DATA])"
type textarea "x"
type textarea "my perfect vacation would be in [GEOGRAPHIC_DATA] ([GEOGRAPHIC_DATA]),"
type textarea "x"
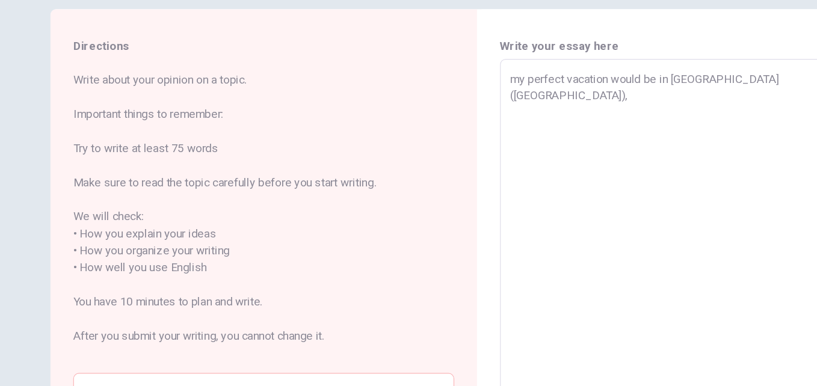
type textarea "my perfect vacation would be in [GEOGRAPHIC_DATA] ([GEOGRAPHIC_DATA]),"
type textarea "x"
type textarea "my perfect vacation would be in [GEOGRAPHIC_DATA] ([GEOGRAPHIC_DATA]), b"
type textarea "x"
type textarea "my perfect vacation would be in [GEOGRAPHIC_DATA] ([GEOGRAPHIC_DATA]), be"
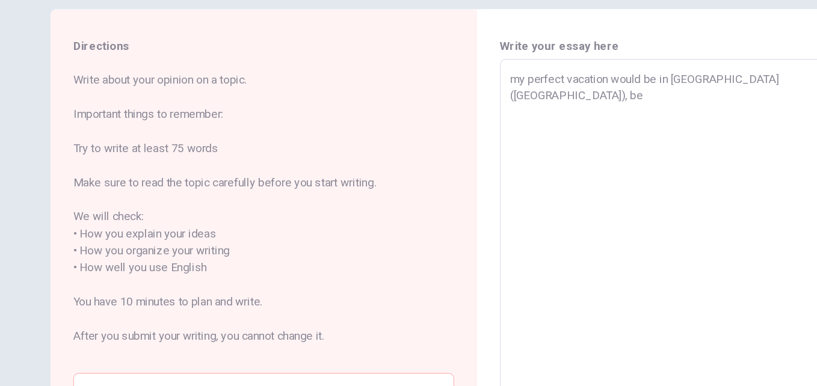
type textarea "x"
type textarea "my perfect vacation would be in [GEOGRAPHIC_DATA] ([GEOGRAPHIC_DATA]), bec"
type textarea "x"
type textarea "my perfect vacation would be in [GEOGRAPHIC_DATA] ([GEOGRAPHIC_DATA]), beca"
type textarea "x"
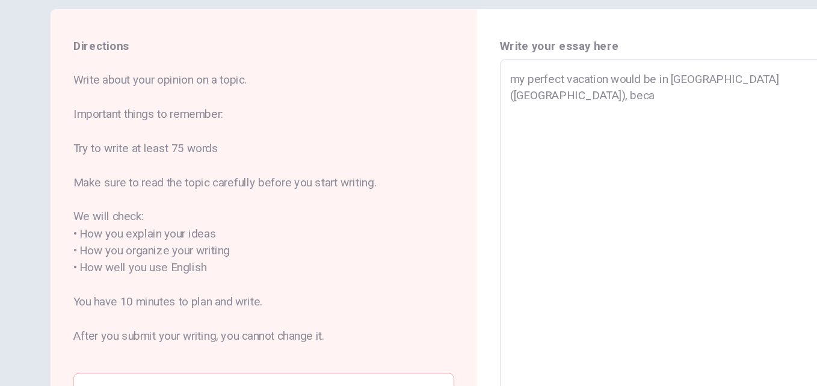
type textarea "my perfect vacation would be in [GEOGRAPHIC_DATA] ([GEOGRAPHIC_DATA]), becau"
type textarea "x"
type textarea "my perfect vacation would be in [GEOGRAPHIC_DATA] ([GEOGRAPHIC_DATA]), becaus"
type textarea "x"
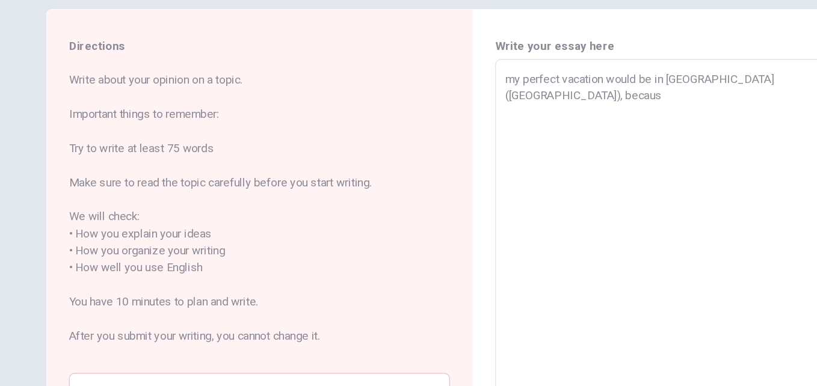
type textarea "my perfect vacation would be in [GEOGRAPHIC_DATA] ([GEOGRAPHIC_DATA]), because"
type textarea "x"
type textarea "my perfect vacation would be in [GEOGRAPHIC_DATA] ([GEOGRAPHIC_DATA]), because"
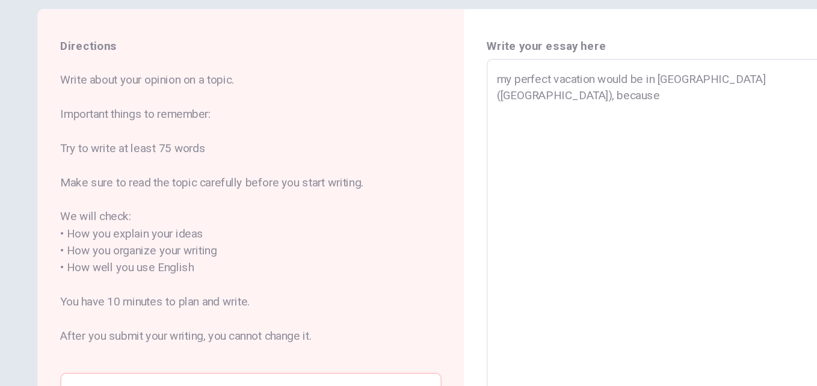
type textarea "x"
type textarea "my perfect vacation would be in [GEOGRAPHIC_DATA] ([GEOGRAPHIC_DATA]), because i"
type textarea "x"
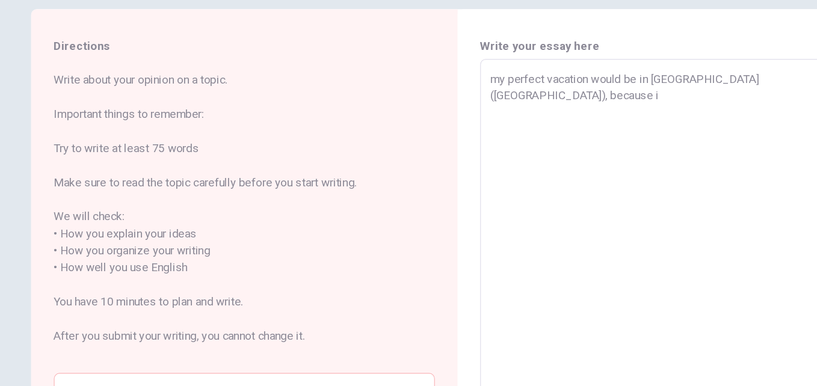
type textarea "my perfect vacation would be in [GEOGRAPHIC_DATA] ([GEOGRAPHIC_DATA]), because …"
type textarea "x"
type textarea "my perfect vacation would be in [GEOGRAPHIC_DATA] ([GEOGRAPHIC_DATA]), because …"
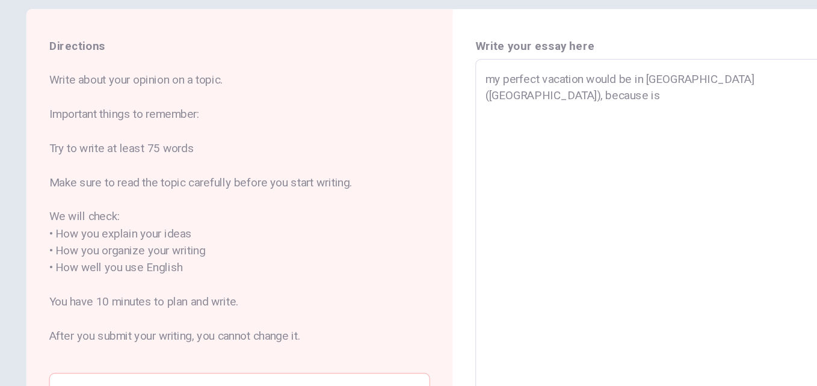
type textarea "x"
type textarea "my perfect vacation would be in [GEOGRAPHIC_DATA] ([GEOGRAPHIC_DATA]), because …"
type textarea "x"
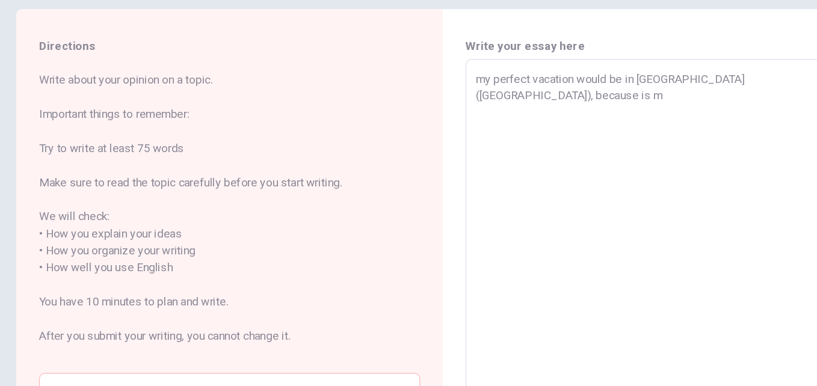
type textarea "my perfect vacation would be in [GEOGRAPHIC_DATA] ([GEOGRAPHIC_DATA]), because …"
type textarea "x"
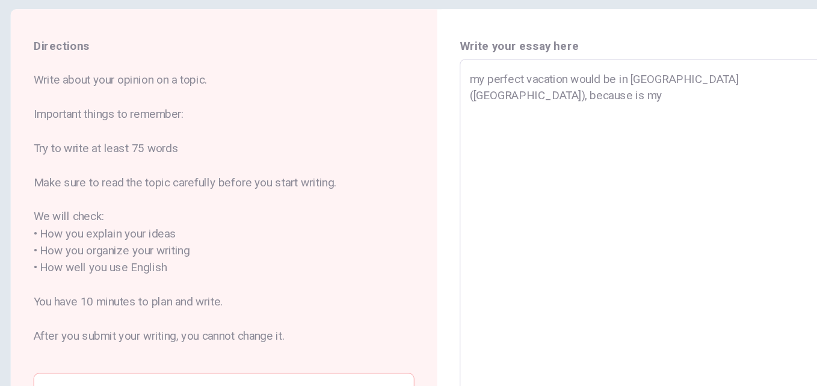
type textarea "my perfect vacation would be in [GEOGRAPHIC_DATA] ([GEOGRAPHIC_DATA]), because …"
type textarea "x"
type textarea "my perfect vacation would be in [GEOGRAPHIC_DATA] ([GEOGRAPHIC_DATA]), because …"
type textarea "x"
type textarea "my perfect vacation would be in [GEOGRAPHIC_DATA] ([GEOGRAPHIC_DATA]), because …"
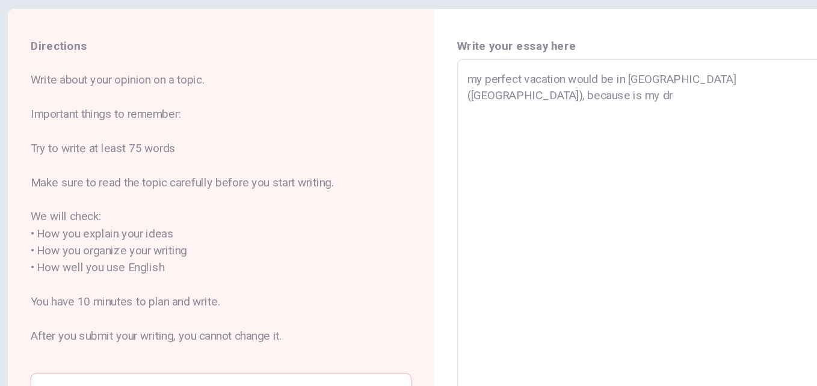
type textarea "x"
type textarea "my perfect vacation would be in [GEOGRAPHIC_DATA] ([GEOGRAPHIC_DATA]), because …"
type textarea "x"
type textarea "my perfect vacation would be in [GEOGRAPHIC_DATA] ([GEOGRAPHIC_DATA]), because …"
type textarea "x"
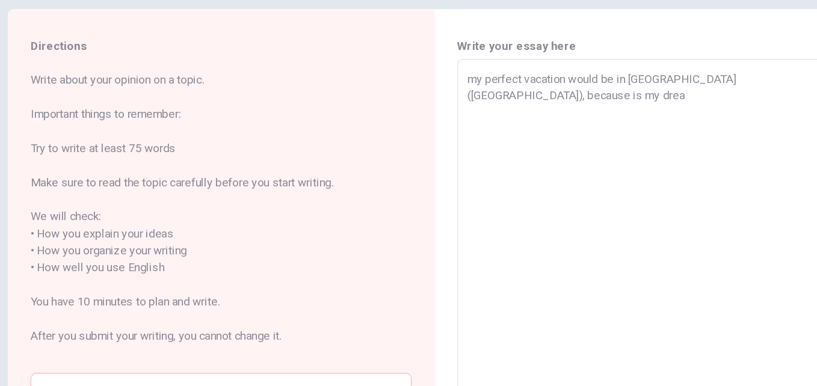
type textarea "my perfect vacation would be in [GEOGRAPHIC_DATA] ([GEOGRAPHIC_DATA]), because …"
type textarea "x"
type textarea "my perfect vacation would be in [GEOGRAPHIC_DATA] ([GEOGRAPHIC_DATA]), because …"
type textarea "x"
type textarea "my perfect vacation would be in [GEOGRAPHIC_DATA] ([GEOGRAPHIC_DATA]), because …"
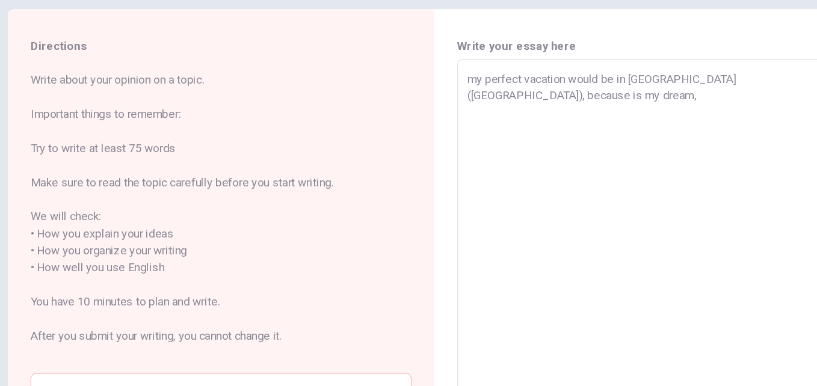
type textarea "x"
type textarea "my perfect vacation would be in [GEOGRAPHIC_DATA] ([GEOGRAPHIC_DATA]), because …"
type textarea "x"
type textarea "my perfect vacation would be in [GEOGRAPHIC_DATA] ([GEOGRAPHIC_DATA]), because …"
type textarea "x"
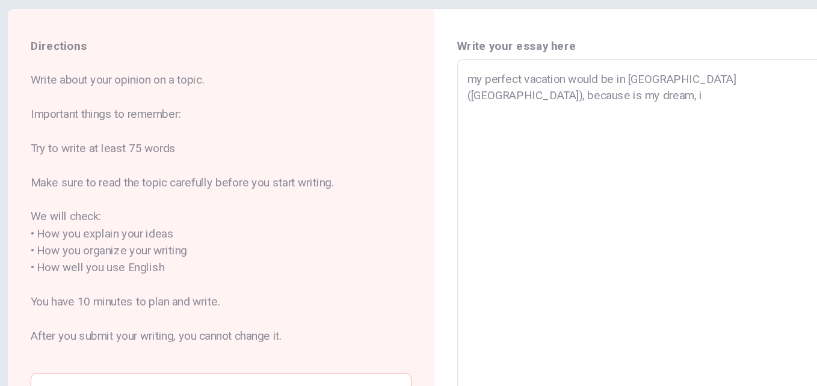
type textarea "my perfect vacation would be in [GEOGRAPHIC_DATA] ([GEOGRAPHIC_DATA]), because …"
type textarea "x"
type textarea "my perfect vacation would be in [GEOGRAPHIC_DATA] ([GEOGRAPHIC_DATA]), because …"
type textarea "x"
type textarea "my perfect vacation would be in [GEOGRAPHIC_DATA] ([GEOGRAPHIC_DATA]), because …"
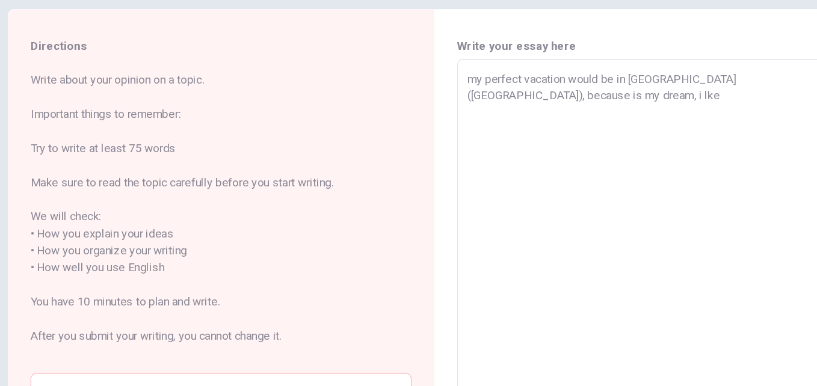
type textarea "x"
type textarea "my perfect vacation would be in [GEOGRAPHIC_DATA] ([GEOGRAPHIC_DATA]), because …"
type textarea "x"
type textarea "my perfect vacation would be in [GEOGRAPHIC_DATA] ([GEOGRAPHIC_DATA]), because …"
type textarea "x"
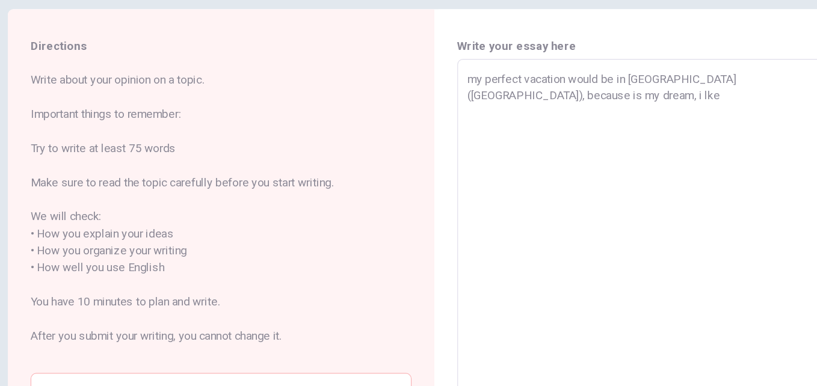
type textarea "my perfect vacation would be in [GEOGRAPHIC_DATA] ([GEOGRAPHIC_DATA]), because …"
type textarea "x"
type textarea "my perfect vacation would be in [GEOGRAPHIC_DATA] ([GEOGRAPHIC_DATA]), because …"
type textarea "x"
type textarea "my perfect vacation would be in [GEOGRAPHIC_DATA] ([GEOGRAPHIC_DATA]), because …"
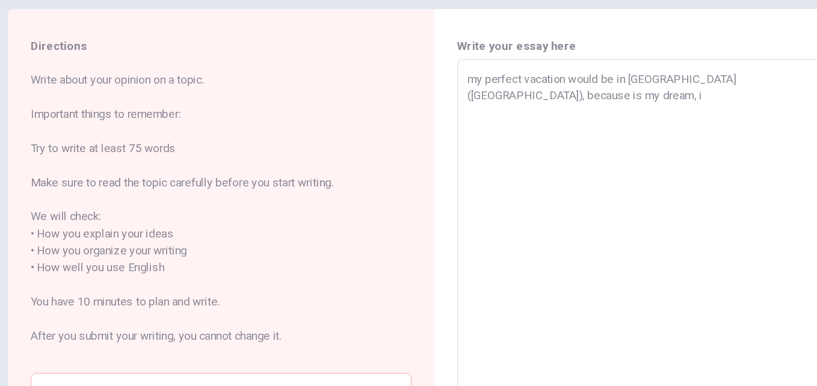
type textarea "x"
type textarea "my perfect vacation would be in [GEOGRAPHIC_DATA] ([GEOGRAPHIC_DATA]), because …"
type textarea "x"
type textarea "my perfect vacation would be in [GEOGRAPHIC_DATA] ([GEOGRAPHIC_DATA]), because …"
type textarea "x"
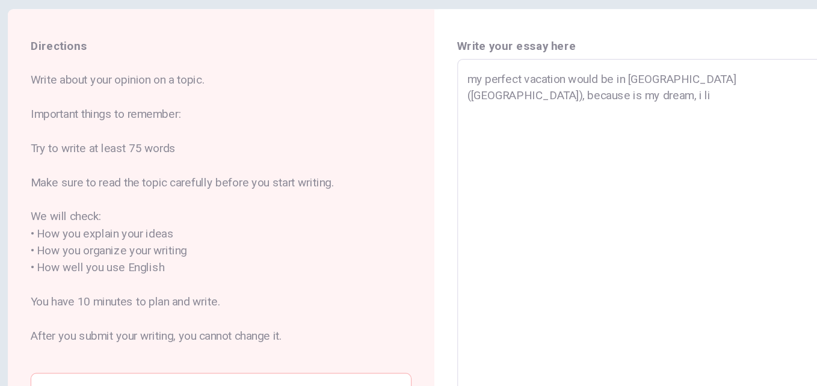
type textarea "my perfect vacation would be in [GEOGRAPHIC_DATA] ([GEOGRAPHIC_DATA]), because …"
type textarea "x"
type textarea "my perfect vacation would be in [GEOGRAPHIC_DATA] ([GEOGRAPHIC_DATA]), because …"
type textarea "x"
type textarea "my perfect vacation would be in [GEOGRAPHIC_DATA] ([GEOGRAPHIC_DATA]), because …"
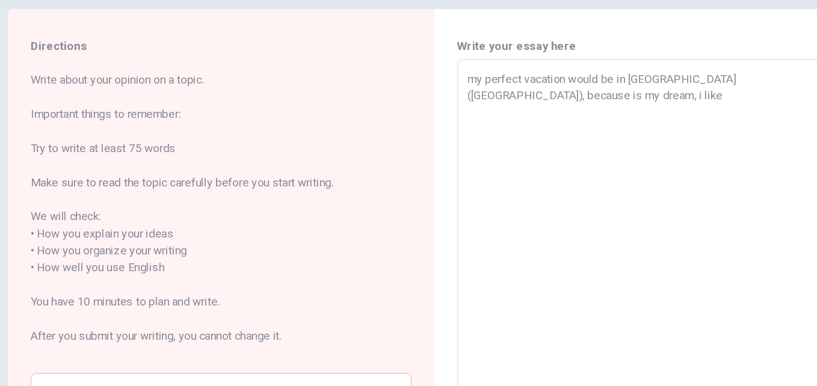
type textarea "x"
type textarea "my perfect vacation would be in [GEOGRAPHIC_DATA] ([GEOGRAPHIC_DATA]), because …"
type textarea "x"
type textarea "my perfect vacation would be in [GEOGRAPHIC_DATA] ([GEOGRAPHIC_DATA]), because …"
type textarea "x"
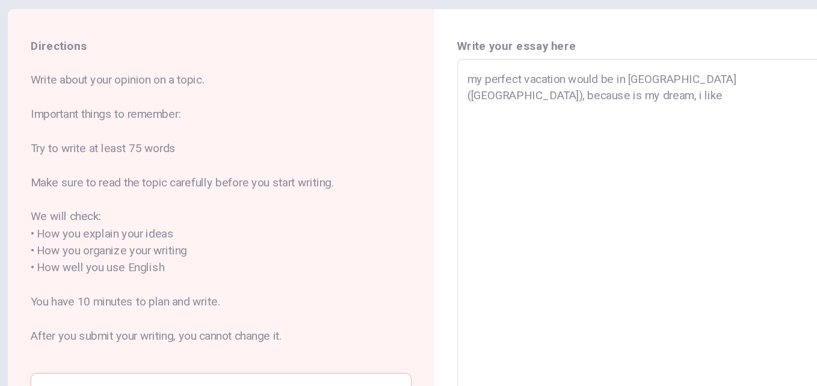
type textarea "my perfect vacation would be in [GEOGRAPHIC_DATA] ([GEOGRAPHIC_DATA]), because …"
type textarea "x"
type textarea "my perfect vacation would be in [GEOGRAPHIC_DATA] ([GEOGRAPHIC_DATA]), because …"
type textarea "x"
type textarea "my perfect vacation would be in [GEOGRAPHIC_DATA] ([GEOGRAPHIC_DATA]), because …"
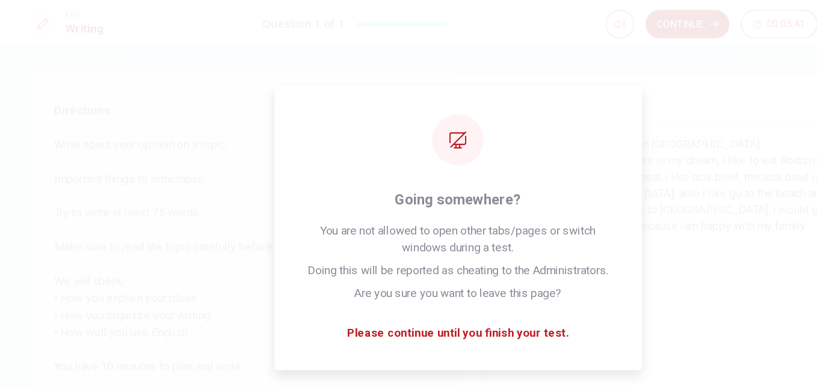
click at [625, 9] on button "Continue" at bounding box center [602, 20] width 71 height 24
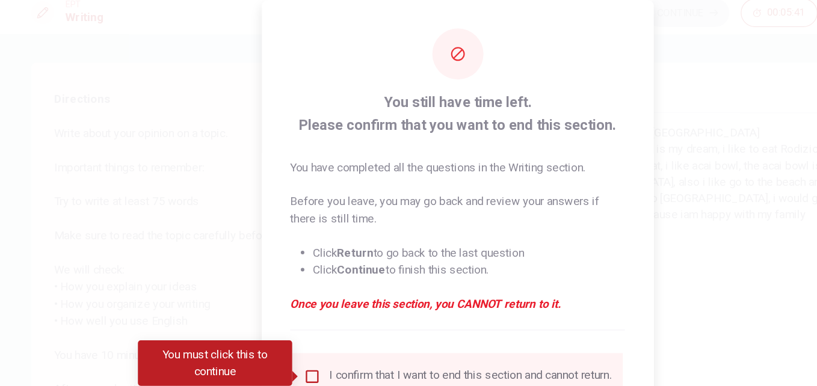
scroll to position [63, 0]
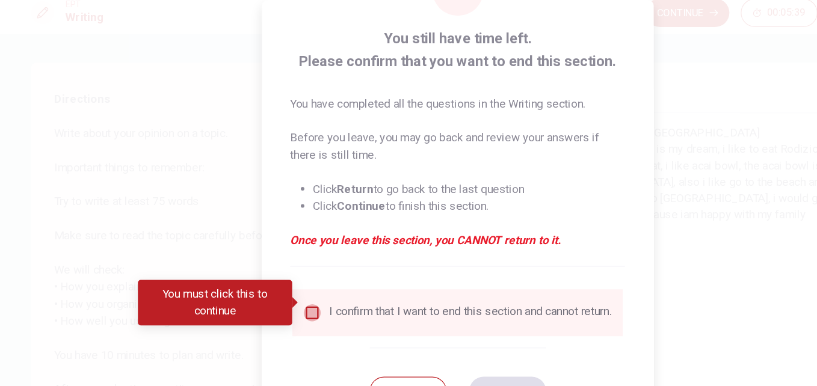
click at [282, 267] on input "You must click this to continue" at bounding box center [286, 274] width 14 height 14
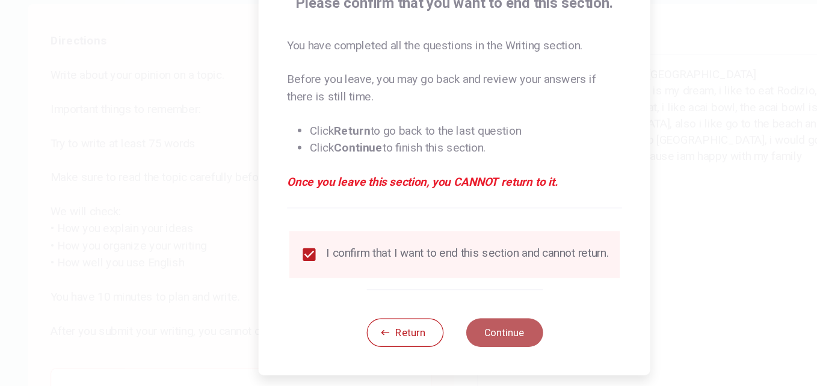
click at [451, 335] on button "Continue" at bounding box center [450, 341] width 65 height 24
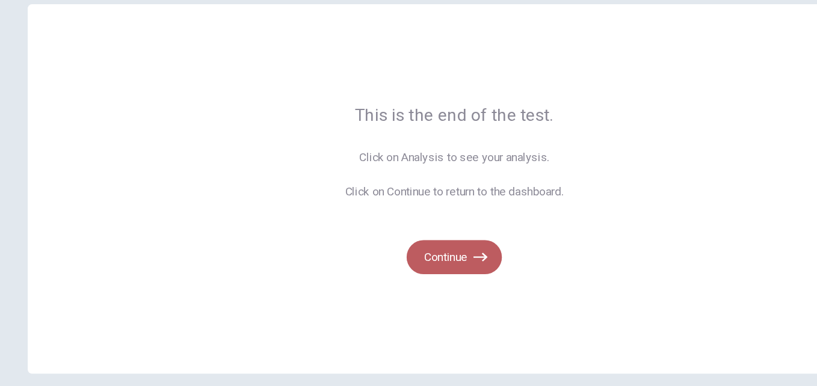
click at [394, 273] on button "Continue" at bounding box center [408, 276] width 81 height 29
